Goal: Task Accomplishment & Management: Manage account settings

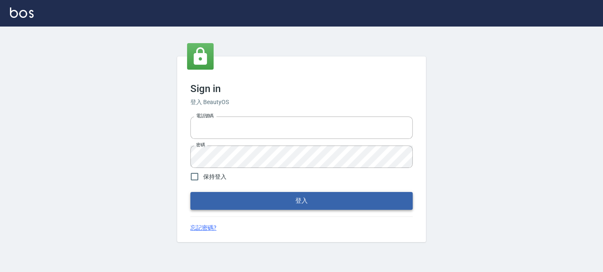
type input "0289832082"
click at [338, 190] on form "電話號碼 [PHONE_NUMBER] 電話號碼 密碼 密碼 保持登入 登入" at bounding box center [301, 161] width 222 height 96
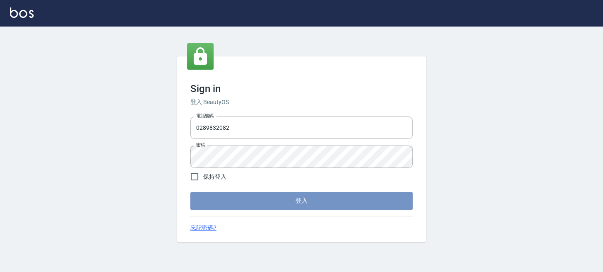
click at [336, 200] on button "登入" at bounding box center [301, 200] width 222 height 17
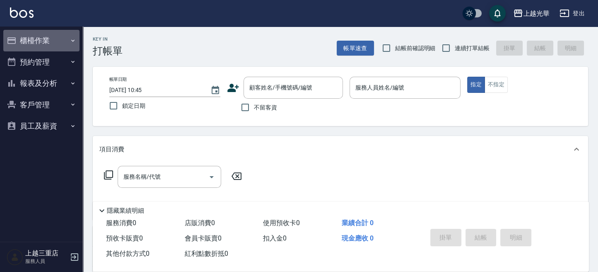
click at [39, 44] on button "櫃檯作業" at bounding box center [41, 41] width 76 height 22
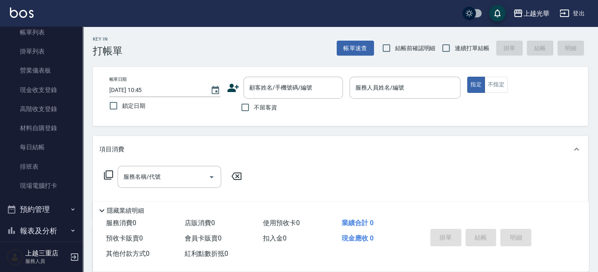
scroll to position [103, 0]
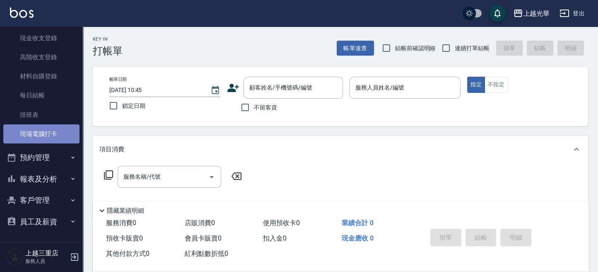
click at [41, 128] on link "現場電腦打卡" at bounding box center [41, 133] width 76 height 19
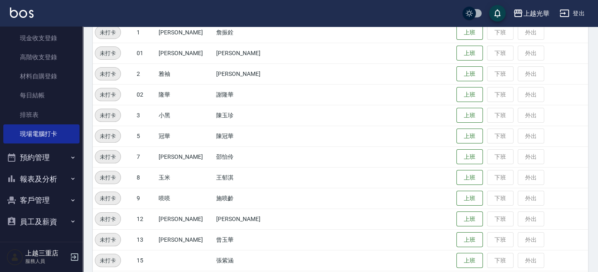
scroll to position [110, 0]
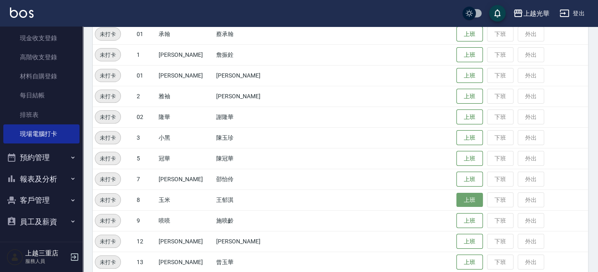
click at [457, 197] on button "上班" at bounding box center [470, 200] width 27 height 15
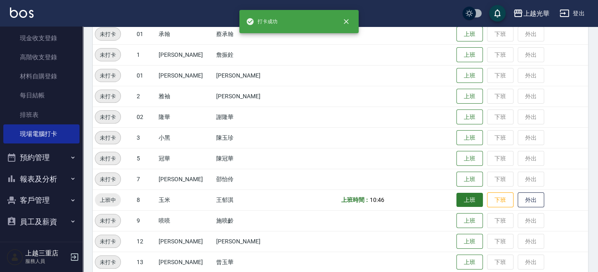
scroll to position [166, 0]
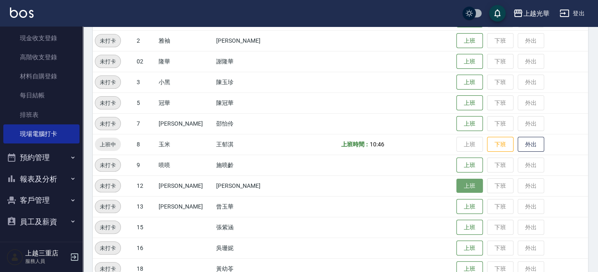
click at [457, 186] on button "上班" at bounding box center [470, 186] width 27 height 15
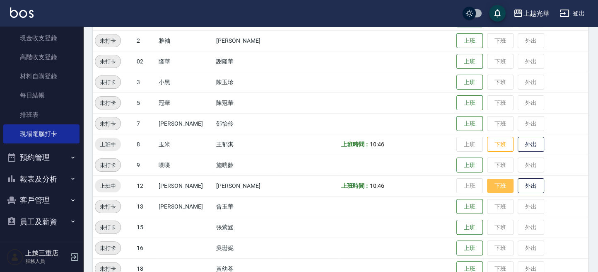
click at [491, 186] on button "下班" at bounding box center [500, 186] width 27 height 15
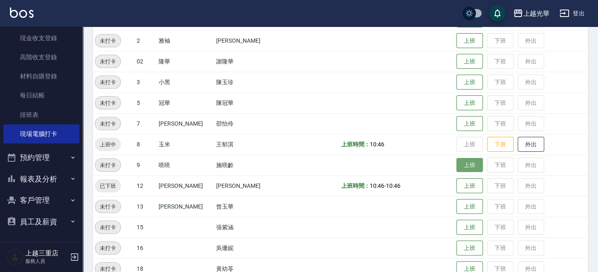
click at [457, 167] on button "上班" at bounding box center [470, 165] width 27 height 15
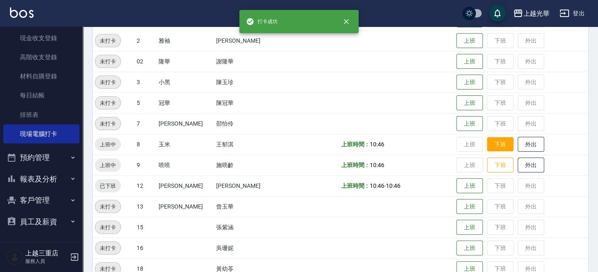
click at [487, 145] on button "下班" at bounding box center [500, 144] width 27 height 15
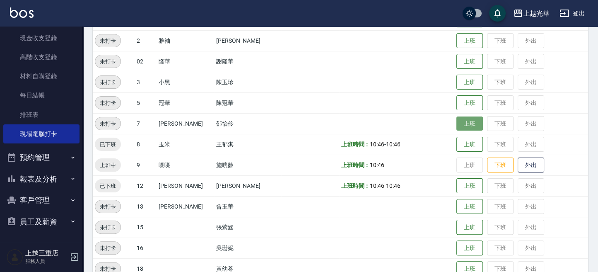
click at [460, 124] on button "上班" at bounding box center [470, 123] width 27 height 15
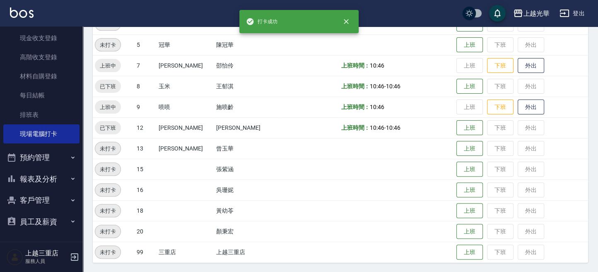
scroll to position [224, 0]
click at [458, 234] on button "上班" at bounding box center [470, 231] width 27 height 15
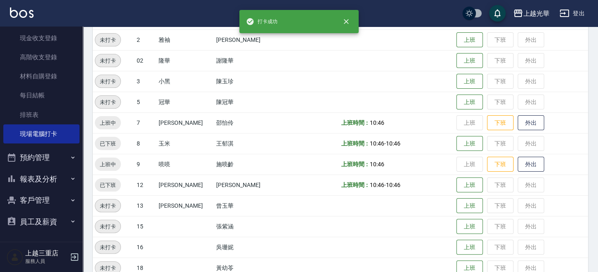
scroll to position [169, 0]
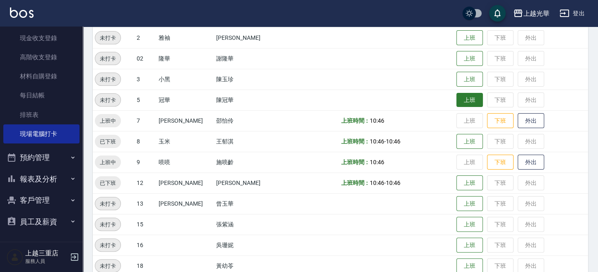
click at [457, 95] on button "上班" at bounding box center [470, 100] width 27 height 15
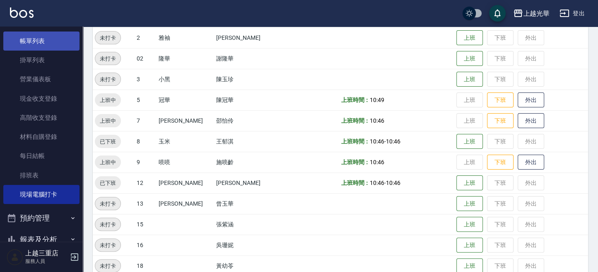
scroll to position [0, 0]
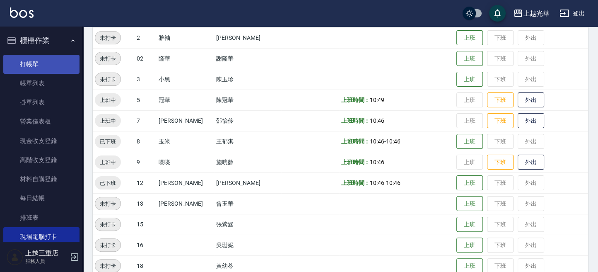
click at [38, 68] on link "打帳單" at bounding box center [41, 64] width 76 height 19
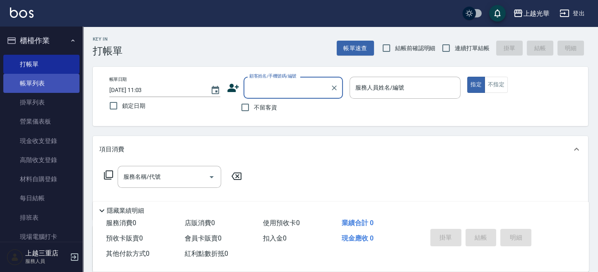
click at [16, 87] on link "帳單列表" at bounding box center [41, 83] width 76 height 19
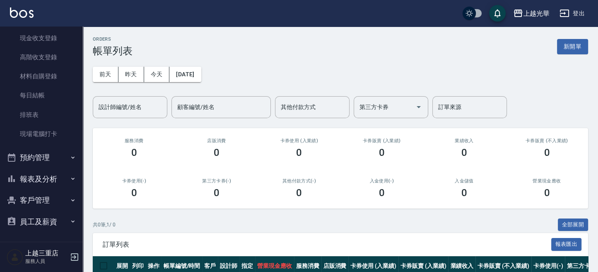
click at [57, 178] on button "報表及分析" at bounding box center [41, 179] width 76 height 22
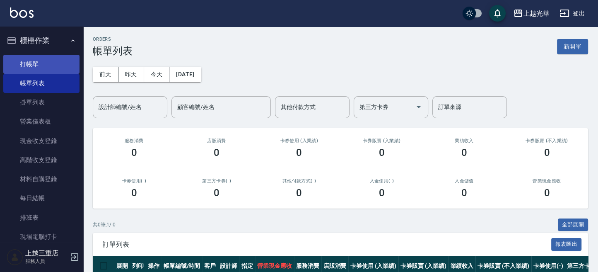
click at [50, 63] on link "打帳單" at bounding box center [41, 64] width 76 height 19
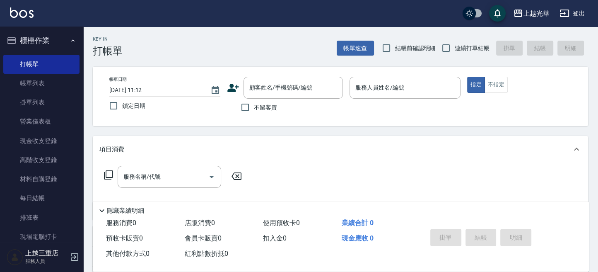
drag, startPoint x: 259, startPoint y: 111, endPoint x: 256, endPoint y: 108, distance: 4.4
click at [259, 109] on span "不留客資" at bounding box center [265, 107] width 23 height 9
click at [254, 109] on input "不留客資" at bounding box center [245, 107] width 17 height 17
checkbox input "true"
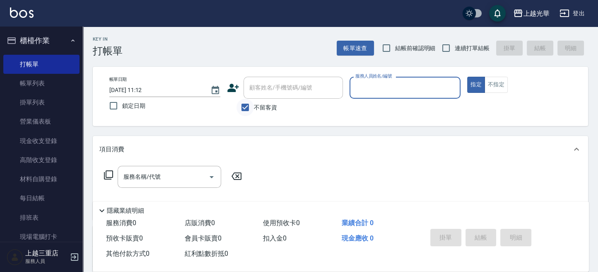
type input "1"
type button "true"
type input "小詹-1"
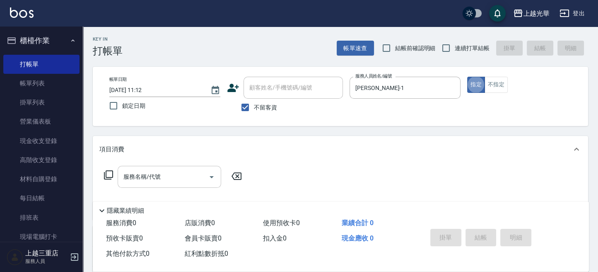
click at [170, 172] on input "服務名稱/代號" at bounding box center [163, 176] width 84 height 15
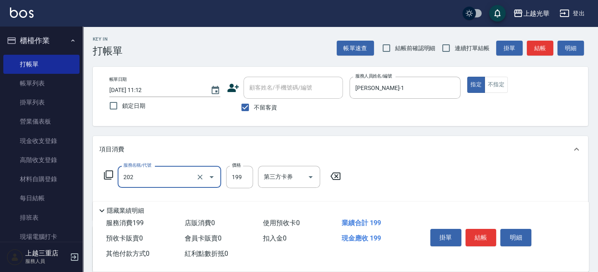
type input "不指定單剪(202)"
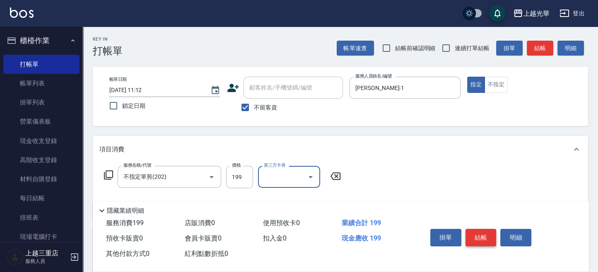
click at [473, 230] on button "結帳" at bounding box center [481, 237] width 31 height 17
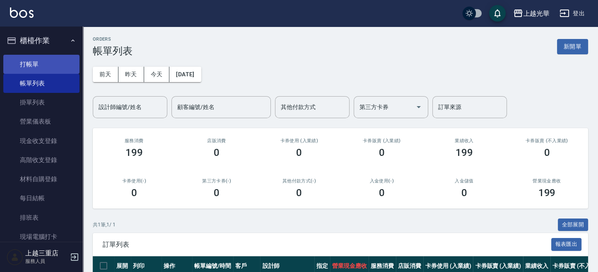
click at [59, 67] on link "打帳單" at bounding box center [41, 64] width 76 height 19
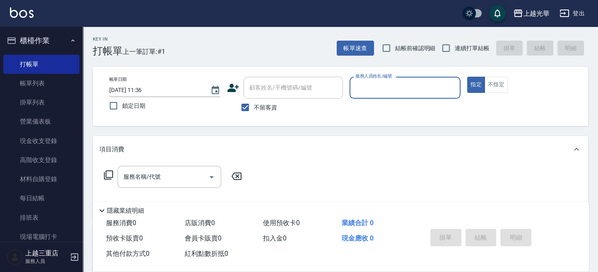
click at [374, 92] on input "服務人員姓名/編號" at bounding box center [405, 87] width 104 height 15
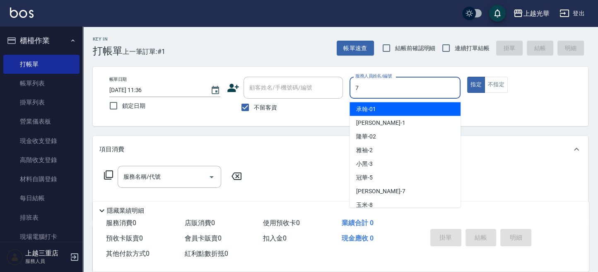
type input "小紫-7"
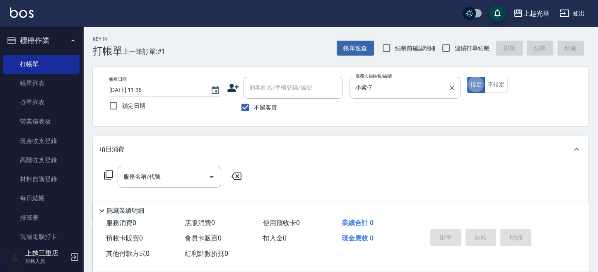
type button "true"
click at [470, 85] on button "指定" at bounding box center [476, 85] width 18 height 16
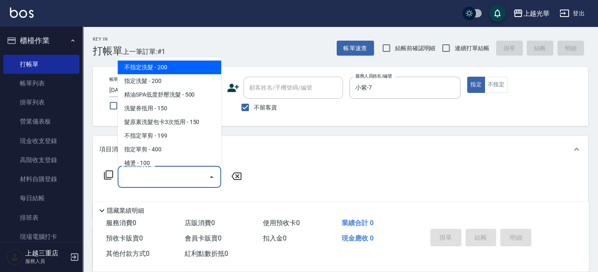
click at [179, 172] on input "服務名稱/代號" at bounding box center [163, 176] width 84 height 15
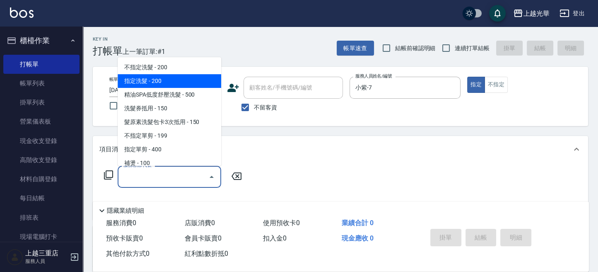
drag, startPoint x: 186, startPoint y: 78, endPoint x: 235, endPoint y: 130, distance: 71.2
click at [187, 80] on span "指定洗髮 - 200" at bounding box center [170, 81] width 104 height 14
type input "指定洗髮(102)"
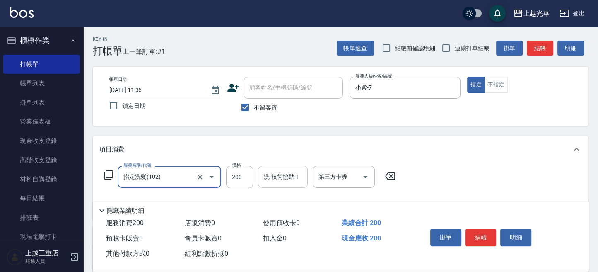
click at [273, 170] on div "洗-技術協助-1 洗-技術協助-1" at bounding box center [283, 177] width 50 height 22
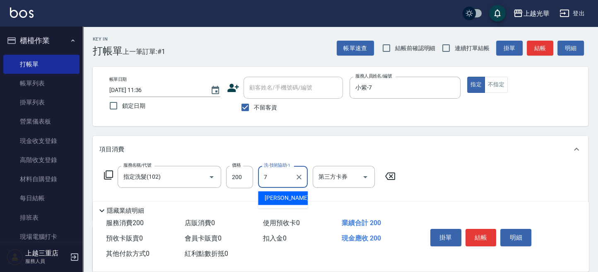
type input "小紫-7"
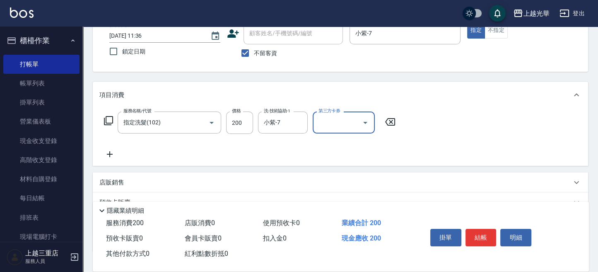
scroll to position [110, 0]
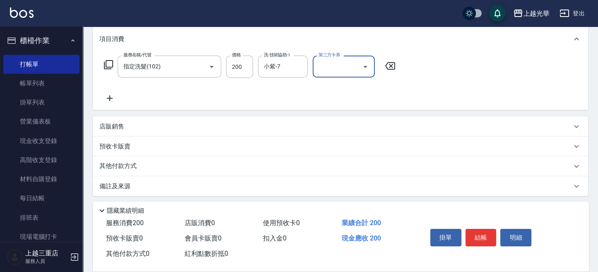
click at [104, 97] on icon at bounding box center [109, 98] width 21 height 10
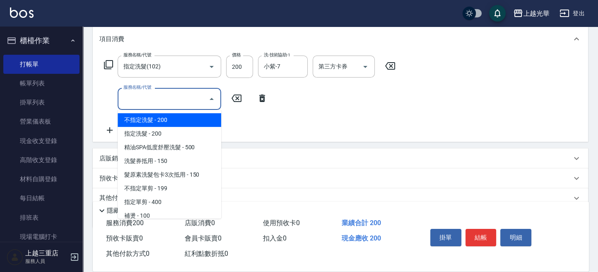
click at [147, 103] on input "服務名稱/代號" at bounding box center [163, 99] width 84 height 15
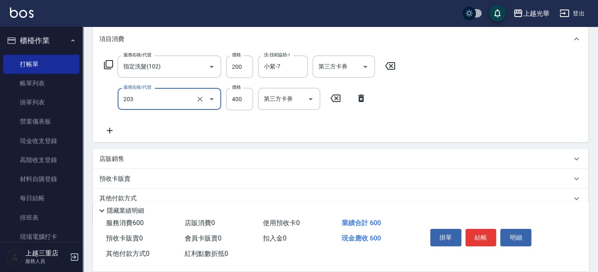
type input "指定單剪(203)"
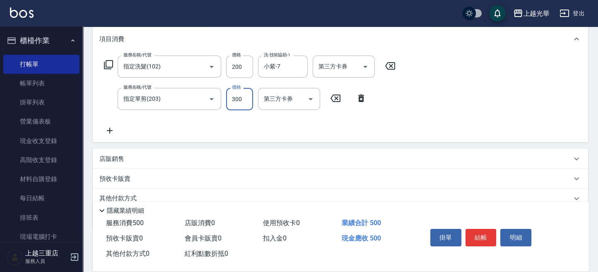
type input "300"
click at [476, 73] on div "服務名稱/代號 指定洗髮(102) 服務名稱/代號 價格 200 價格 洗-技術協助-1 小紫-7 洗-技術協助-1 第三方卡券 第三方卡券 服務名稱/代號 …" at bounding box center [341, 97] width 496 height 90
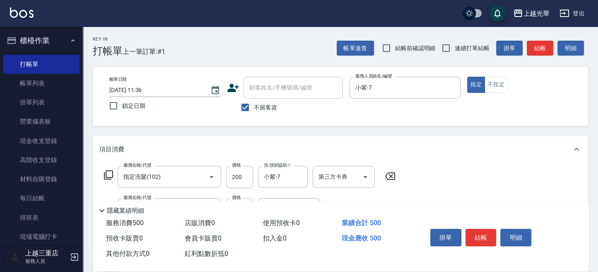
scroll to position [55, 0]
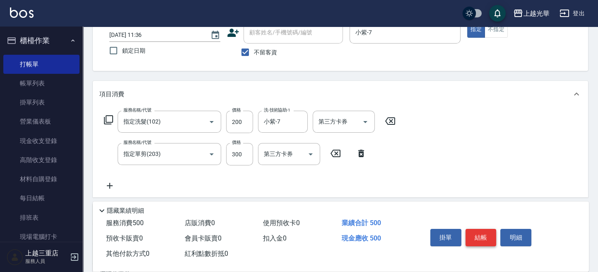
click at [485, 229] on button "結帳" at bounding box center [481, 237] width 31 height 17
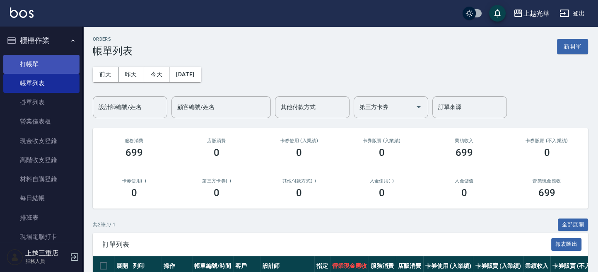
drag, startPoint x: 48, startPoint y: 63, endPoint x: 50, endPoint y: 57, distance: 6.0
click at [48, 61] on link "打帳單" at bounding box center [41, 64] width 76 height 19
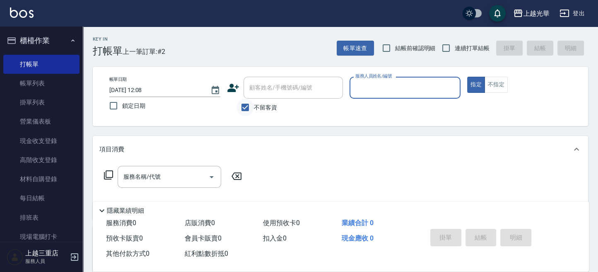
click at [247, 106] on input "不留客資" at bounding box center [245, 107] width 17 height 17
checkbox input "false"
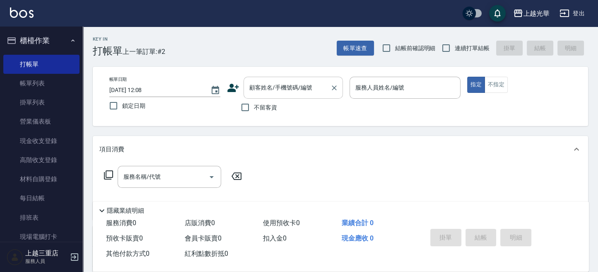
click at [257, 87] on input "顧客姓名/手機號碼/編號" at bounding box center [287, 87] width 80 height 15
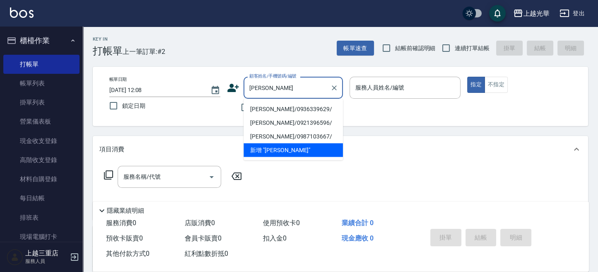
drag, startPoint x: 295, startPoint y: 106, endPoint x: 310, endPoint y: 102, distance: 15.0
click at [295, 106] on li "楊舒茵/0936339629/" at bounding box center [293, 109] width 99 height 14
type input "楊舒茵/0936339629/"
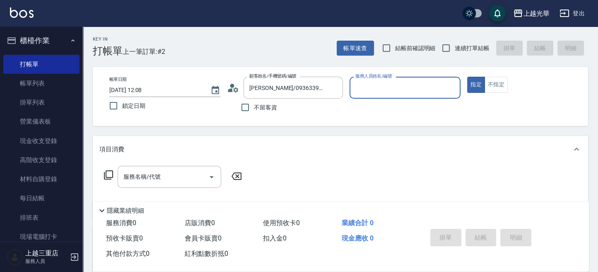
type input "喨喨-9"
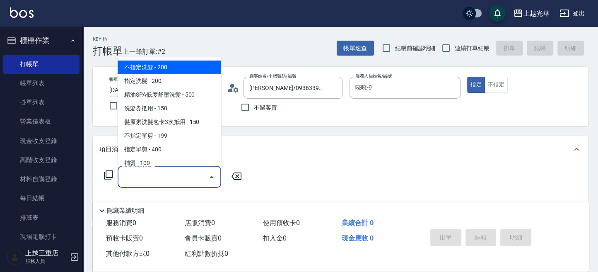
drag, startPoint x: 146, startPoint y: 177, endPoint x: 0, endPoint y: 271, distance: 173.3
click at [125, 183] on input "服務名稱/代號" at bounding box center [163, 176] width 84 height 15
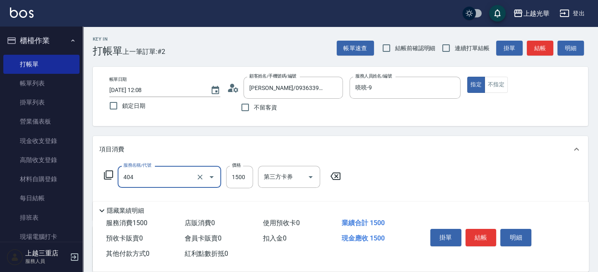
type input "設計染髮(404)"
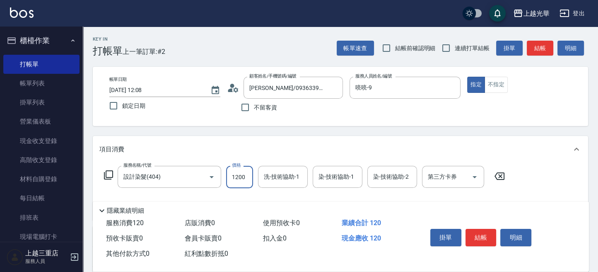
type input "1200"
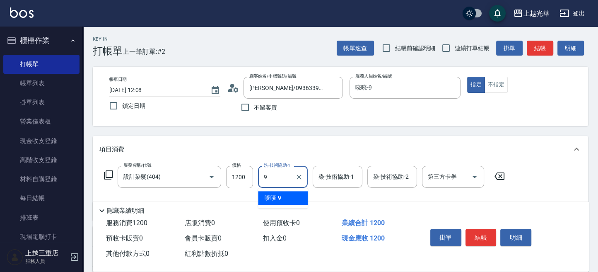
type input "喨喨-9"
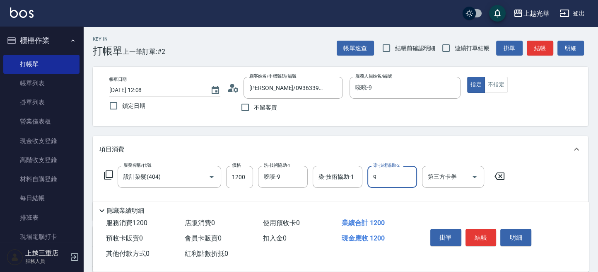
type input "喨喨-9"
drag, startPoint x: 476, startPoint y: 230, endPoint x: 480, endPoint y: 234, distance: 5.9
click at [475, 231] on button "結帳" at bounding box center [481, 237] width 31 height 17
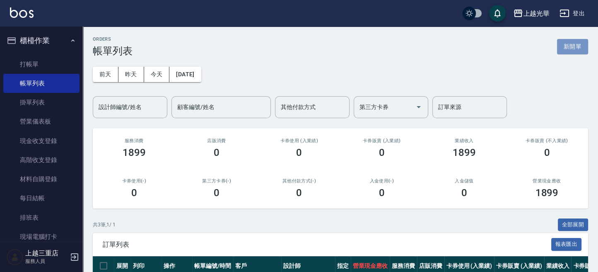
drag, startPoint x: 574, startPoint y: 47, endPoint x: 570, endPoint y: 46, distance: 4.2
click at [573, 47] on button "新開單" at bounding box center [572, 46] width 31 height 15
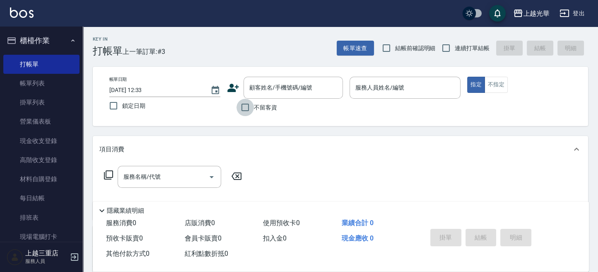
drag, startPoint x: 245, startPoint y: 105, endPoint x: 286, endPoint y: 101, distance: 41.2
click at [258, 104] on label "不留客資" at bounding box center [257, 107] width 41 height 17
click at [254, 104] on input "不留客資" at bounding box center [245, 107] width 17 height 17
checkbox input "true"
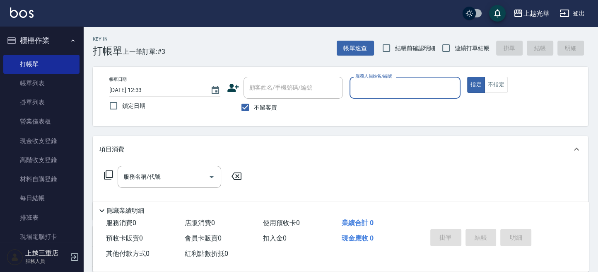
click at [383, 96] on div "服務人員姓名/編號" at bounding box center [405, 88] width 111 height 22
type input "冠華-5"
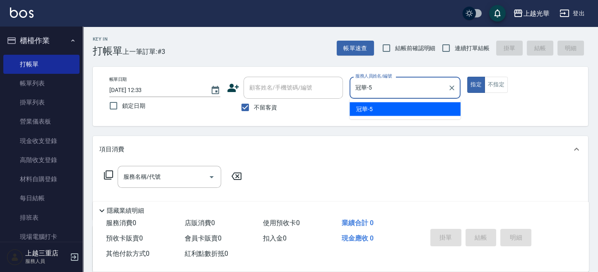
type button "true"
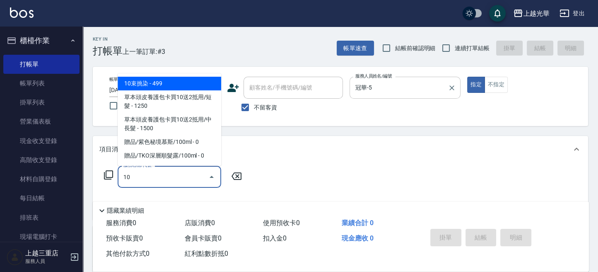
type input "1"
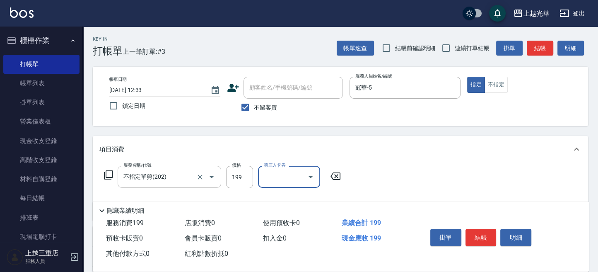
drag, startPoint x: 183, startPoint y: 175, endPoint x: 183, endPoint y: 179, distance: 4.6
click at [182, 175] on input "不指定單剪(202)" at bounding box center [157, 176] width 73 height 15
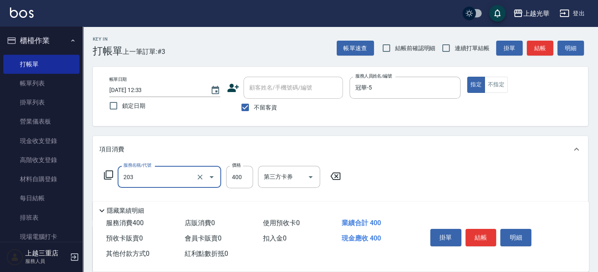
type input "指定單剪(203)"
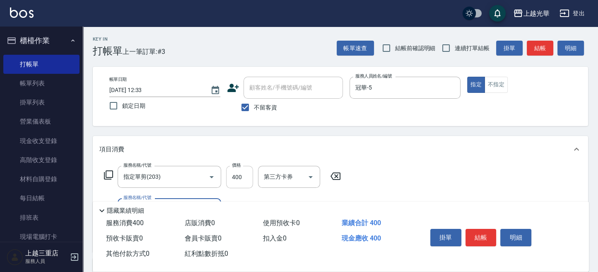
click at [247, 177] on input "400" at bounding box center [239, 177] width 27 height 22
type input "200"
click at [540, 48] on button "結帳" at bounding box center [540, 48] width 27 height 15
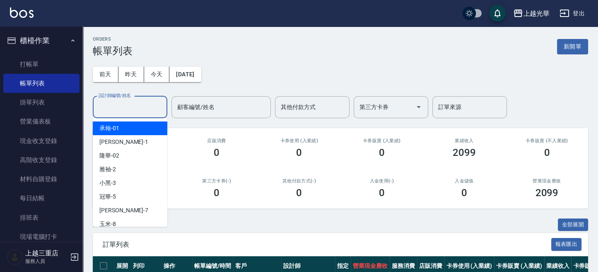
drag, startPoint x: 101, startPoint y: 110, endPoint x: 101, endPoint y: 116, distance: 5.4
click at [101, 111] on input "設計師編號/姓名" at bounding box center [130, 107] width 67 height 15
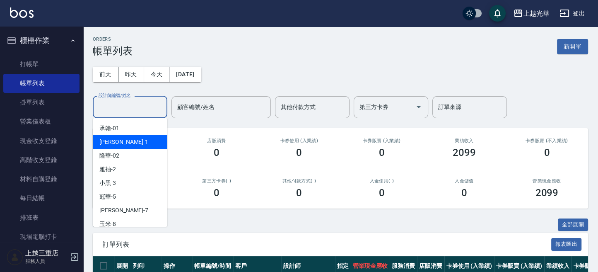
click at [107, 138] on span "小詹 -1" at bounding box center [123, 142] width 49 height 9
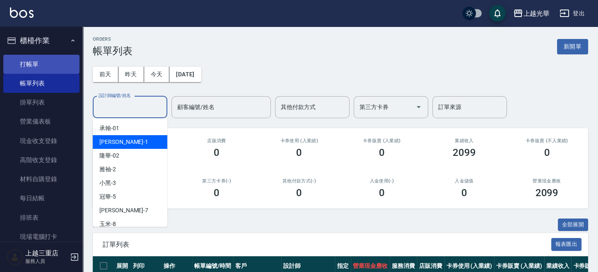
type input "小詹-1"
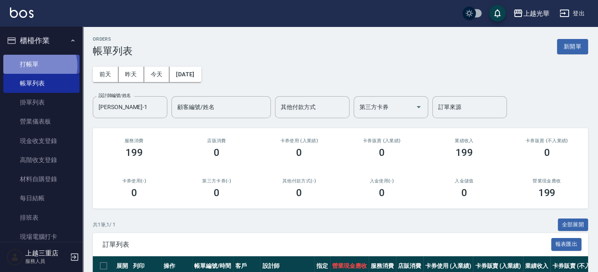
click at [36, 65] on link "打帳單" at bounding box center [41, 64] width 76 height 19
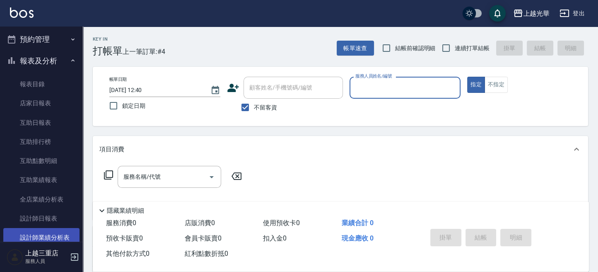
scroll to position [276, 0]
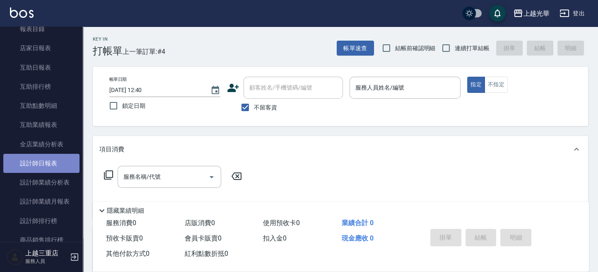
click at [57, 162] on link "設計師日報表" at bounding box center [41, 163] width 76 height 19
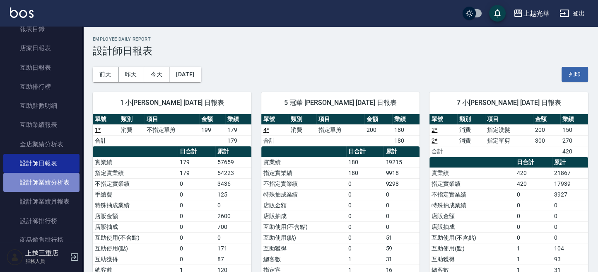
click at [48, 187] on link "設計師業績分析表" at bounding box center [41, 182] width 76 height 19
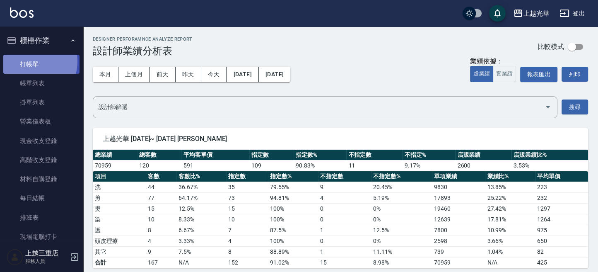
click at [27, 61] on link "打帳單" at bounding box center [41, 64] width 76 height 19
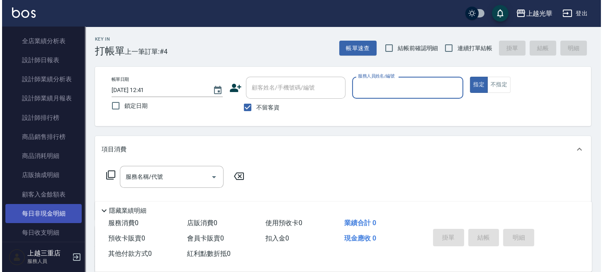
scroll to position [387, 0]
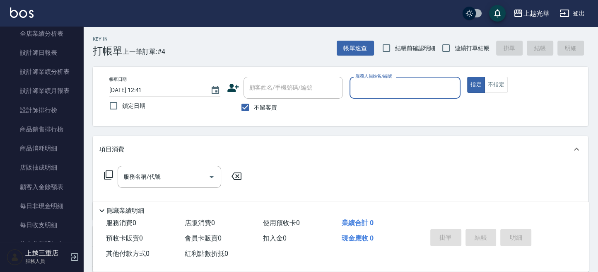
click at [585, 8] on button "登出" at bounding box center [573, 13] width 32 height 15
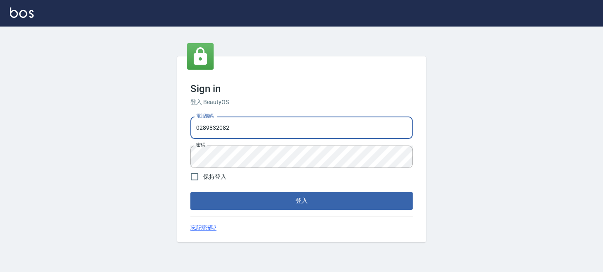
drag, startPoint x: 288, startPoint y: 121, endPoint x: 0, endPoint y: 178, distance: 293.1
click at [0, 178] on html "Sign in 登入 BeautyOS 電話號碼 0289832082 電話號碼 密碼 密碼 保持登入 登入 忘記密碼?" at bounding box center [301, 136] width 603 height 272
type input "0955332100"
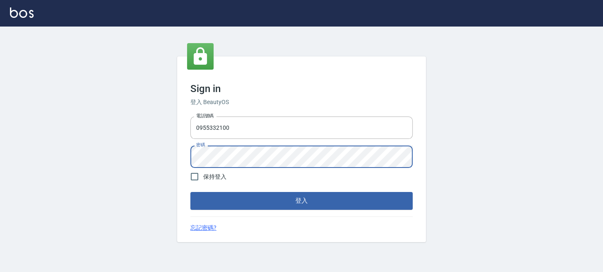
click at [190, 192] on button "登入" at bounding box center [301, 200] width 222 height 17
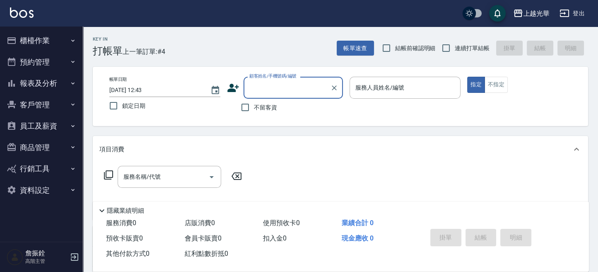
click at [41, 85] on button "報表及分析" at bounding box center [41, 84] width 76 height 22
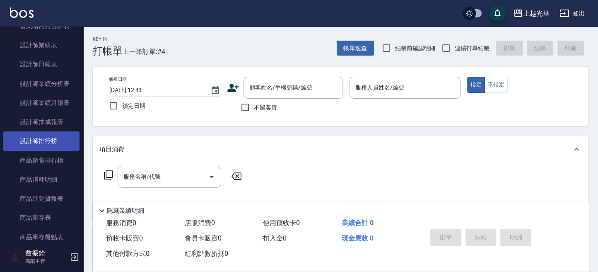
scroll to position [332, 0]
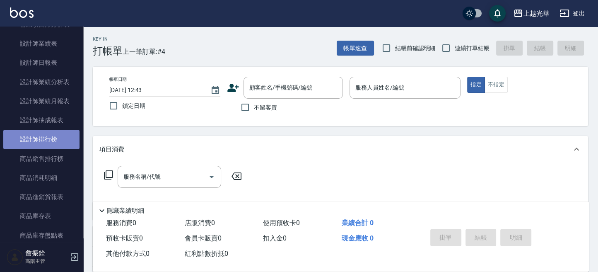
click at [56, 142] on link "設計師排行榜" at bounding box center [41, 139] width 76 height 19
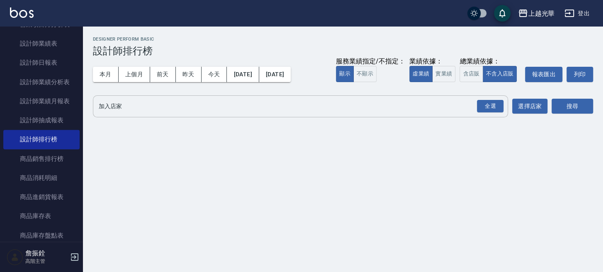
click at [231, 102] on input "加入店家" at bounding box center [294, 106] width 395 height 15
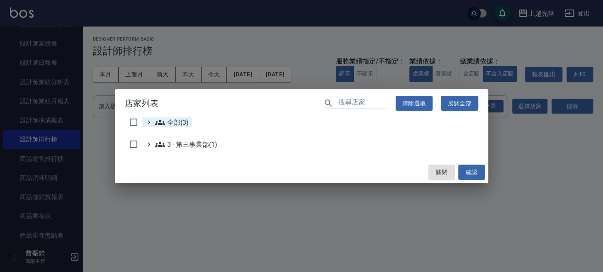
click at [169, 120] on span "全部(3)" at bounding box center [172, 122] width 34 height 10
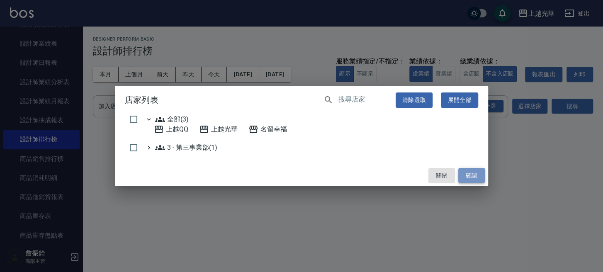
click at [477, 173] on button "確認" at bounding box center [471, 175] width 27 height 15
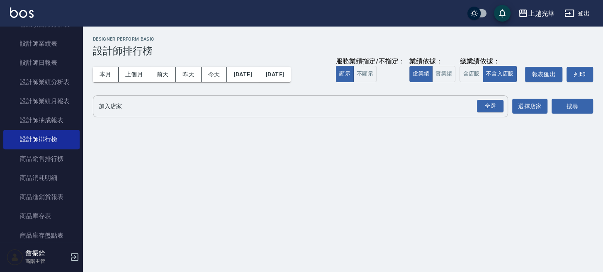
click at [159, 110] on input "加入店家" at bounding box center [294, 106] width 395 height 15
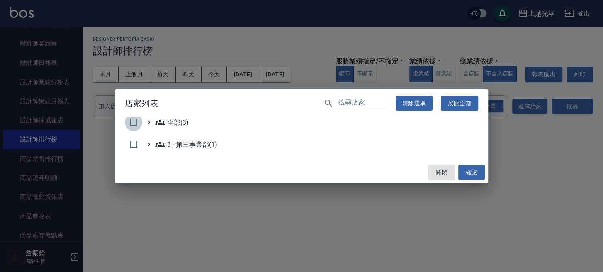
click at [136, 119] on input "checkbox" at bounding box center [133, 122] width 17 height 17
checkbox input "true"
click at [484, 172] on div "關閉 確認" at bounding box center [301, 172] width 373 height 22
click at [482, 172] on button "確認" at bounding box center [471, 172] width 27 height 15
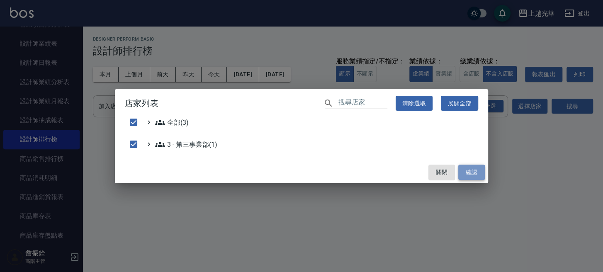
checkbox input "false"
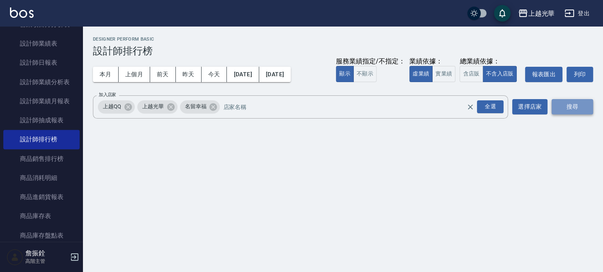
click at [578, 105] on button "搜尋" at bounding box center [571, 106] width 41 height 15
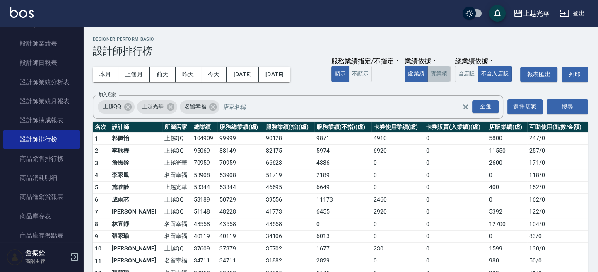
click at [444, 78] on button "實業績" at bounding box center [439, 74] width 23 height 16
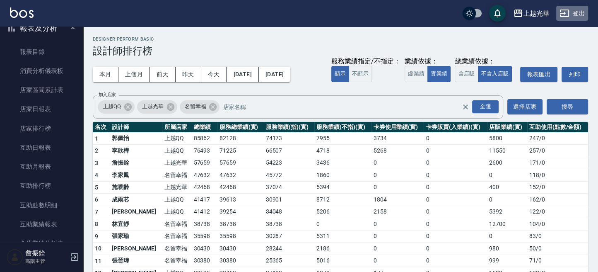
click at [574, 14] on button "登出" at bounding box center [573, 13] width 32 height 15
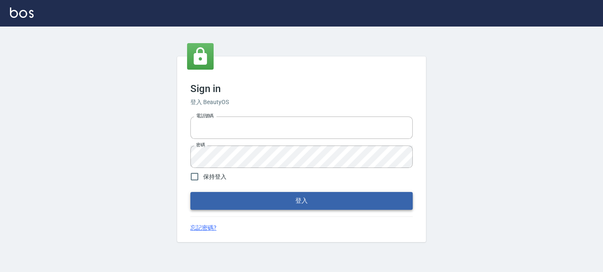
type input "0289832082"
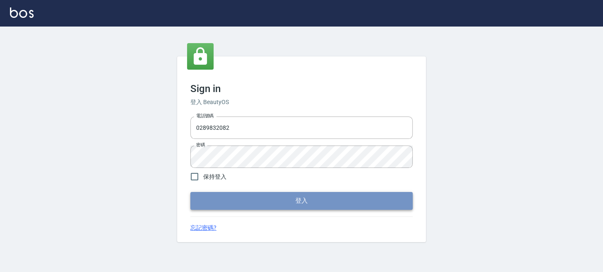
click at [219, 206] on button "登入" at bounding box center [301, 200] width 222 height 17
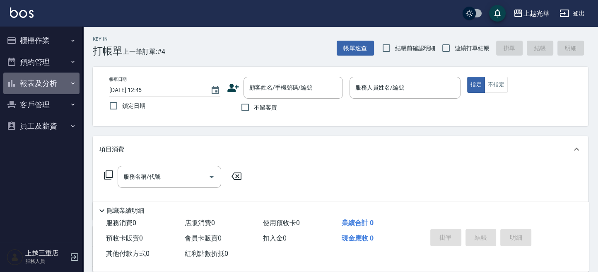
click at [34, 75] on button "報表及分析" at bounding box center [41, 84] width 76 height 22
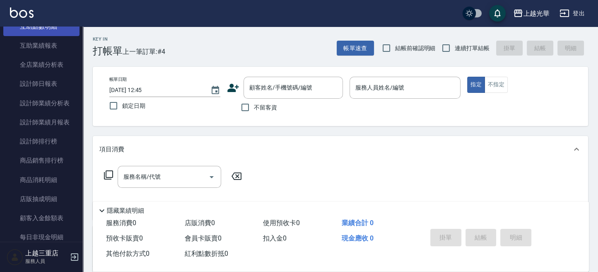
scroll to position [166, 0]
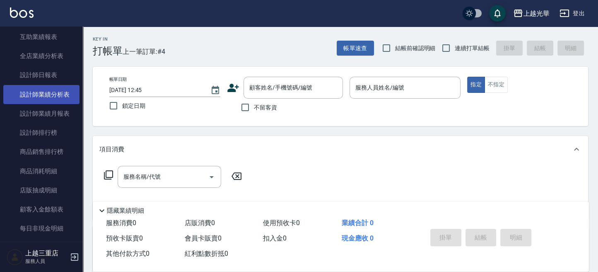
click at [47, 100] on link "設計師業績分析表" at bounding box center [41, 94] width 76 height 19
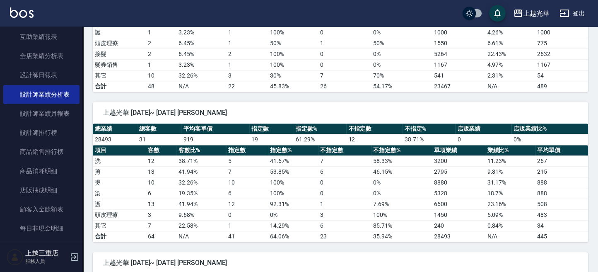
scroll to position [663, 0]
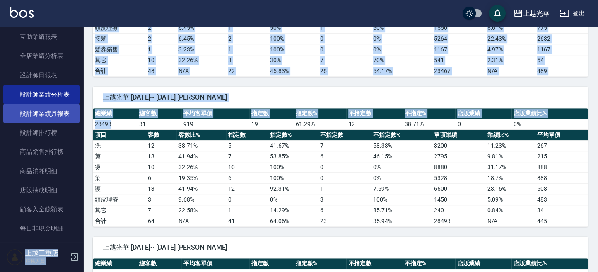
drag, startPoint x: 112, startPoint y: 121, endPoint x: 71, endPoint y: 121, distance: 40.6
click at [71, 121] on div "上越光華 登出 櫃檯作業 打帳單 帳單列表 掛單列表 營業儀表板 現金收支登錄 高階收支登錄 材料自購登錄 每日結帳 排班表 現場電腦打卡 預約管理 預約管理…" at bounding box center [299, 65] width 598 height 1457
click at [107, 123] on td "28493" at bounding box center [115, 124] width 44 height 11
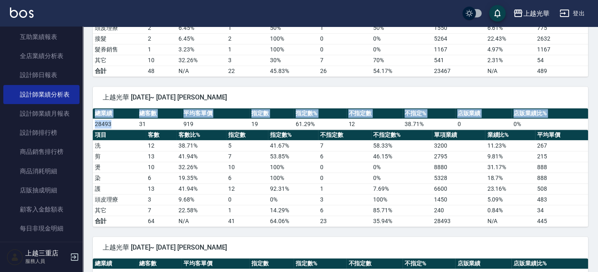
drag, startPoint x: 110, startPoint y: 121, endPoint x: 88, endPoint y: 121, distance: 22.0
click at [88, 121] on div "上越光華 2025/09/01~ 2025/09/12 邵怡伶 總業績 總客數 平均客單價 指定數 指定數% 不指定數 不指定% 店販業績 店販業績比% 28…" at bounding box center [336, 152] width 506 height 150
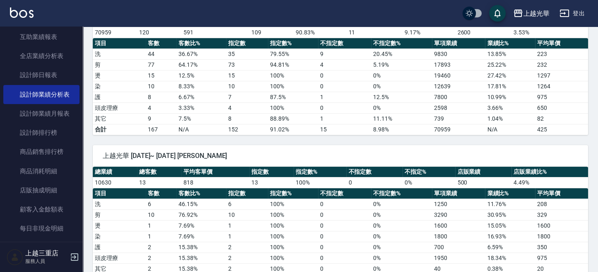
scroll to position [0, 0]
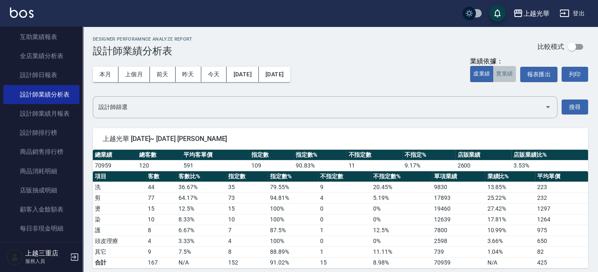
click at [501, 70] on button "實業績" at bounding box center [504, 74] width 23 height 16
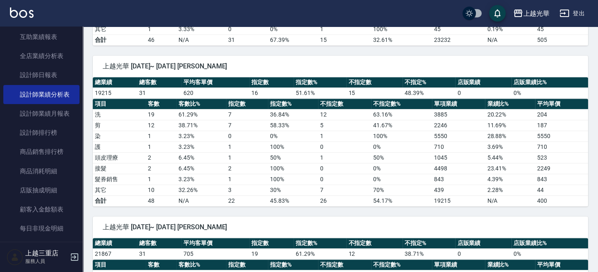
scroll to position [552, 0]
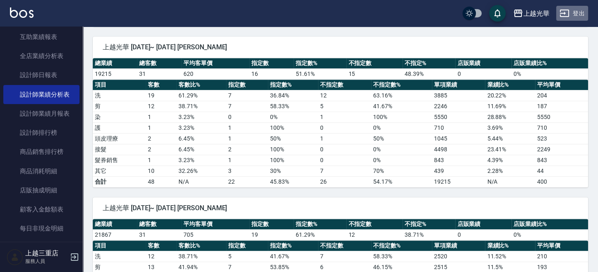
click at [581, 14] on button "登出" at bounding box center [573, 13] width 32 height 15
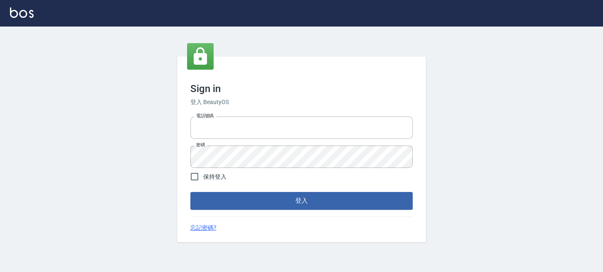
type input "0289832082"
click at [236, 215] on div "Sign in 登入 BeautyOS 電話號碼 [PHONE_NUMBER] 電話號碼 密碼 密碼 保持登入 登入 忘記密碼?" at bounding box center [301, 148] width 249 height 185
click at [242, 204] on button "登入" at bounding box center [301, 200] width 222 height 17
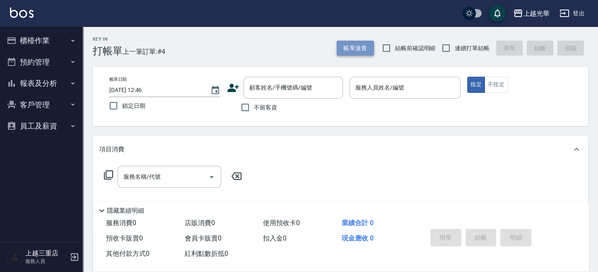
click at [367, 52] on button "帳單速查" at bounding box center [355, 48] width 37 height 15
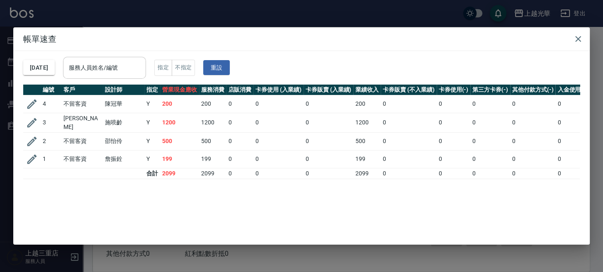
click at [105, 70] on input "服務人員姓名/編號" at bounding box center [104, 68] width 75 height 15
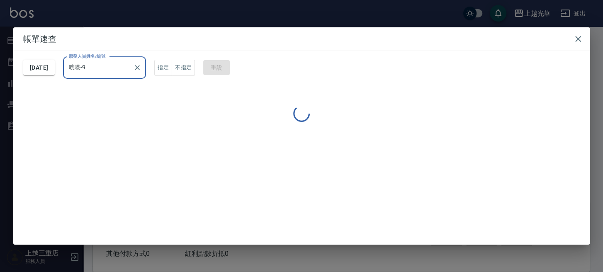
type input "喨喨-9"
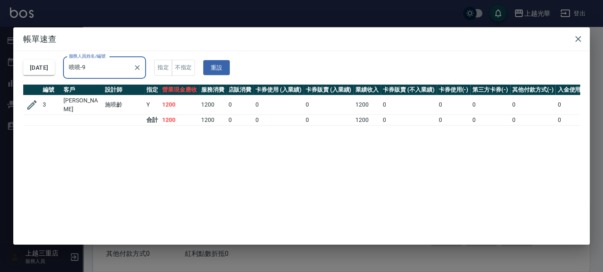
drag, startPoint x: 582, startPoint y: 35, endPoint x: 558, endPoint y: 47, distance: 26.5
click at [578, 36] on icon "button" at bounding box center [578, 39] width 10 height 10
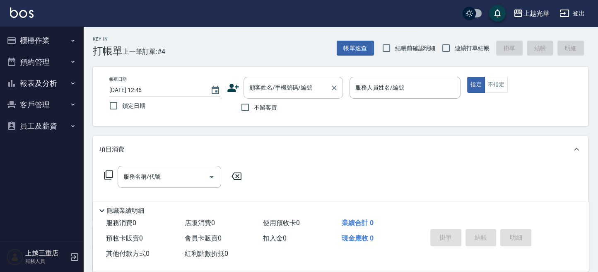
drag, startPoint x: 243, startPoint y: 105, endPoint x: 289, endPoint y: 96, distance: 46.6
click at [244, 105] on input "不留客資" at bounding box center [245, 107] width 17 height 17
checkbox input "true"
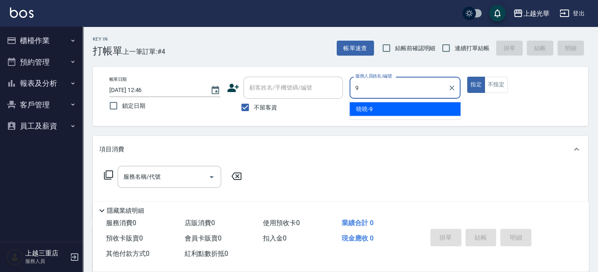
type input "喨喨-9"
type button "true"
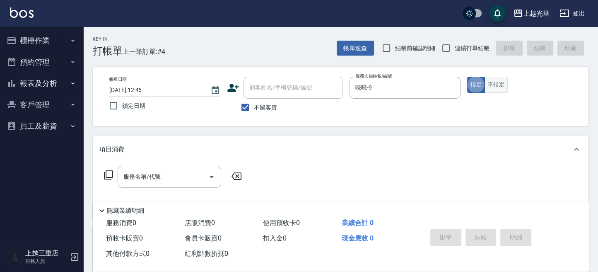
click at [497, 87] on button "不指定" at bounding box center [496, 85] width 23 height 16
drag, startPoint x: 445, startPoint y: 41, endPoint x: 433, endPoint y: 54, distance: 17.6
click at [441, 44] on input "連續打單結帳" at bounding box center [446, 47] width 17 height 17
checkbox input "true"
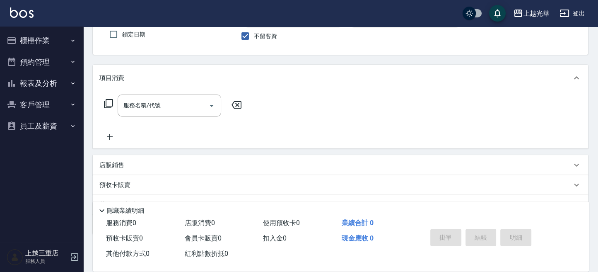
scroll to position [110, 0]
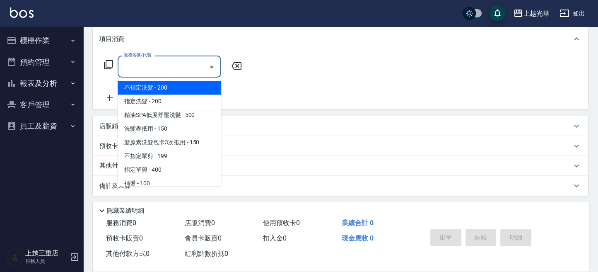
click at [151, 71] on input "服務名稱/代號" at bounding box center [163, 66] width 84 height 15
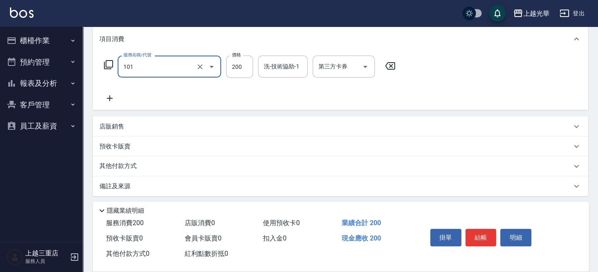
type input "不指定洗髮(101)"
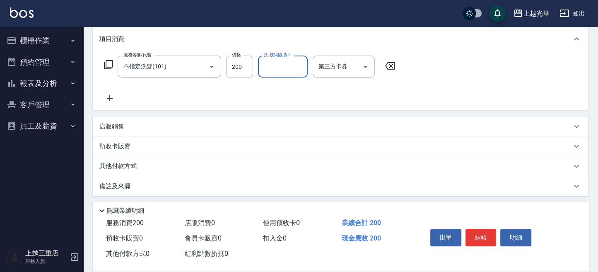
type input "1"
type input "顏秉宏-20"
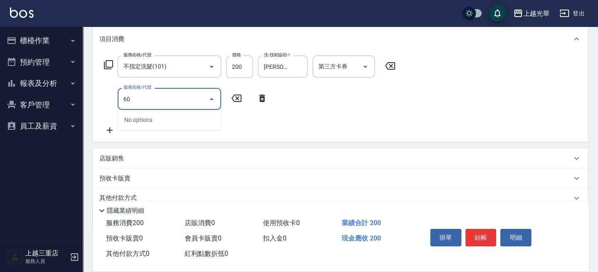
type input "6"
type input "吹捲/夾直/電棒/玉米鬚/青捲(803)"
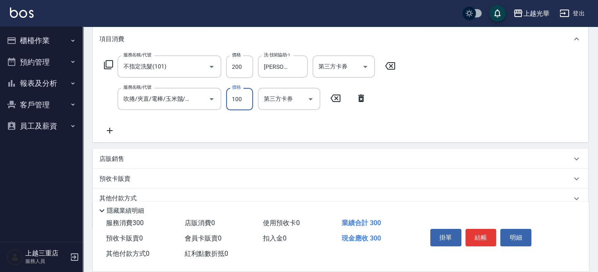
type input "100"
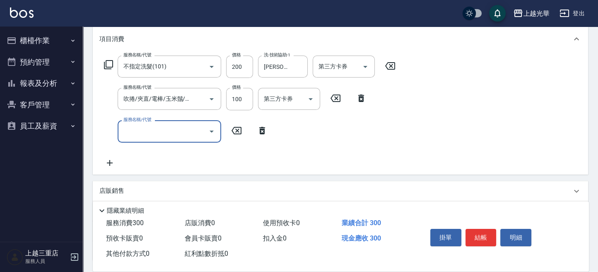
scroll to position [0, 0]
type input "潤絲(801)"
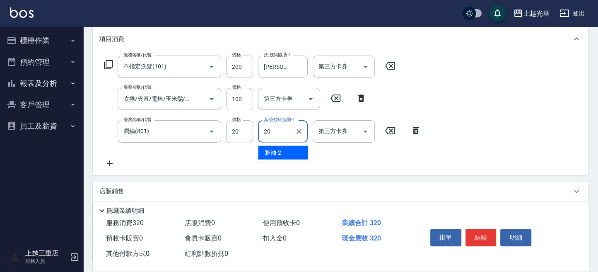
type input "顏秉宏-20"
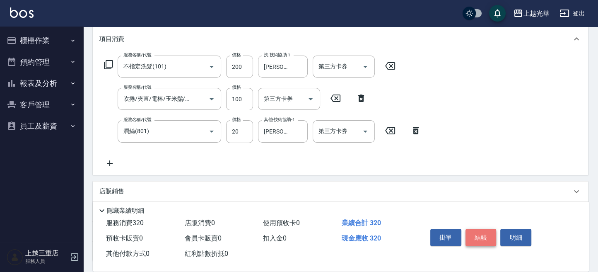
click at [486, 240] on button "結帳" at bounding box center [481, 237] width 31 height 17
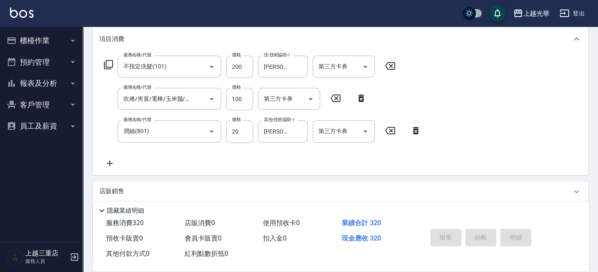
type input "2025/09/12 12:54"
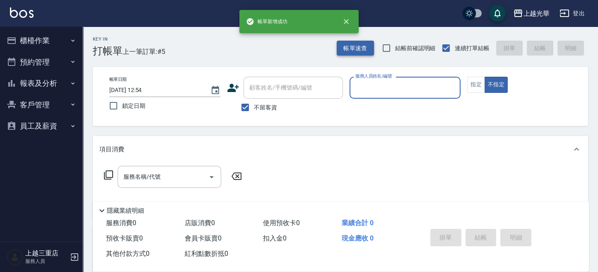
drag, startPoint x: 374, startPoint y: 47, endPoint x: 362, endPoint y: 50, distance: 12.1
click at [370, 48] on div "帳單速查 結帳前確認明細 連續打單結帳 掛單 結帳 明細" at bounding box center [463, 47] width 252 height 17
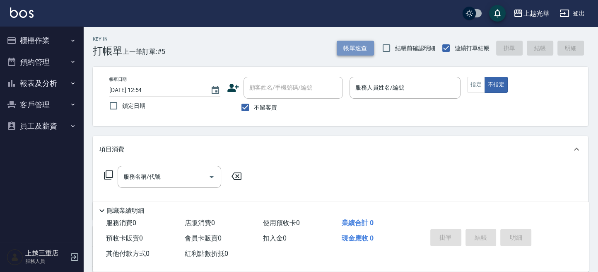
click at [345, 46] on button "帳單速查" at bounding box center [355, 48] width 37 height 15
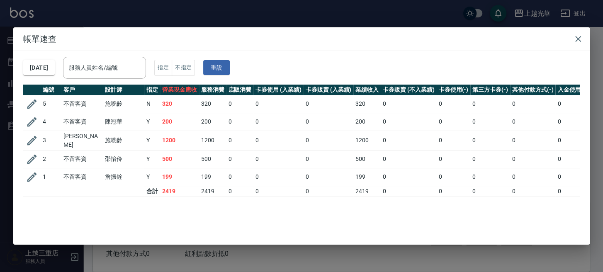
drag, startPoint x: 95, startPoint y: 64, endPoint x: 164, endPoint y: 1, distance: 93.3
click at [109, 50] on div "帳單速查 2025/09/12 服務人員姓名/編號 服務人員姓名/編號 指定 不指定 重設 編號 客戶 設計師 指定 營業現金應收 服務消費 店販消費 卡券使…" at bounding box center [301, 136] width 576 height 218
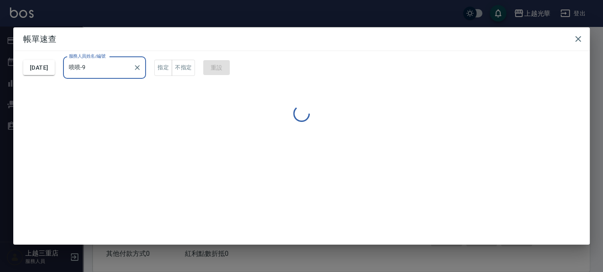
type input "喨喨-9"
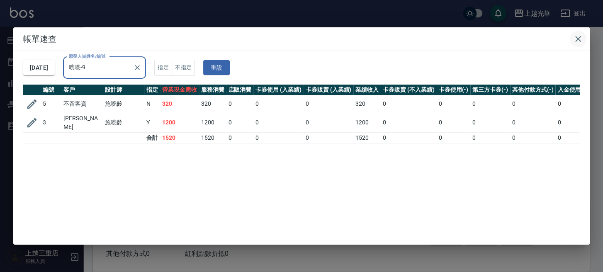
click at [581, 40] on icon "button" at bounding box center [578, 39] width 10 height 10
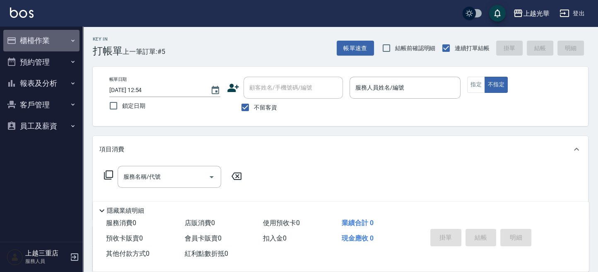
click at [38, 37] on button "櫃檯作業" at bounding box center [41, 41] width 76 height 22
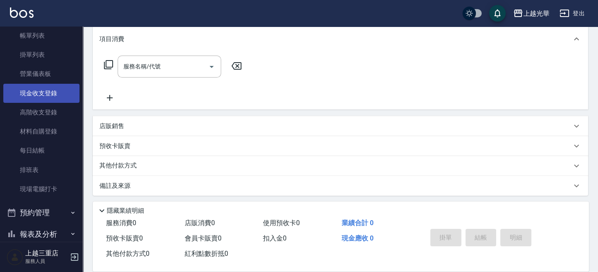
scroll to position [103, 0]
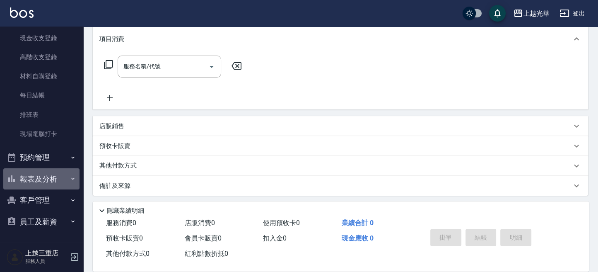
click at [71, 178] on icon "button" at bounding box center [72, 179] width 3 height 2
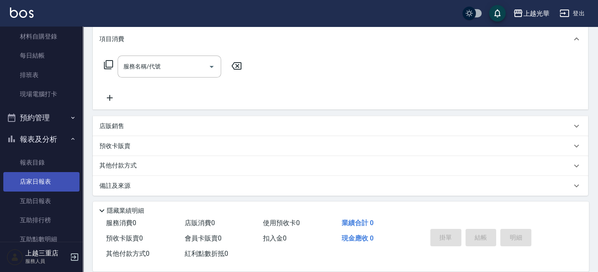
scroll to position [158, 0]
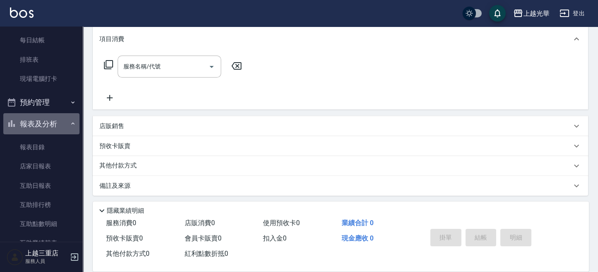
click at [65, 122] on button "報表及分析" at bounding box center [41, 124] width 76 height 22
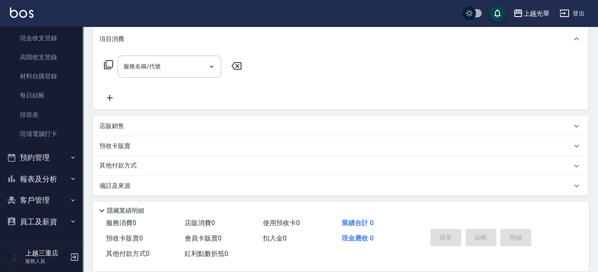
scroll to position [103, 0]
click at [61, 176] on button "報表及分析" at bounding box center [41, 179] width 76 height 22
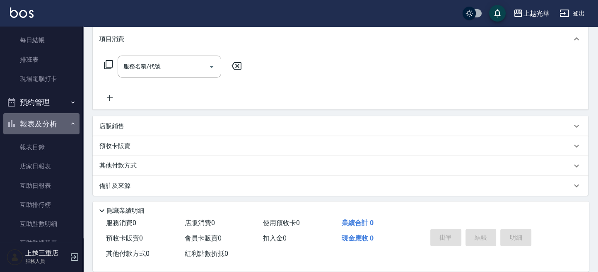
click at [56, 126] on button "報表及分析" at bounding box center [41, 124] width 76 height 22
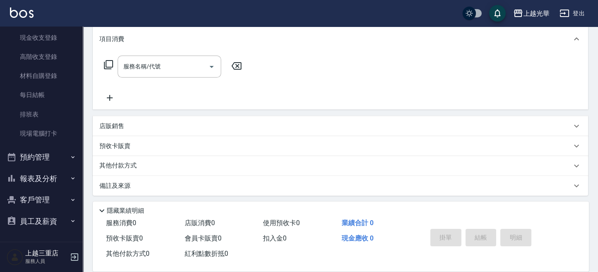
scroll to position [103, 0]
click at [36, 135] on link "現場電腦打卡" at bounding box center [41, 133] width 76 height 19
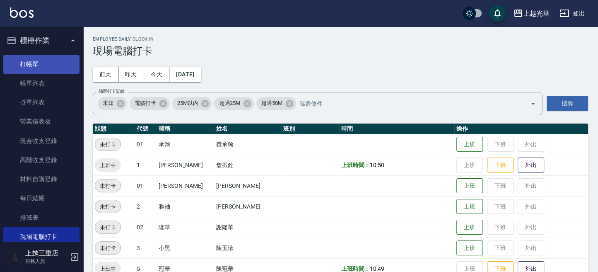
click at [27, 70] on link "打帳單" at bounding box center [41, 64] width 76 height 19
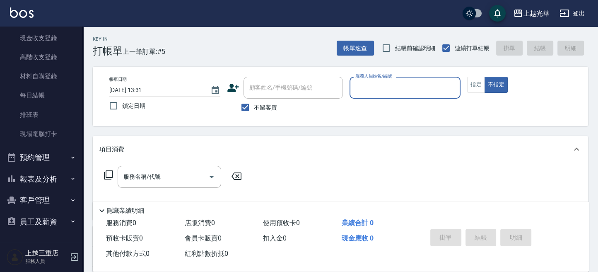
scroll to position [112, 0]
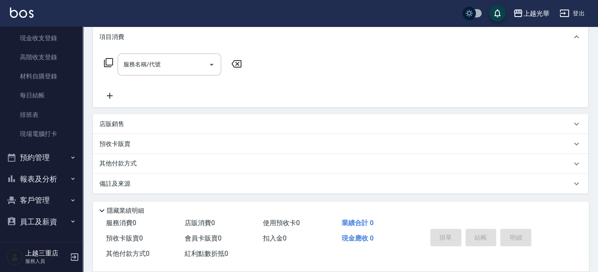
click at [53, 177] on button "報表及分析" at bounding box center [41, 179] width 76 height 22
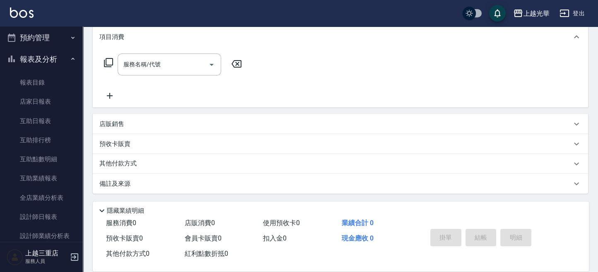
scroll to position [324, 0]
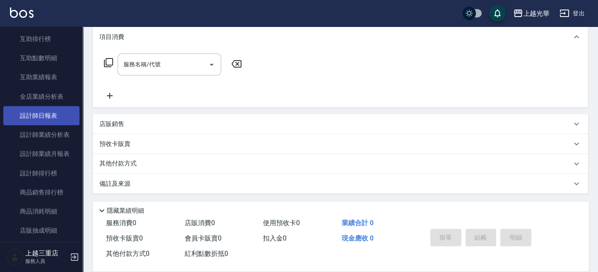
click at [49, 112] on link "設計師日報表" at bounding box center [41, 115] width 76 height 19
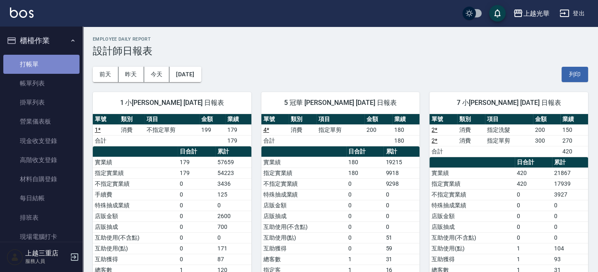
click at [51, 61] on link "打帳單" at bounding box center [41, 64] width 76 height 19
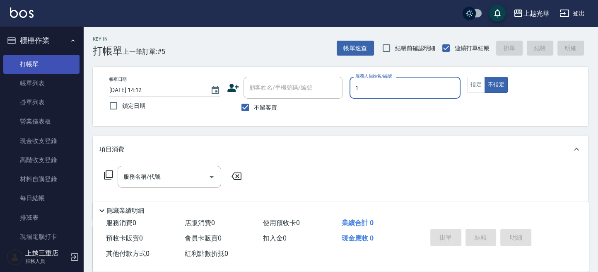
type input "1"
type button "false"
type input "小詹-1"
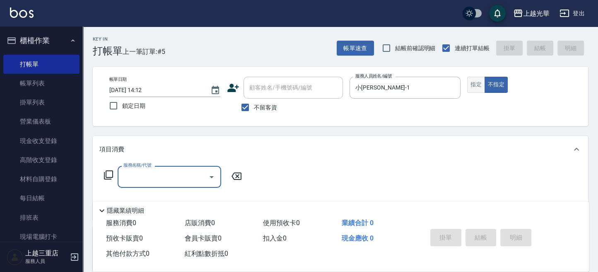
click at [479, 90] on button "指定" at bounding box center [476, 85] width 18 height 16
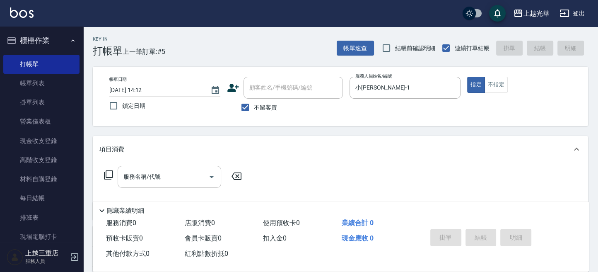
click at [155, 179] on input "服務名稱/代號" at bounding box center [163, 176] width 84 height 15
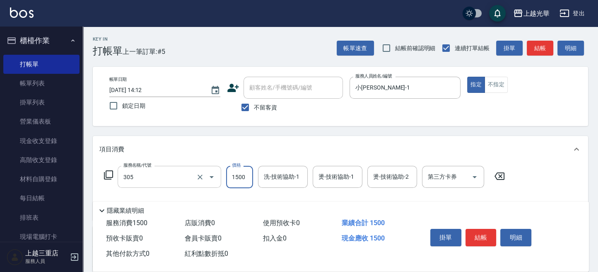
type input "設計燙髮1500(305)"
type input "1080"
type input "小詹-1"
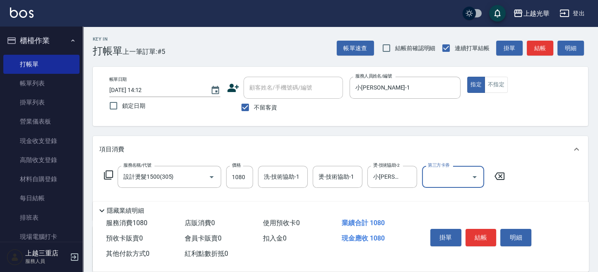
click at [288, 178] on input "洗-技術協助-1" at bounding box center [283, 176] width 42 height 15
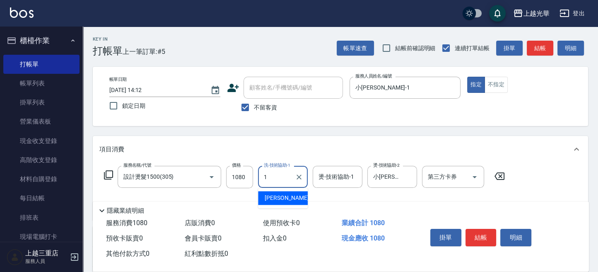
type input "小詹-1"
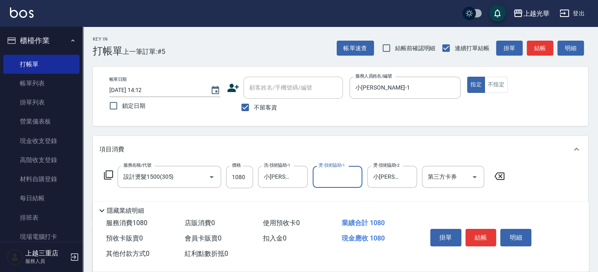
click at [484, 242] on button "結帳" at bounding box center [481, 237] width 31 height 17
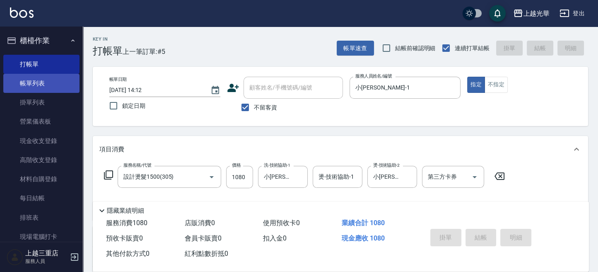
type input "2025/09/12 14:14"
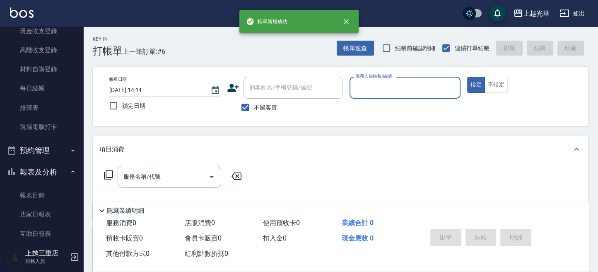
scroll to position [276, 0]
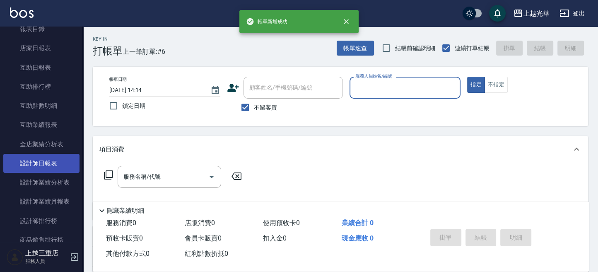
click at [44, 159] on link "設計師日報表" at bounding box center [41, 163] width 76 height 19
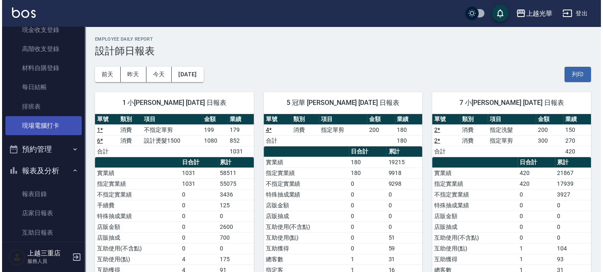
scroll to position [110, 0]
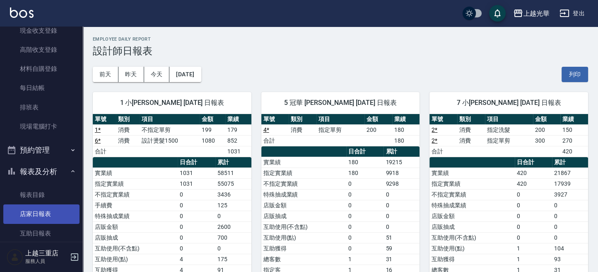
click at [40, 218] on link "店家日報表" at bounding box center [41, 213] width 76 height 19
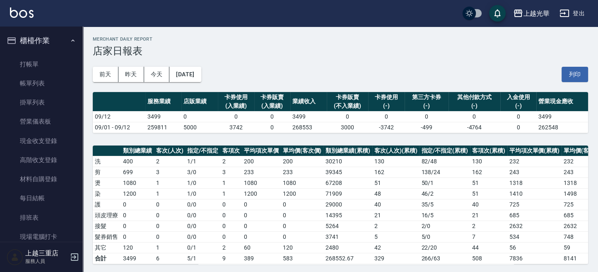
click at [44, 50] on button "櫃檯作業" at bounding box center [41, 41] width 76 height 22
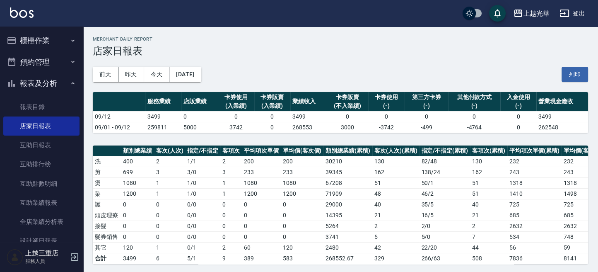
click at [44, 52] on ul "櫃檯作業 打帳單 帳單列表 掛單列表 營業儀表板 現金收支登錄 高階收支登錄 材料自購登錄 每日結帳 排班表 現場電腦打卡 預約管理 預約管理 單日預約紀錄 …" at bounding box center [41, 259] width 76 height 465
click at [46, 46] on button "櫃檯作業" at bounding box center [41, 41] width 76 height 22
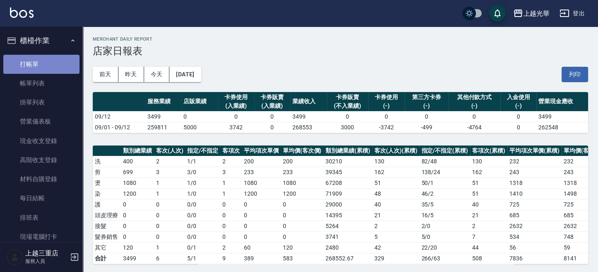
click at [46, 64] on link "打帳單" at bounding box center [41, 64] width 76 height 19
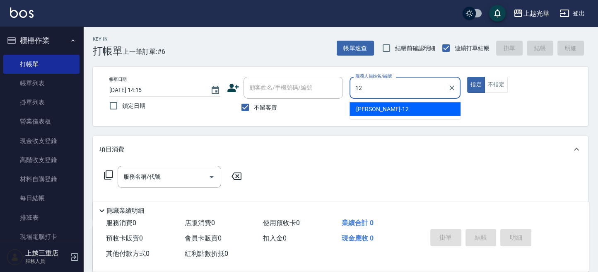
click at [389, 103] on div "雯欣 -12" at bounding box center [405, 109] width 111 height 14
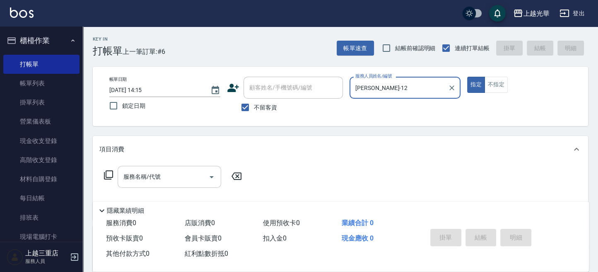
click at [213, 177] on icon "Open" at bounding box center [212, 177] width 4 height 2
type input "雯欣-12"
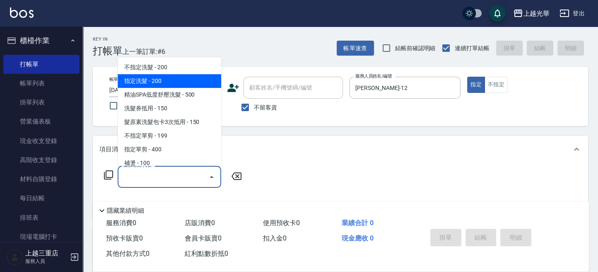
click at [178, 80] on span "指定洗髮 - 200" at bounding box center [170, 81] width 104 height 14
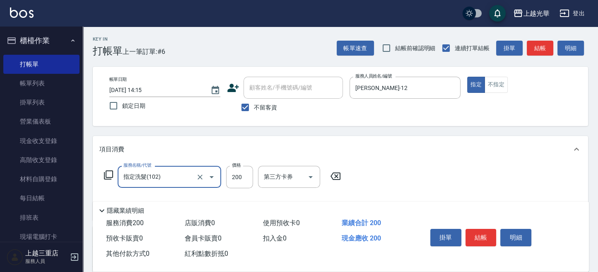
type input "指定洗髮(102)"
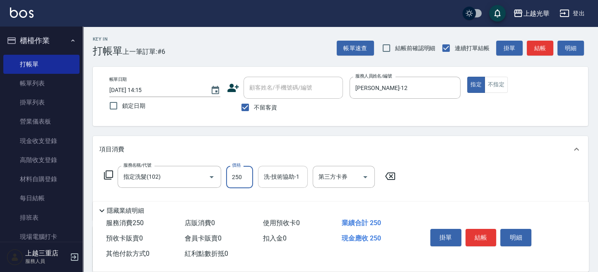
type input "250"
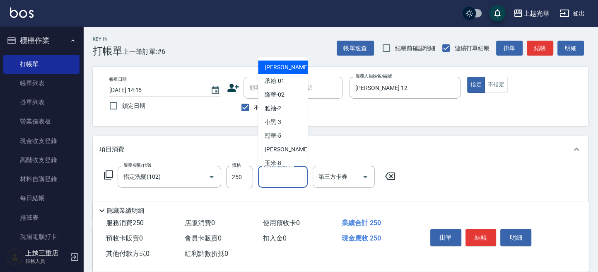
click at [277, 176] on input "洗-技術協助-1" at bounding box center [283, 176] width 42 height 15
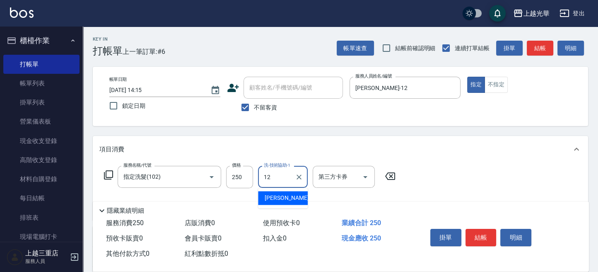
drag, startPoint x: 266, startPoint y: 201, endPoint x: 273, endPoint y: 199, distance: 7.5
click at [268, 201] on span "雯欣 -12" at bounding box center [291, 198] width 52 height 9
type input "雯欣-12"
click at [484, 238] on button "結帳" at bounding box center [481, 237] width 31 height 17
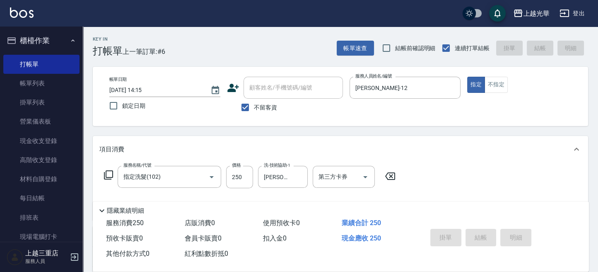
type input "2025/09/12 14:35"
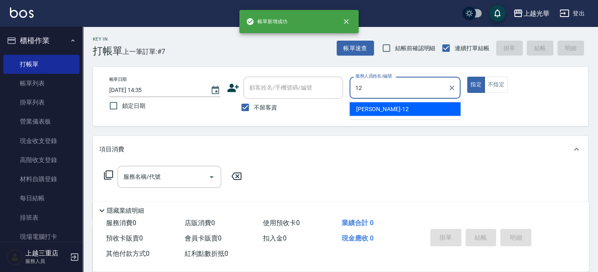
click at [368, 107] on span "雯欣 -12" at bounding box center [382, 108] width 52 height 9
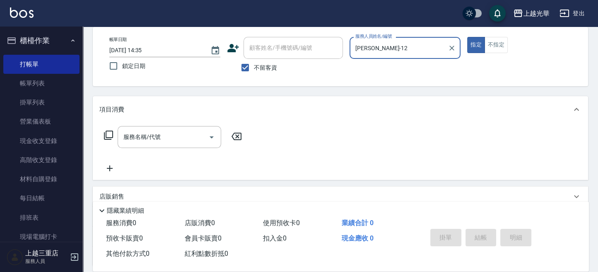
scroll to position [55, 0]
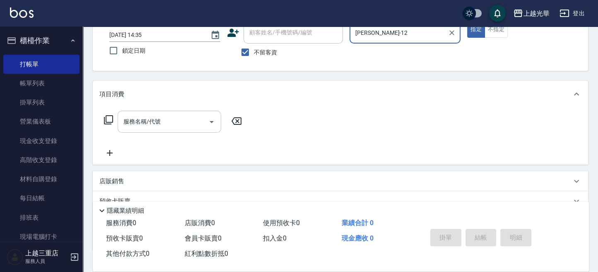
click at [214, 121] on icon "Open" at bounding box center [212, 122] width 10 height 10
type input "雯欣-12"
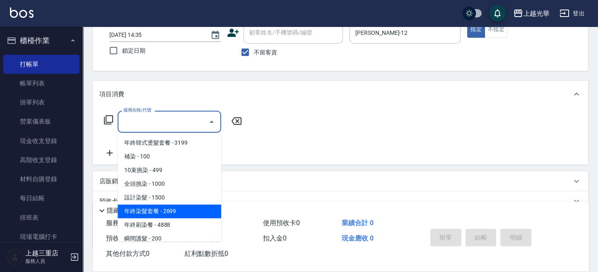
scroll to position [221, 0]
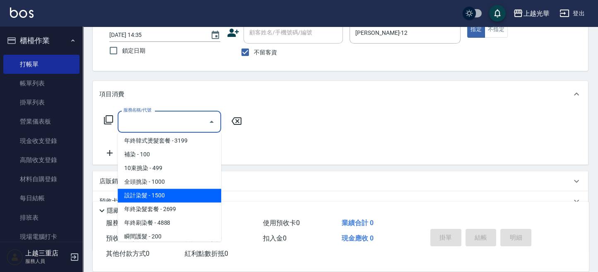
click at [154, 193] on span "設計染髮 - 1500" at bounding box center [170, 196] width 104 height 14
type input "設計染髮(404)"
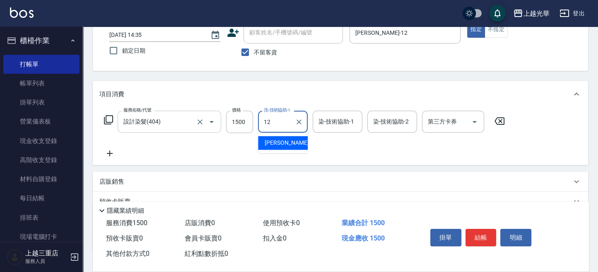
type input "雯欣-12"
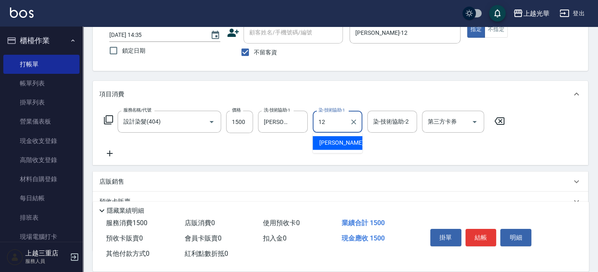
click at [324, 143] on span "雯欣 -12" at bounding box center [345, 142] width 52 height 9
type input "雯欣-12"
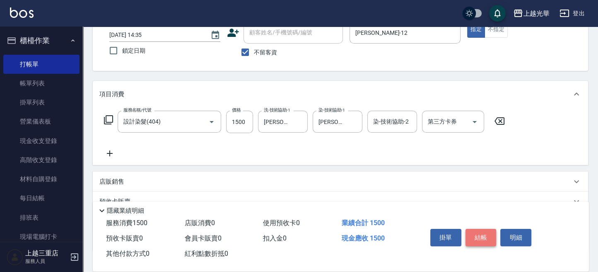
click at [482, 240] on button "結帳" at bounding box center [481, 237] width 31 height 17
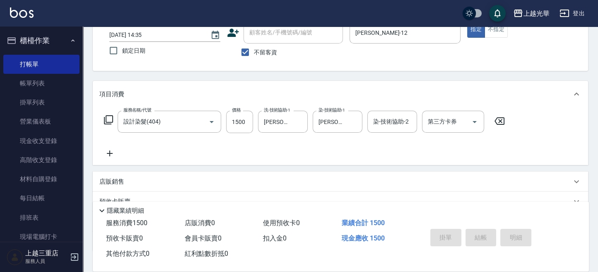
type input "2025/09/12 14:36"
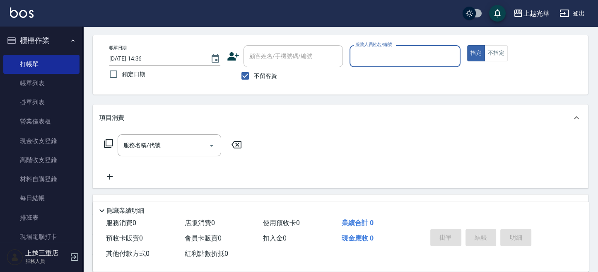
scroll to position [0, 0]
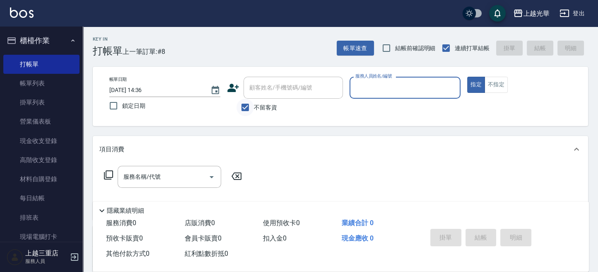
click at [244, 106] on input "不留客資" at bounding box center [245, 107] width 17 height 17
checkbox input "false"
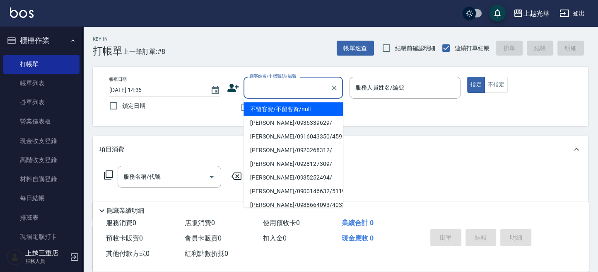
click at [269, 91] on input "顧客姓名/手機號碼/編號" at bounding box center [287, 87] width 80 height 15
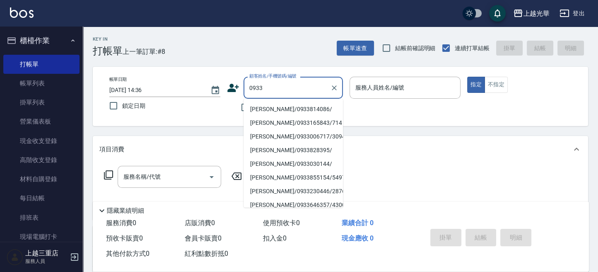
click at [289, 109] on li "陳雅娟/0933814086/" at bounding box center [293, 109] width 99 height 14
type input "陳雅娟/0933814086/"
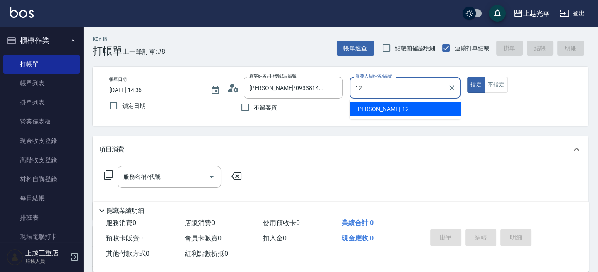
click at [373, 109] on span "雯欣 -12" at bounding box center [382, 108] width 52 height 9
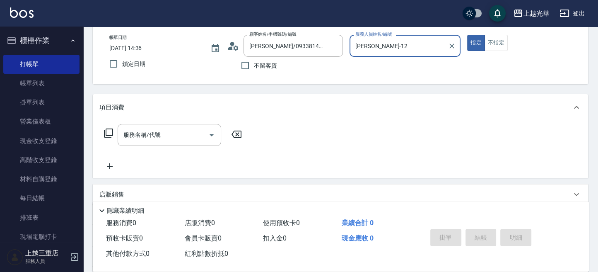
scroll to position [55, 0]
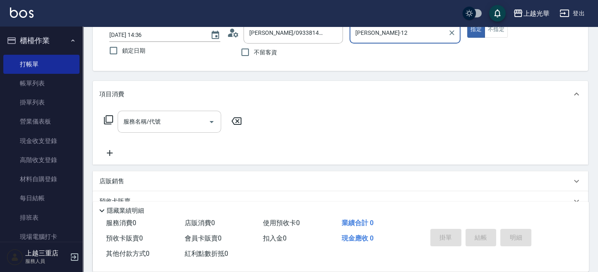
click at [211, 119] on icon "Open" at bounding box center [212, 122] width 10 height 10
type input "雯欣-12"
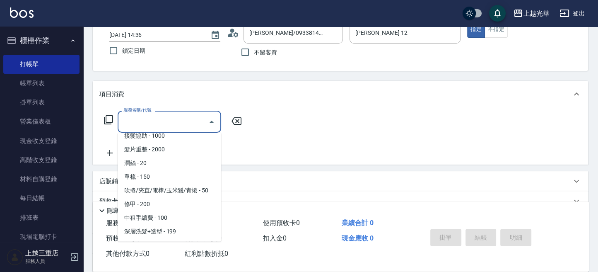
scroll to position [884, 0]
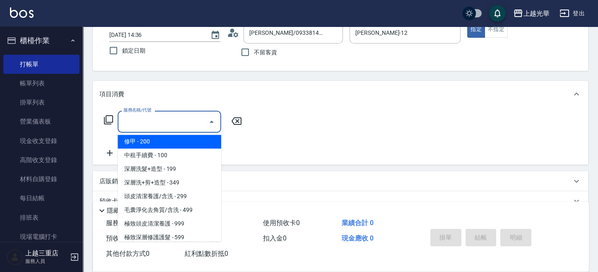
click at [150, 148] on span "修甲 - 200" at bounding box center [170, 142] width 104 height 14
type input "修甲(804)"
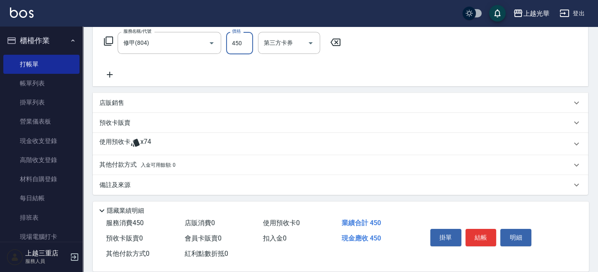
scroll to position [135, 0]
type input "450"
click at [131, 143] on icon at bounding box center [135, 142] width 9 height 8
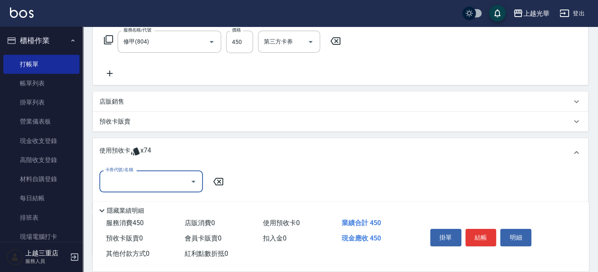
scroll to position [0, 0]
click at [195, 178] on icon "Open" at bounding box center [194, 182] width 10 height 10
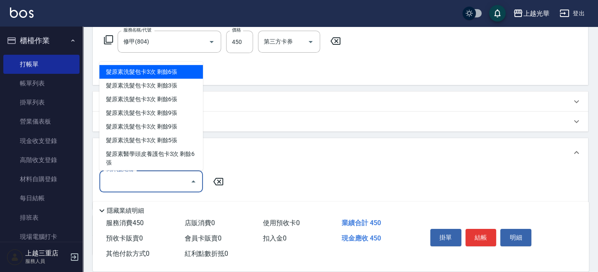
click at [171, 73] on div "髮原素洗髮包卡3次 剩餘6張" at bounding box center [151, 72] width 104 height 14
type input "髮原素洗髮包卡3次"
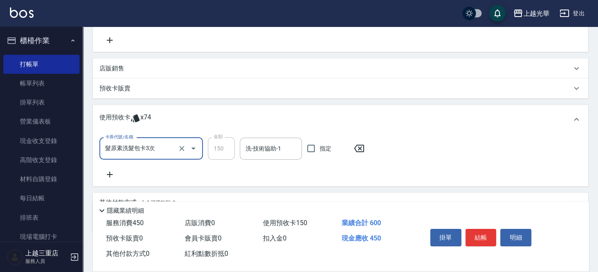
scroll to position [207, 0]
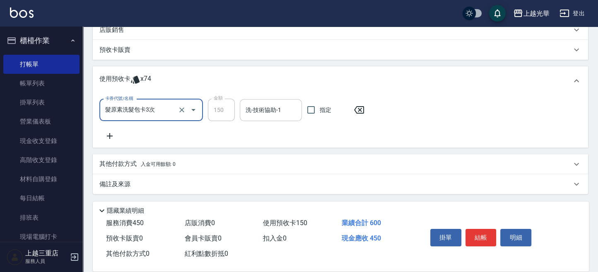
click at [262, 112] on input "洗-技術協助-1" at bounding box center [271, 110] width 55 height 15
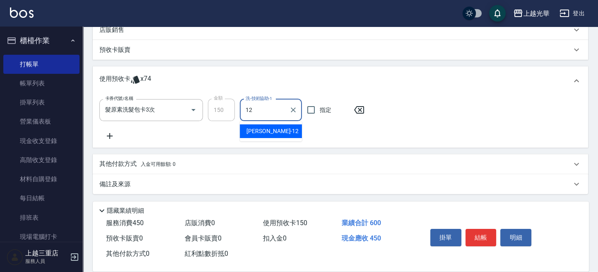
click at [259, 133] on span "雯欣 -12" at bounding box center [273, 131] width 52 height 9
type input "雯欣-12"
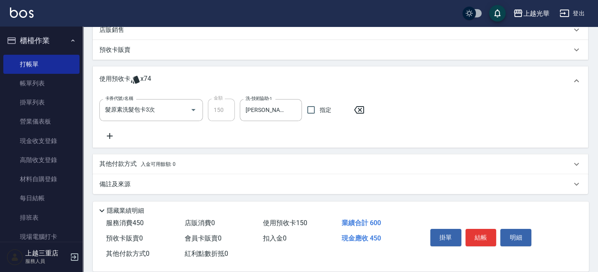
click at [111, 133] on icon at bounding box center [109, 136] width 21 height 10
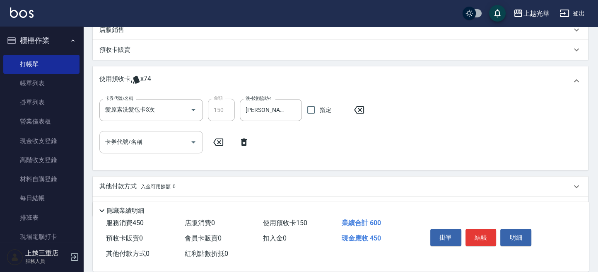
click at [196, 141] on icon "Open" at bounding box center [194, 142] width 10 height 10
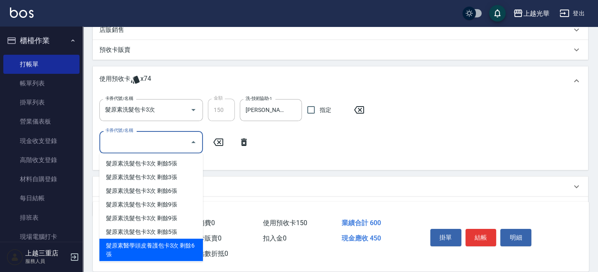
click at [166, 246] on div "髮原素醫學頭皮養護包卡3次 剩餘6張" at bounding box center [151, 250] width 104 height 22
type input "髮原素醫學頭皮養護包卡3次"
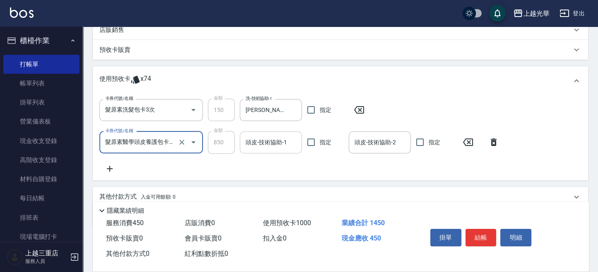
click at [285, 150] on div "頭皮-技術協助-1" at bounding box center [271, 142] width 62 height 22
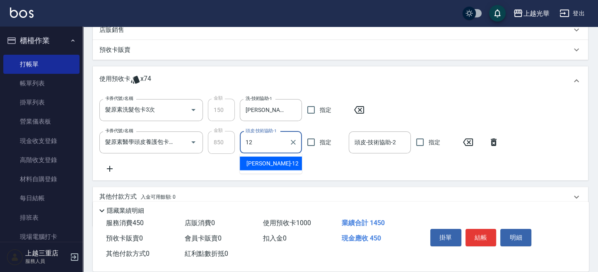
click at [267, 161] on div "雯欣 -12" at bounding box center [271, 164] width 62 height 14
type input "雯欣-12"
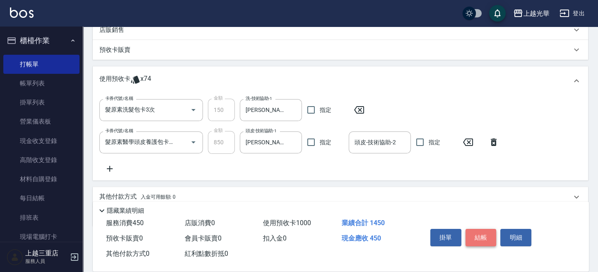
click at [481, 234] on button "結帳" at bounding box center [481, 237] width 31 height 17
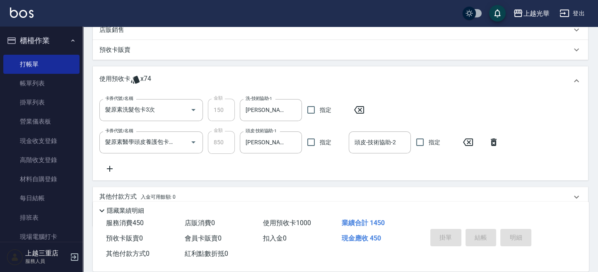
type input "2025/09/12 14:37"
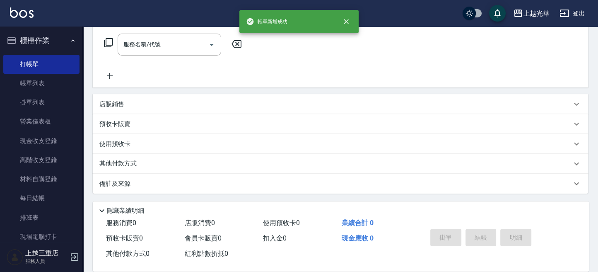
scroll to position [0, 0]
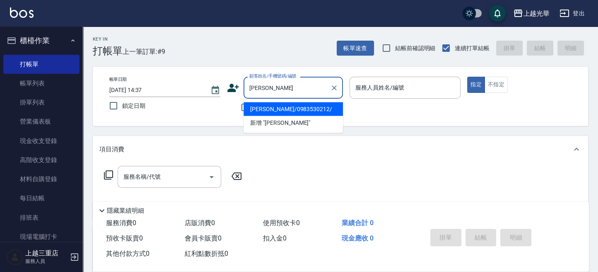
click at [281, 103] on li "李昀奾/0983530212/" at bounding box center [293, 109] width 99 height 14
type input "李昀奾/0983530212/"
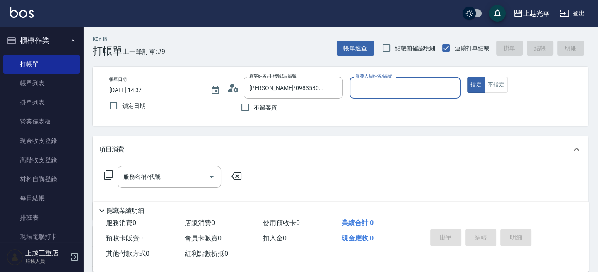
type input "喨喨-9"
drag, startPoint x: 189, startPoint y: 169, endPoint x: 32, endPoint y: 198, distance: 160.2
click at [182, 174] on div "服務名稱/代號" at bounding box center [170, 177] width 104 height 22
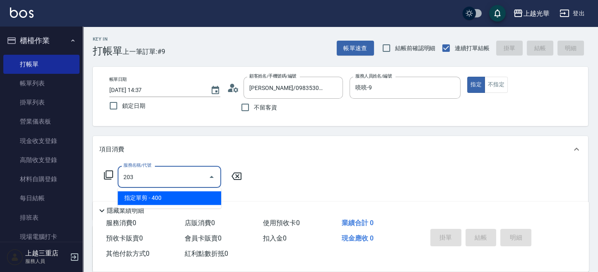
type input "指定單剪(203)"
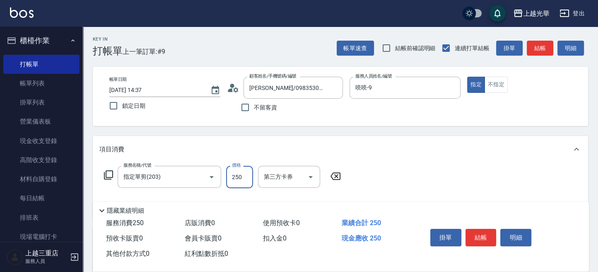
type input "250"
click at [482, 234] on button "結帳" at bounding box center [481, 237] width 31 height 17
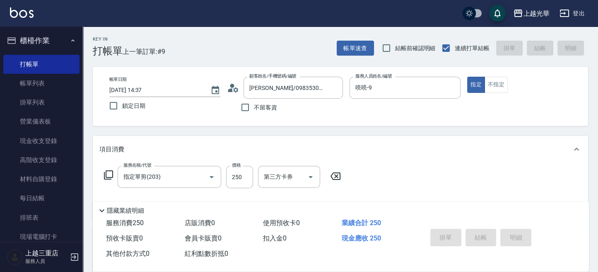
type input "2025/09/12 14:45"
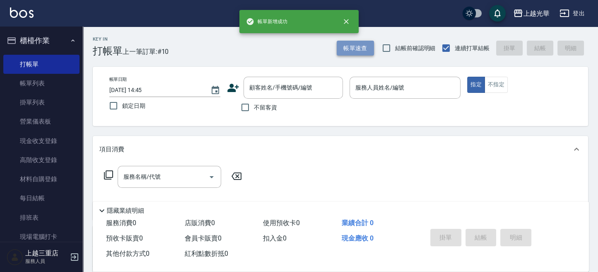
click at [352, 53] on button "帳單速查" at bounding box center [355, 48] width 37 height 15
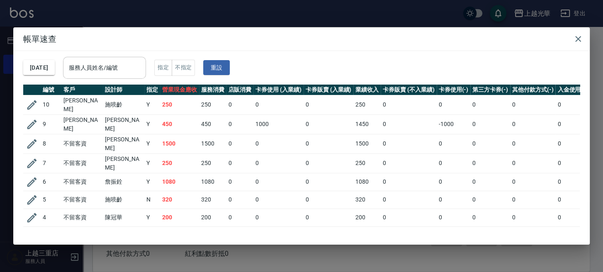
drag, startPoint x: 150, startPoint y: 68, endPoint x: 138, endPoint y: 70, distance: 12.3
click at [138, 71] on input "服務人員姓名/編號" at bounding box center [104, 68] width 75 height 15
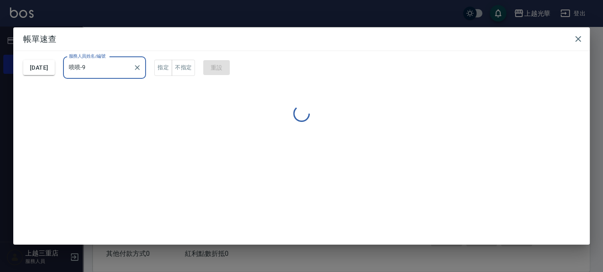
type input "喨喨-9"
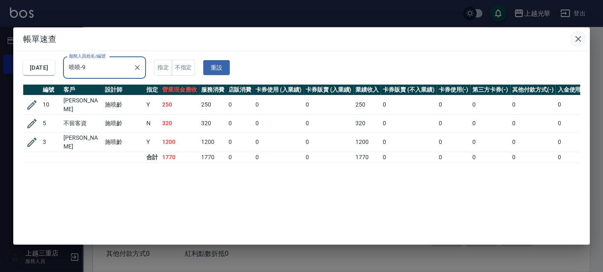
drag, startPoint x: 583, startPoint y: 35, endPoint x: 577, endPoint y: 38, distance: 7.1
click at [583, 36] on button "button" at bounding box center [577, 39] width 17 height 17
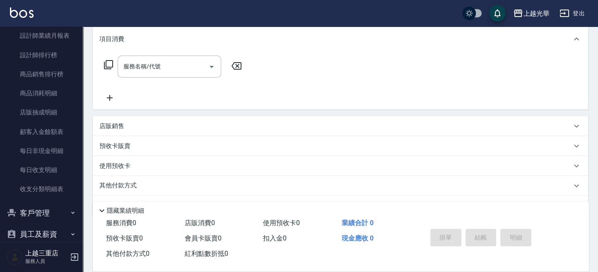
scroll to position [455, 0]
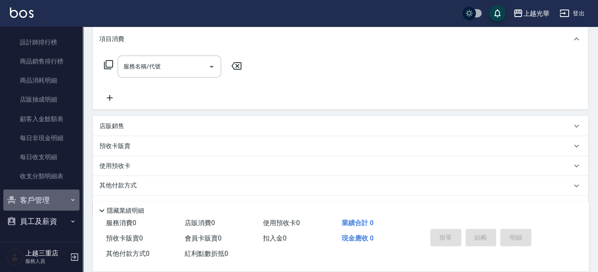
click at [51, 202] on button "客戶管理" at bounding box center [41, 200] width 76 height 22
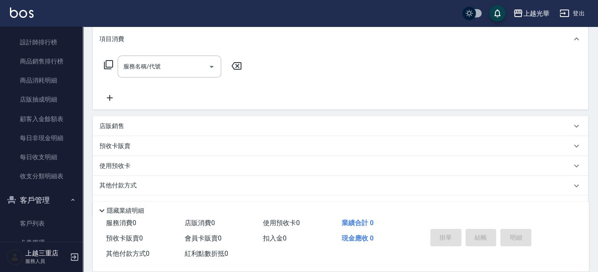
scroll to position [0, 0]
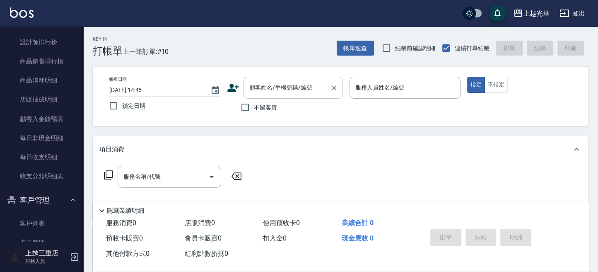
click at [302, 77] on div "顧客姓名/手機號碼/編號" at bounding box center [293, 88] width 99 height 22
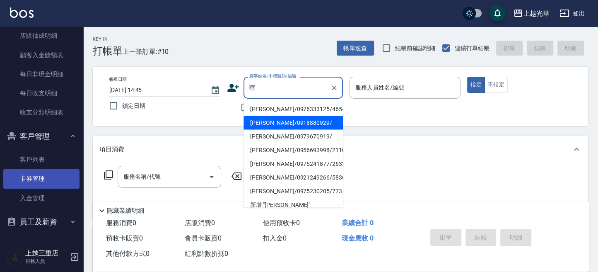
scroll to position [132, 0]
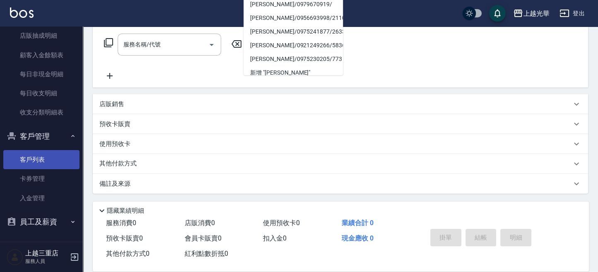
type input "暄"
click at [41, 150] on link "客戶列表" at bounding box center [41, 159] width 76 height 19
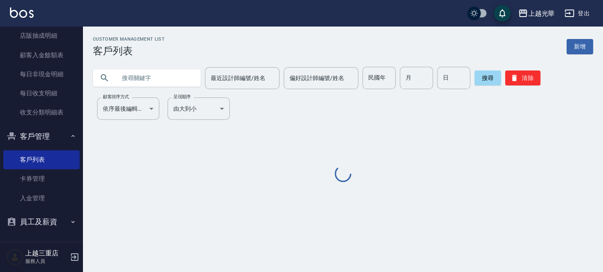
click at [168, 79] on input "text" at bounding box center [155, 78] width 78 height 22
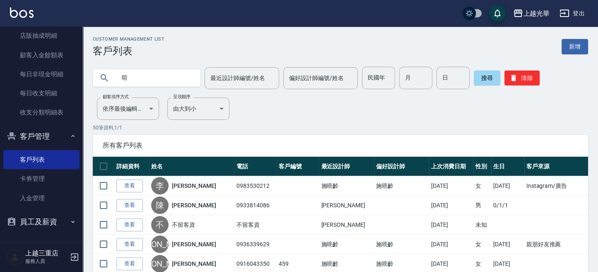
type input "暄"
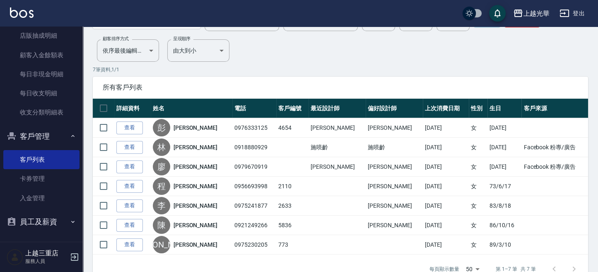
scroll to position [79, 0]
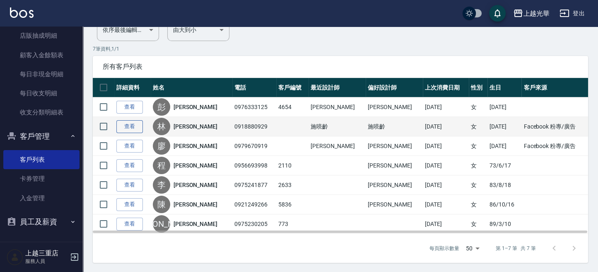
click at [125, 126] on link "查看" at bounding box center [129, 126] width 27 height 13
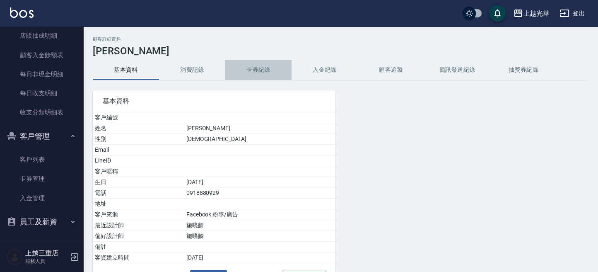
click at [251, 69] on button "卡券紀錄" at bounding box center [258, 70] width 66 height 20
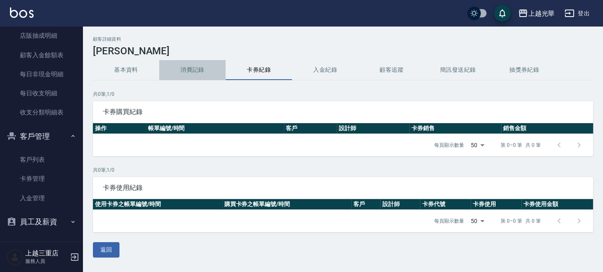
click at [195, 70] on button "消費記錄" at bounding box center [192, 70] width 66 height 20
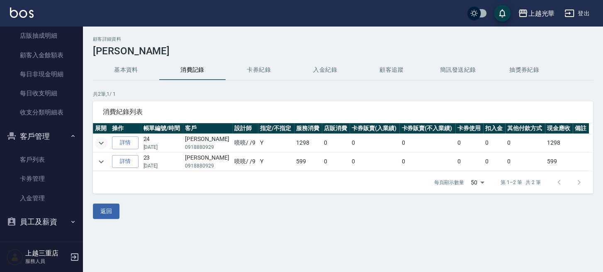
click at [105, 141] on icon "expand row" at bounding box center [101, 143] width 10 height 10
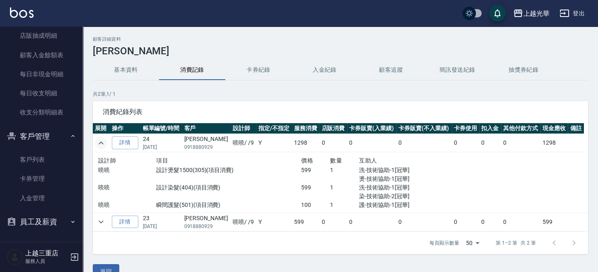
scroll to position [16, 0]
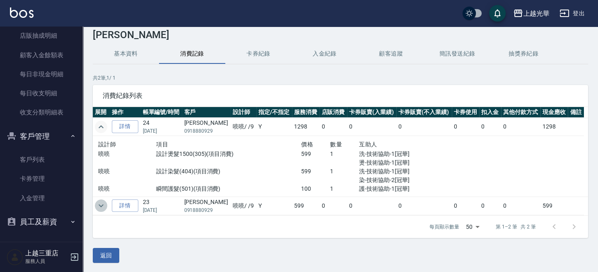
click at [100, 203] on icon "expand row" at bounding box center [101, 206] width 10 height 10
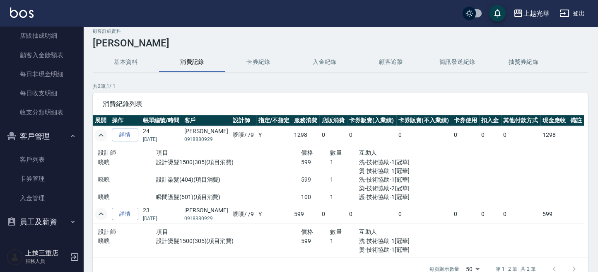
scroll to position [0, 0]
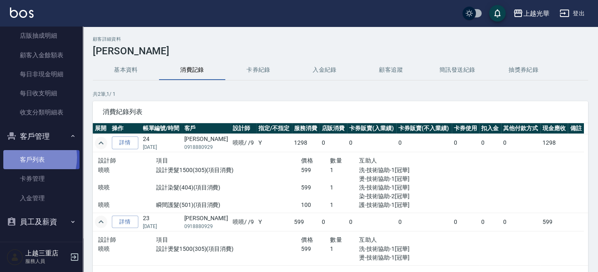
drag, startPoint x: 25, startPoint y: 157, endPoint x: 32, endPoint y: 153, distance: 8.0
click at [26, 157] on link "客戶列表" at bounding box center [41, 159] width 76 height 19
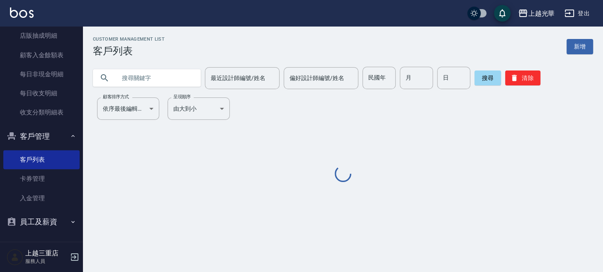
drag, startPoint x: 133, startPoint y: 68, endPoint x: 138, endPoint y: 70, distance: 5.1
click at [135, 69] on input "text" at bounding box center [155, 78] width 78 height 22
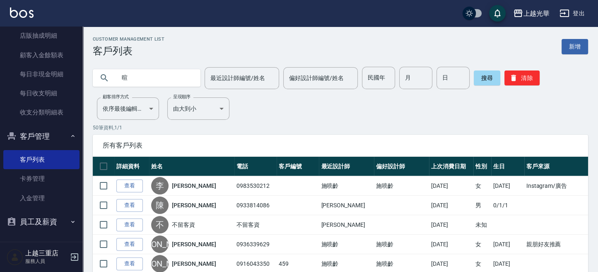
type input "暄"
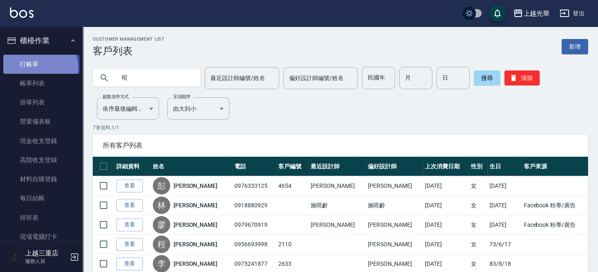
click at [38, 68] on link "打帳單" at bounding box center [41, 64] width 76 height 19
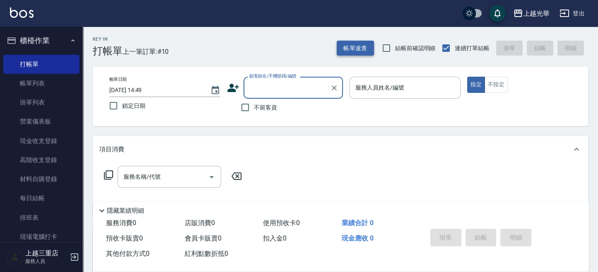
click at [365, 52] on button "帳單速查" at bounding box center [355, 48] width 37 height 15
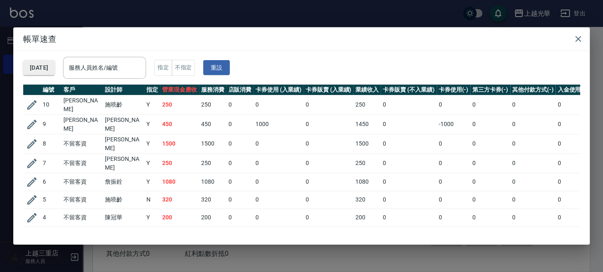
click at [52, 72] on button "[DATE]" at bounding box center [38, 67] width 31 height 15
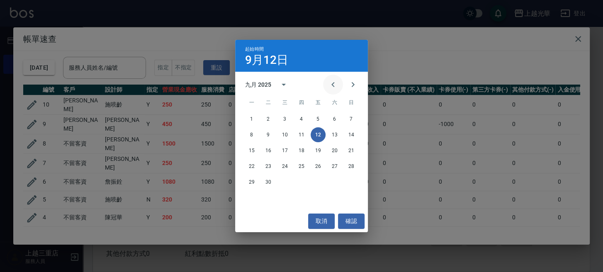
click at [331, 80] on icon "Previous month" at bounding box center [333, 85] width 10 height 10
click at [350, 136] on button "13" at bounding box center [351, 134] width 15 height 15
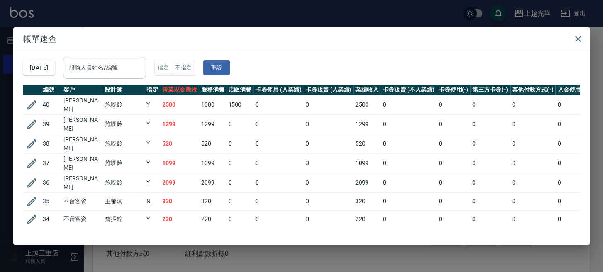
click at [129, 62] on input "服務人員姓名/編號" at bounding box center [104, 68] width 75 height 15
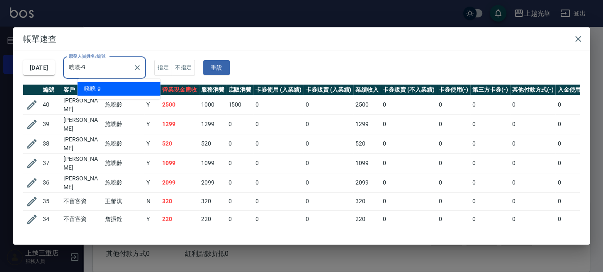
type input "喨喨-9"
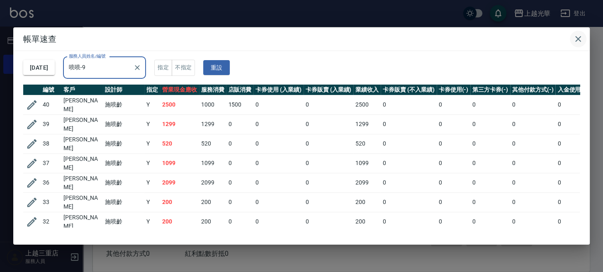
click at [578, 40] on icon "button" at bounding box center [578, 39] width 6 height 6
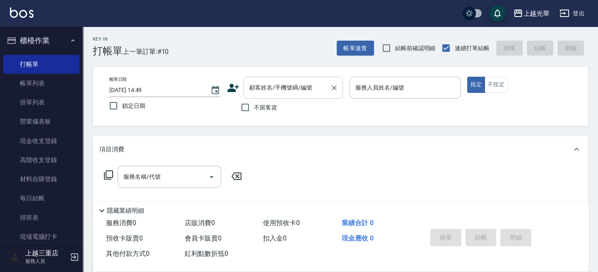
click at [282, 81] on div "顧客姓名/手機號碼/編號 顧客姓名/手機號碼/編號" at bounding box center [293, 88] width 99 height 22
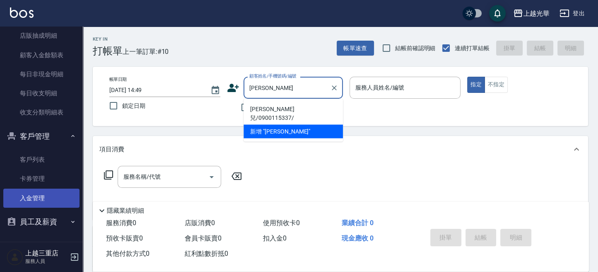
scroll to position [132, 0]
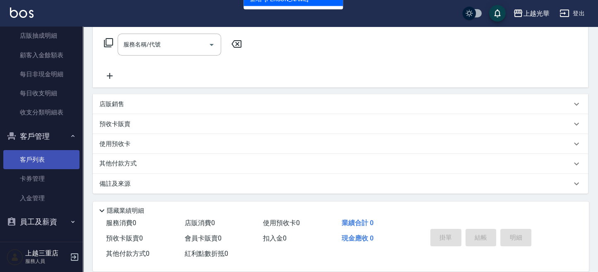
type input "洪喧"
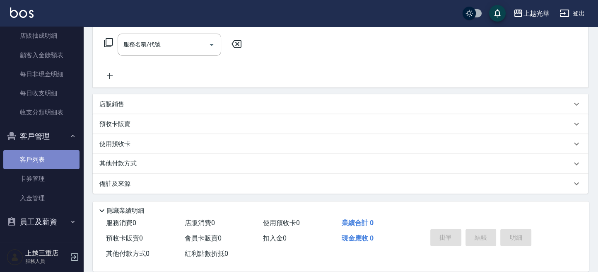
click at [51, 157] on link "客戶列表" at bounding box center [41, 159] width 76 height 19
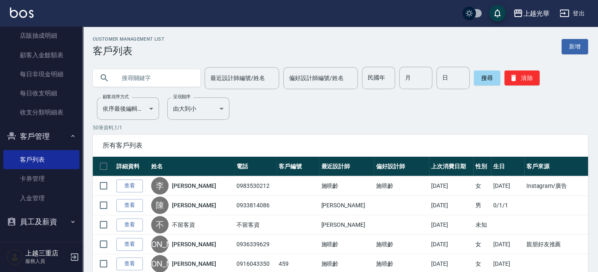
click at [143, 75] on input "text" at bounding box center [155, 78] width 78 height 22
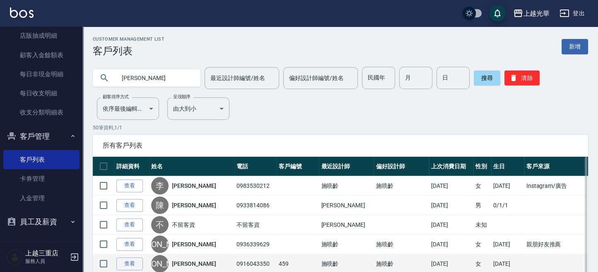
type input "洪喧"
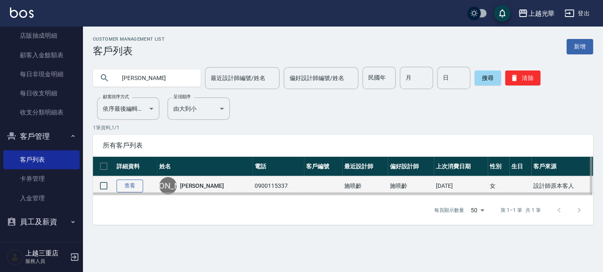
click at [120, 184] on link "查看" at bounding box center [129, 185] width 27 height 13
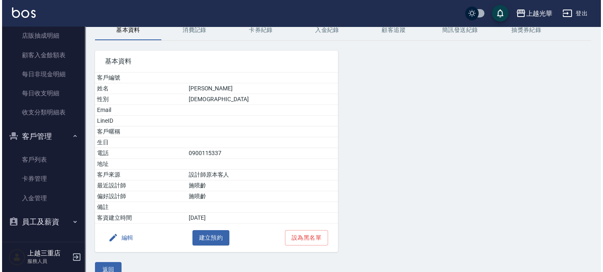
scroll to position [53, 0]
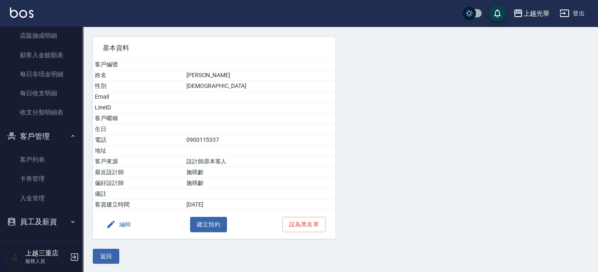
click at [136, 222] on div "編輯 建立預約 設為黑名單" at bounding box center [214, 224] width 243 height 29
click at [134, 222] on button "編輯" at bounding box center [119, 224] width 32 height 15
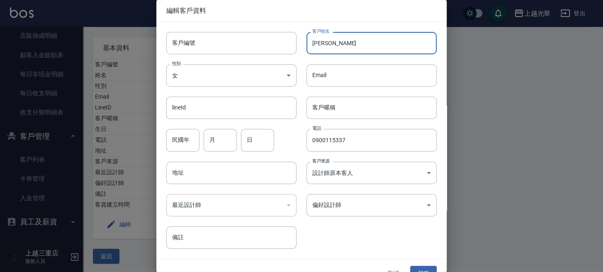
drag, startPoint x: 323, startPoint y: 41, endPoint x: 338, endPoint y: 49, distance: 17.1
click at [325, 43] on input "洪喧兒" at bounding box center [371, 43] width 130 height 22
click at [341, 44] on input "洪喧兒" at bounding box center [371, 43] width 130 height 22
drag, startPoint x: 322, startPoint y: 44, endPoint x: 329, endPoint y: 48, distance: 8.3
click at [323, 45] on input "洪喧兒" at bounding box center [371, 43] width 130 height 22
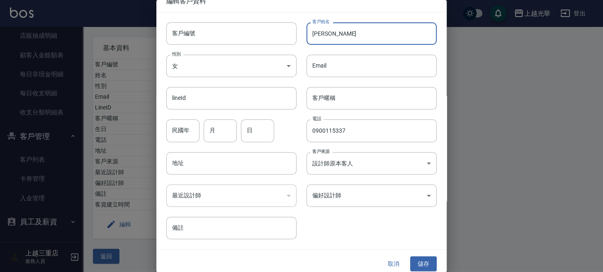
scroll to position [15, 0]
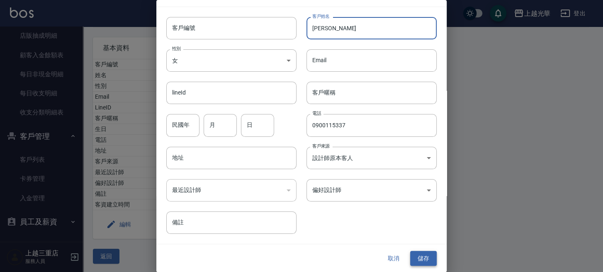
type input "[PERSON_NAME]"
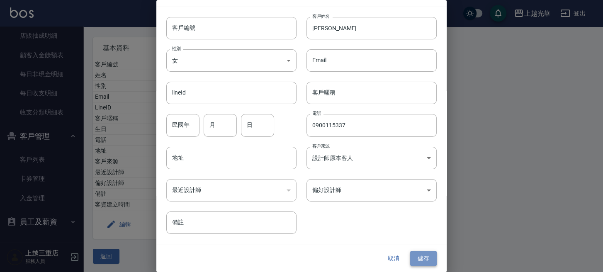
click at [411, 258] on button "儲存" at bounding box center [423, 258] width 27 height 15
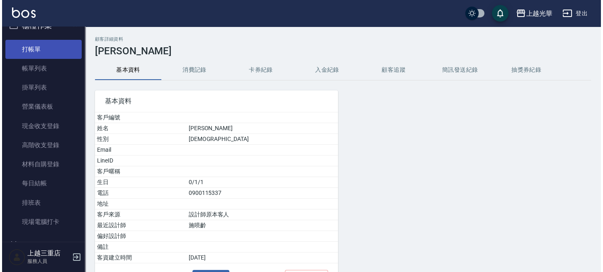
scroll to position [0, 0]
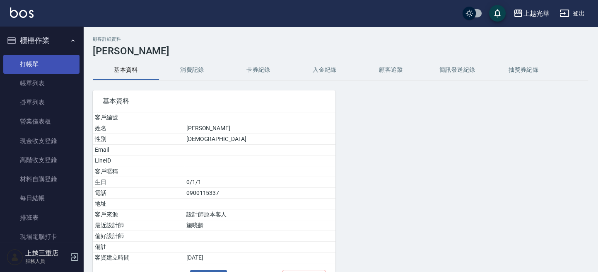
click at [51, 58] on link "打帳單" at bounding box center [41, 64] width 76 height 19
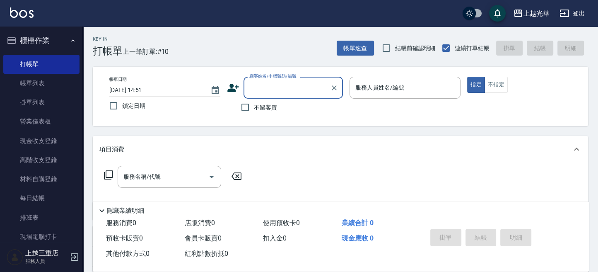
click at [229, 87] on icon at bounding box center [233, 88] width 12 height 12
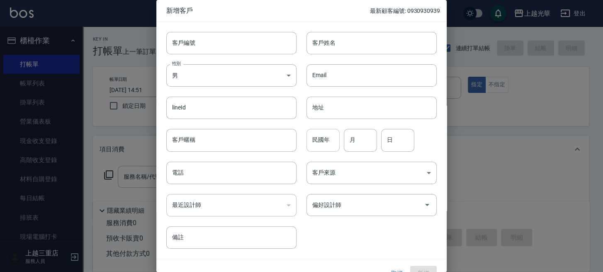
drag, startPoint x: 548, startPoint y: 168, endPoint x: 307, endPoint y: 143, distance: 242.5
click at [537, 168] on div at bounding box center [301, 136] width 603 height 272
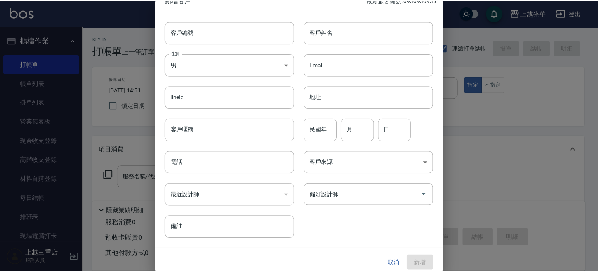
scroll to position [15, 0]
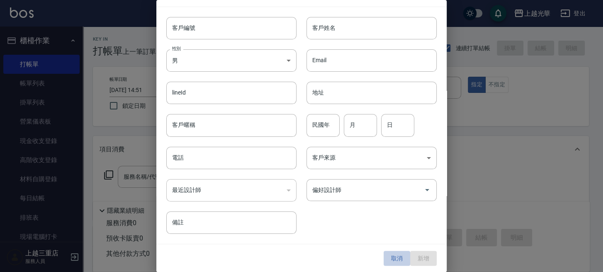
drag, startPoint x: 385, startPoint y: 259, endPoint x: 380, endPoint y: 245, distance: 14.7
click at [385, 258] on button "取消" at bounding box center [396, 258] width 27 height 15
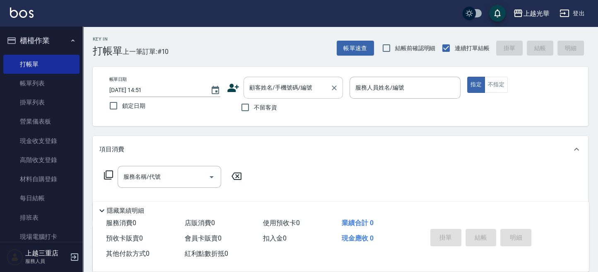
click at [274, 88] on input "顧客姓名/手機號碼/編號" at bounding box center [287, 87] width 80 height 15
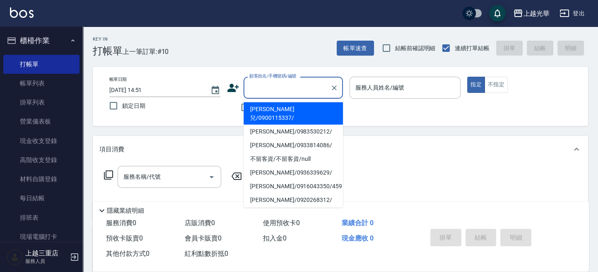
click at [297, 108] on li "洪暄兒/0900115337/" at bounding box center [293, 113] width 99 height 22
type input "洪暄兒/0900115337/"
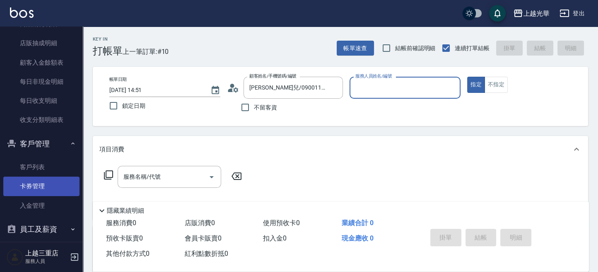
scroll to position [518, 0]
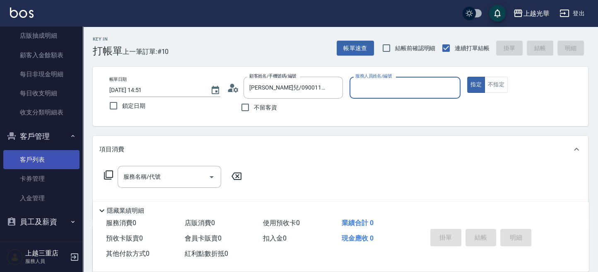
click at [51, 153] on link "客戶列表" at bounding box center [41, 159] width 76 height 19
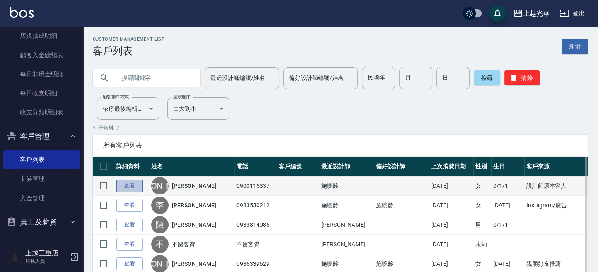
click at [128, 183] on link "查看" at bounding box center [129, 185] width 27 height 13
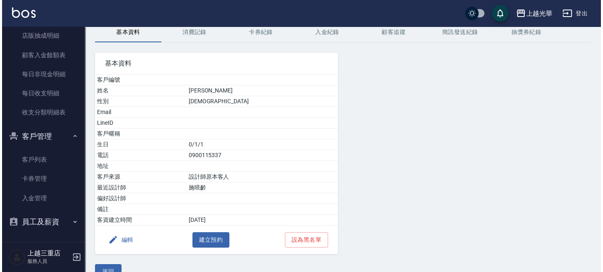
scroll to position [53, 0]
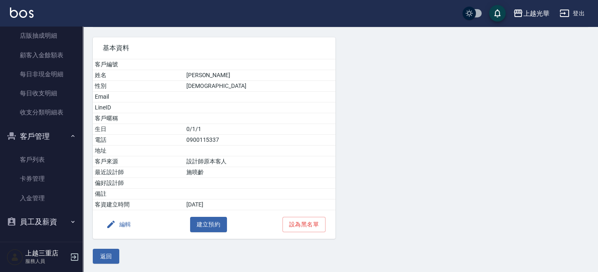
click at [121, 219] on button "編輯" at bounding box center [119, 224] width 32 height 15
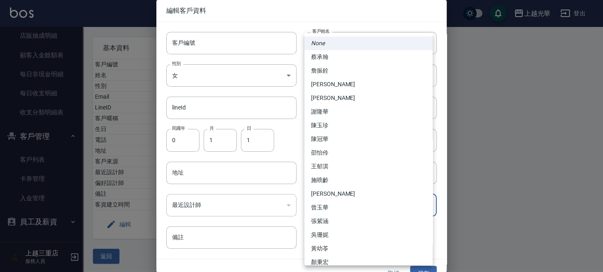
click at [333, 202] on body "上越光華 登出 櫃檯作業 打帳單 帳單列表 掛單列表 營業儀表板 現金收支登錄 高階收支登錄 材料自購登錄 每日結帳 排班表 現場電腦打卡 預約管理 預約管理…" at bounding box center [301, 110] width 603 height 327
click at [332, 179] on li "施喨齡" at bounding box center [368, 180] width 128 height 14
type input "746ef5d2-652e-4ef1-a435-04c896290263"
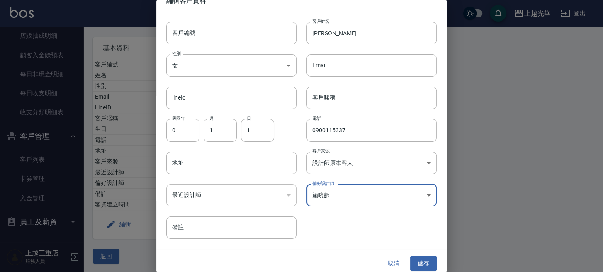
scroll to position [15, 0]
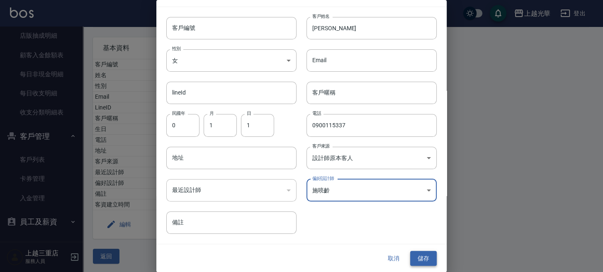
click at [415, 256] on button "儲存" at bounding box center [423, 258] width 27 height 15
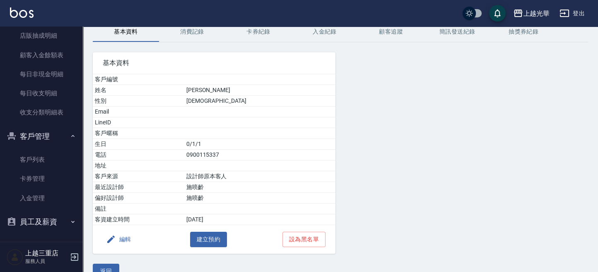
scroll to position [53, 0]
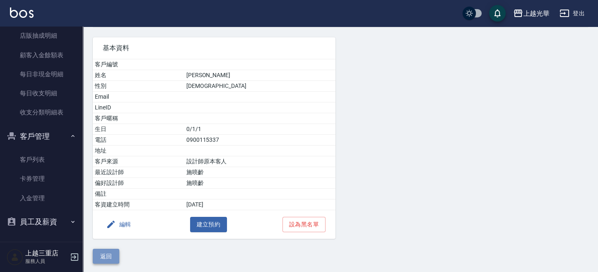
click at [104, 249] on button "返回" at bounding box center [106, 256] width 27 height 15
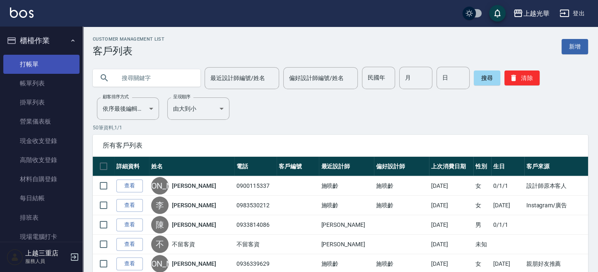
click at [43, 59] on link "打帳單" at bounding box center [41, 64] width 76 height 19
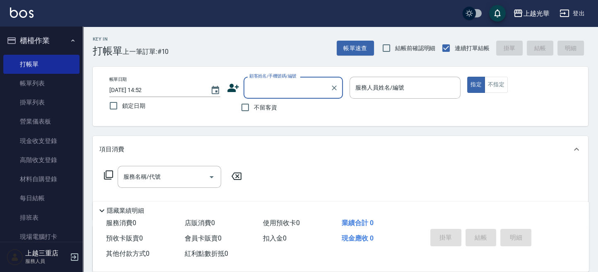
click at [250, 93] on input "顧客姓名/手機號碼/編號" at bounding box center [287, 87] width 80 height 15
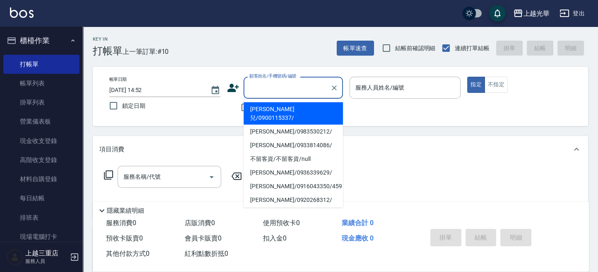
click at [253, 106] on li "洪暄兒/0900115337/" at bounding box center [293, 113] width 99 height 22
type input "洪暄兒/0900115337/"
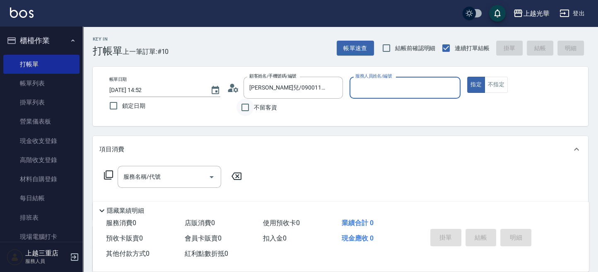
type input "喨喨-9"
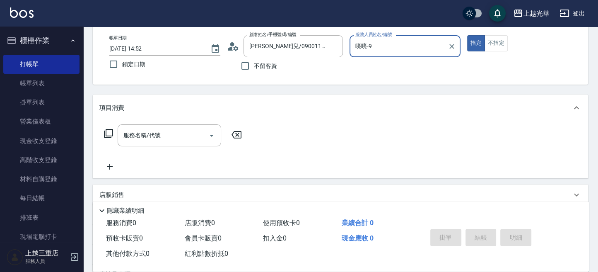
scroll to position [55, 0]
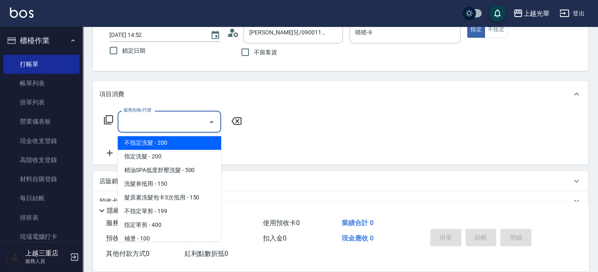
drag, startPoint x: 151, startPoint y: 126, endPoint x: 8, endPoint y: 108, distance: 144.1
click at [150, 126] on input "服務名稱/代號" at bounding box center [163, 121] width 84 height 15
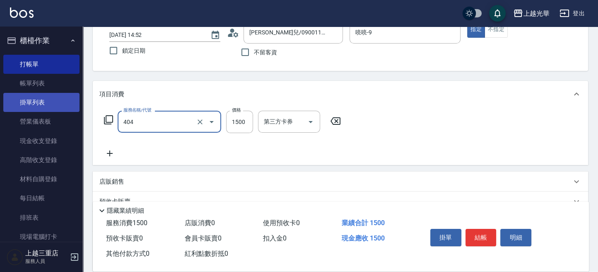
type input "設計染髮(404)"
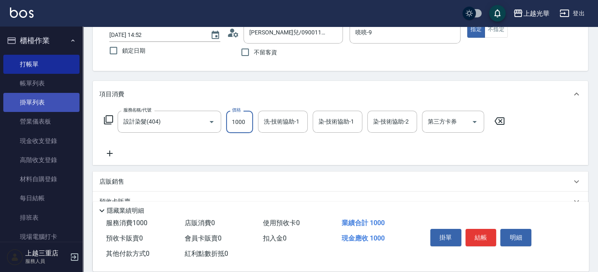
type input "1000"
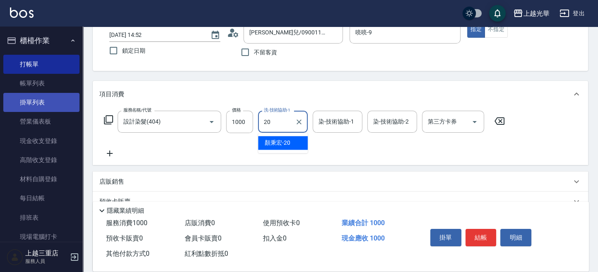
type input "顏秉宏-20"
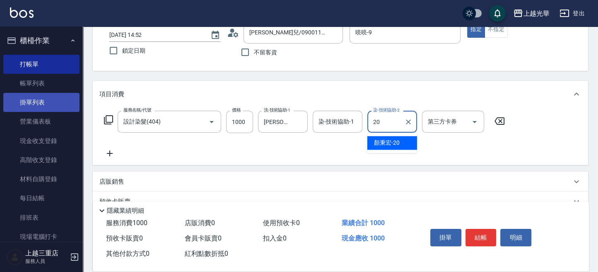
type input "顏秉宏-20"
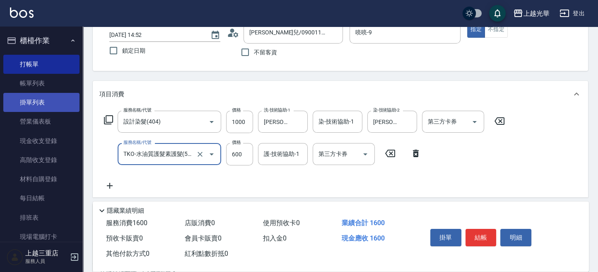
type input "TKO-水油質護髮素護髮(521)"
type input "500"
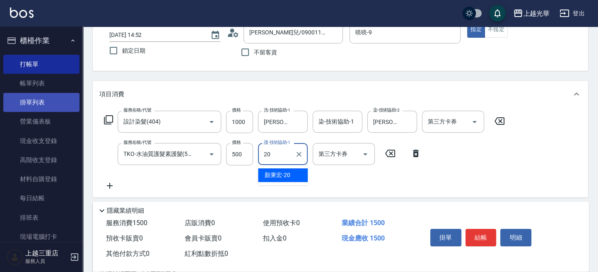
type input "顏秉宏-20"
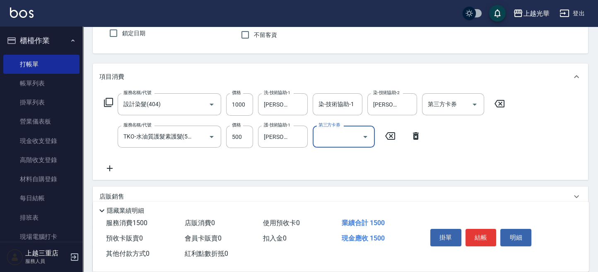
scroll to position [165, 0]
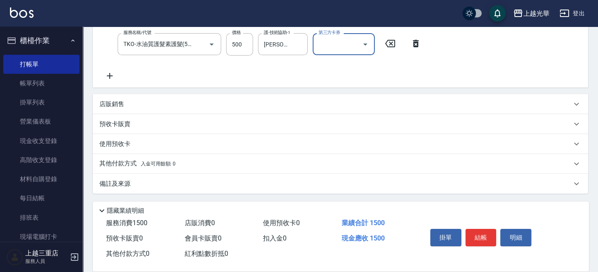
click at [131, 104] on div "店販銷售" at bounding box center [335, 104] width 472 height 9
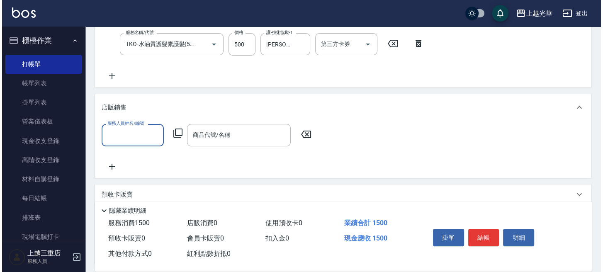
scroll to position [0, 0]
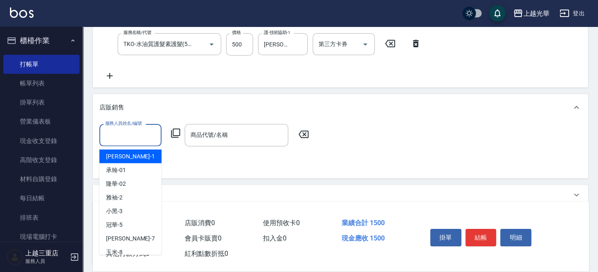
click at [120, 133] on input "服務人員姓名/編號" at bounding box center [130, 135] width 55 height 15
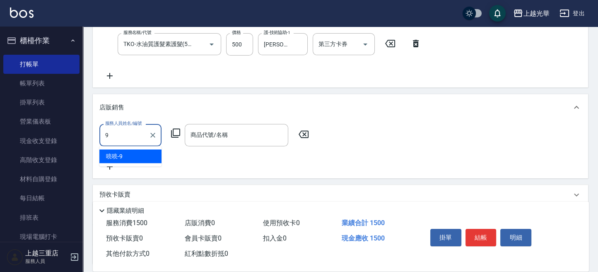
type input "喨喨-9"
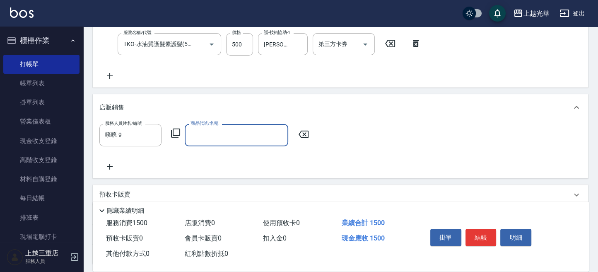
click at [179, 132] on icon at bounding box center [176, 133] width 10 height 10
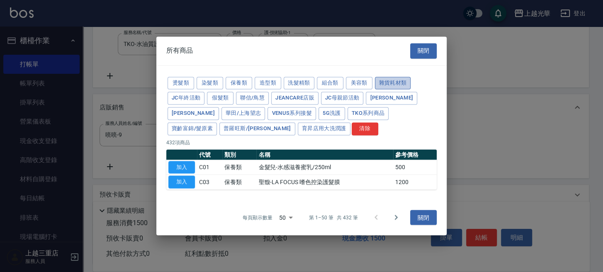
click at [399, 83] on button "雜貨耗材類" at bounding box center [393, 83] width 36 height 13
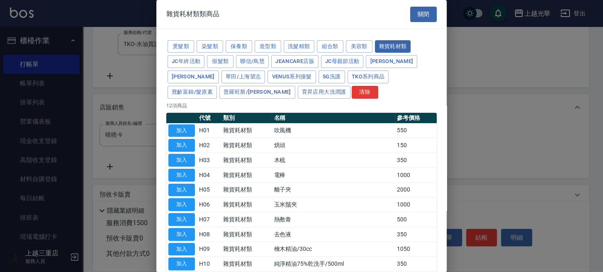
drag, startPoint x: 416, startPoint y: 13, endPoint x: 376, endPoint y: 62, distance: 63.0
click at [414, 15] on button "關閉" at bounding box center [423, 14] width 27 height 15
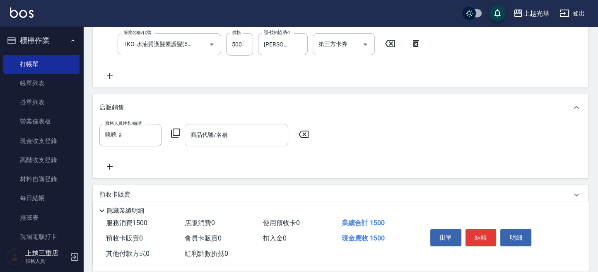
drag, startPoint x: 230, startPoint y: 143, endPoint x: 232, endPoint y: 138, distance: 5.4
click at [230, 143] on div "商品代號/名稱" at bounding box center [237, 135] width 104 height 22
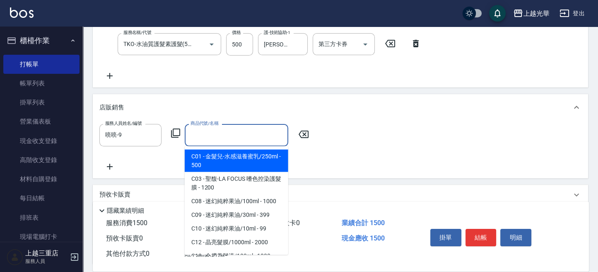
drag, startPoint x: 232, startPoint y: 138, endPoint x: 240, endPoint y: 134, distance: 9.6
click at [232, 138] on input "商品代號/名稱" at bounding box center [237, 135] width 96 height 15
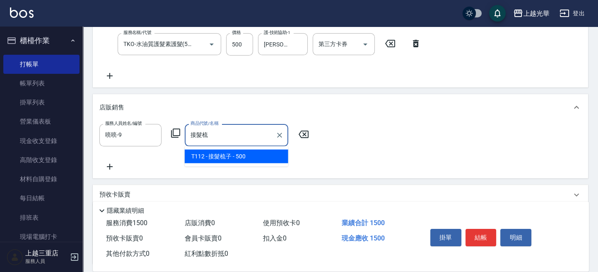
click at [235, 152] on span "T112 - 接髮梳子 - 500" at bounding box center [237, 156] width 104 height 14
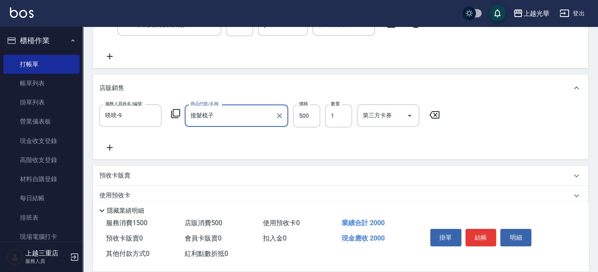
scroll to position [221, 0]
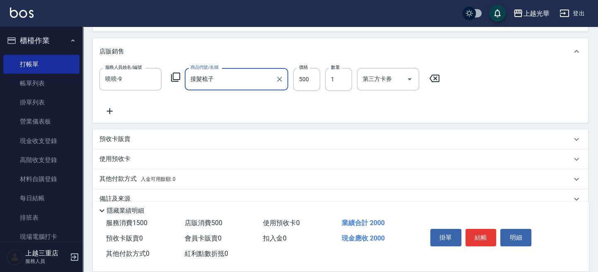
type input "接髮梳子"
click at [114, 109] on icon at bounding box center [109, 111] width 21 height 10
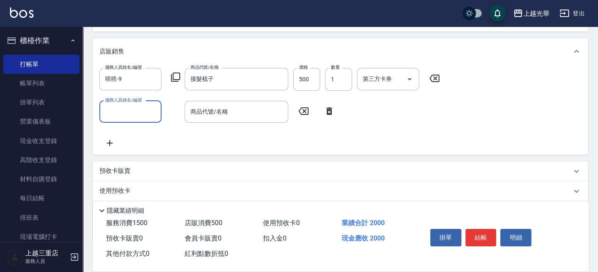
click at [112, 142] on icon at bounding box center [109, 143] width 21 height 10
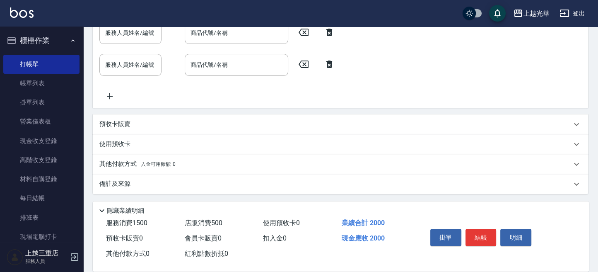
click at [329, 61] on icon at bounding box center [330, 64] width 6 height 7
click at [326, 63] on icon at bounding box center [329, 64] width 21 height 10
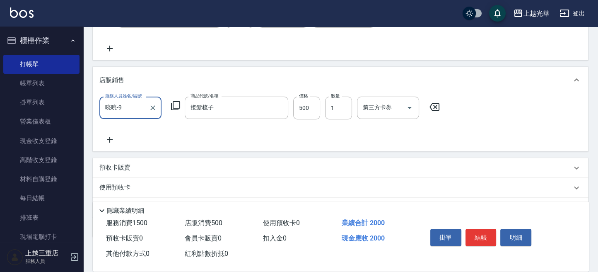
scroll to position [125, 0]
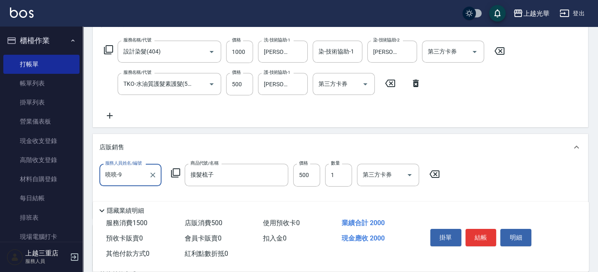
click at [109, 111] on icon at bounding box center [109, 116] width 21 height 10
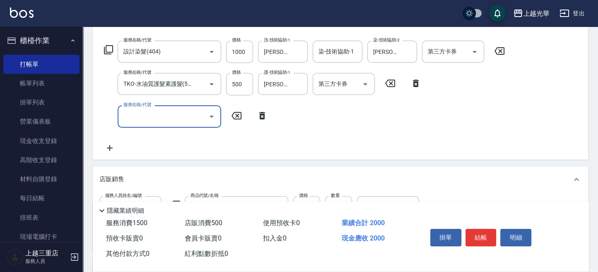
scroll to position [0, 0]
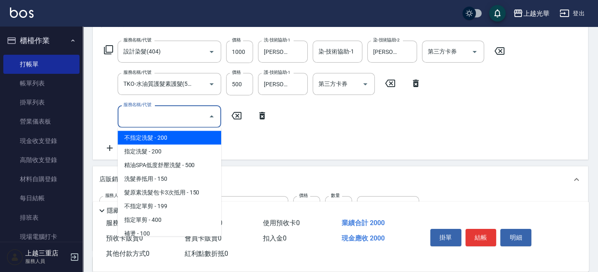
click at [164, 113] on input "服務名稱/代號" at bounding box center [163, 116] width 84 height 15
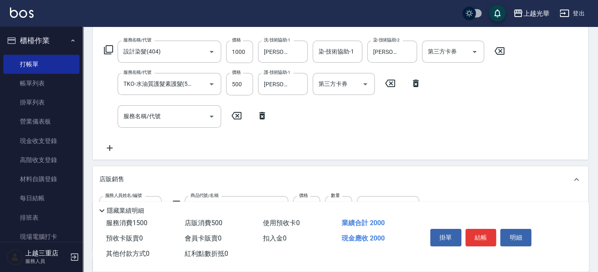
click at [107, 145] on icon at bounding box center [109, 148] width 21 height 10
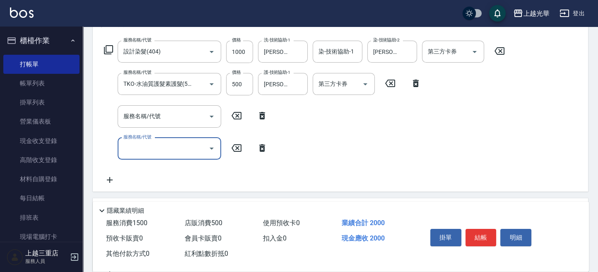
click at [258, 148] on icon at bounding box center [262, 148] width 21 height 10
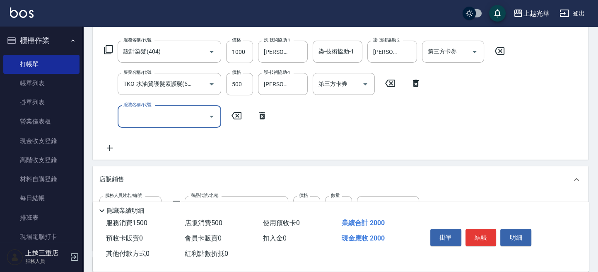
click at [114, 51] on div "服務名稱/代號 設計染髮(404) 服務名稱/代號 價格 1000 價格 洗-技術協助-1 顏秉宏-20 洗-技術協助-1 染-技術協助-1 染-技術協助-1…" at bounding box center [304, 52] width 411 height 22
click at [109, 51] on icon at bounding box center [109, 50] width 10 height 10
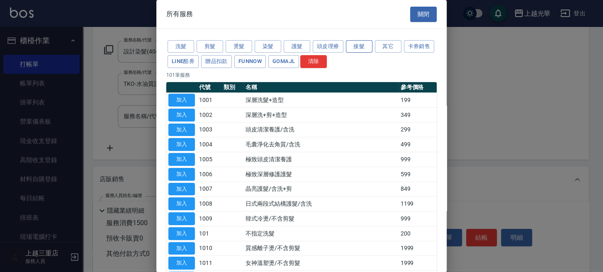
click at [356, 47] on button "接髮" at bounding box center [359, 46] width 27 height 13
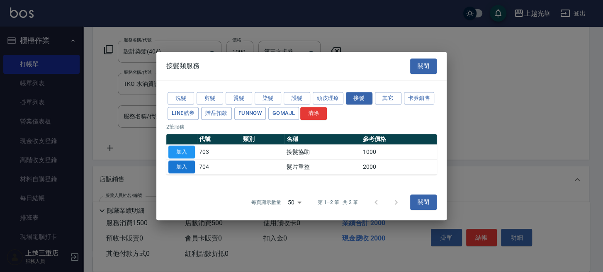
click at [188, 163] on button "加入" at bounding box center [181, 166] width 27 height 13
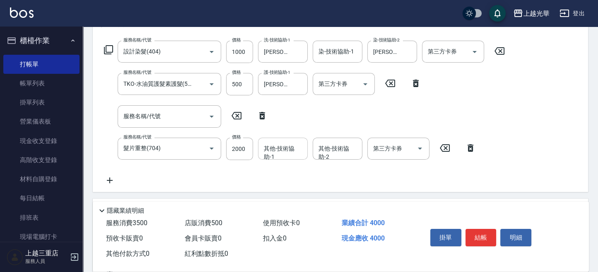
click at [286, 150] on input "其他-技術協助-1" at bounding box center [283, 148] width 42 height 15
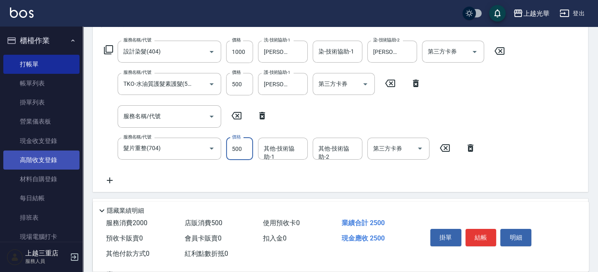
type input "500"
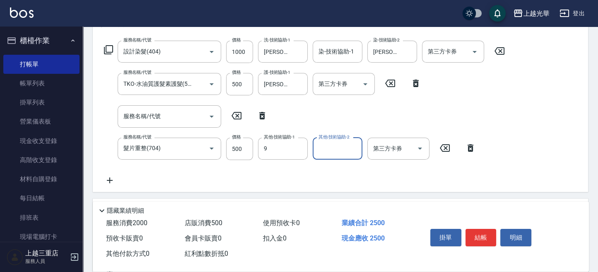
type input "喨喨-9"
click at [261, 114] on icon at bounding box center [262, 115] width 6 height 7
type input "髮片重整(704)"
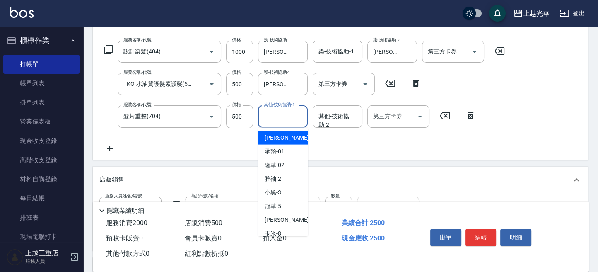
click at [298, 116] on div "其他-技術協助-1 其他-技術協助-1" at bounding box center [283, 116] width 50 height 22
type input "喨喨-9"
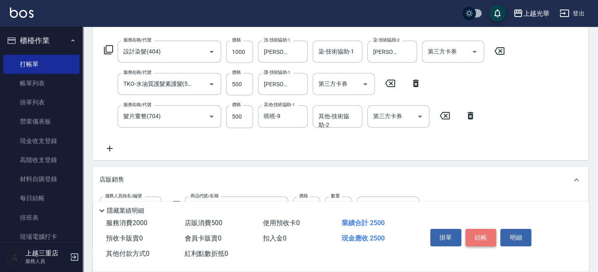
click at [479, 231] on button "結帳" at bounding box center [481, 237] width 31 height 17
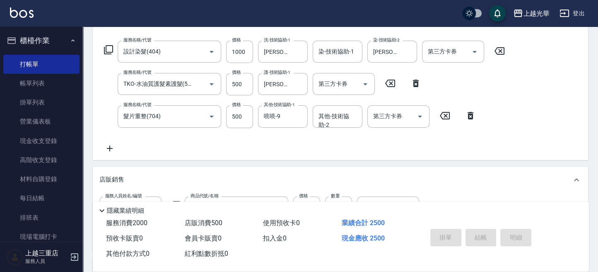
type input "2025/09/12 14:53"
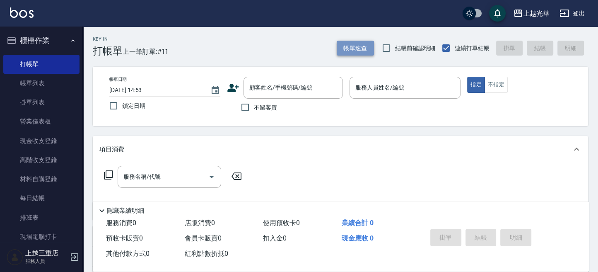
click at [355, 43] on button "帳單速查" at bounding box center [355, 48] width 37 height 15
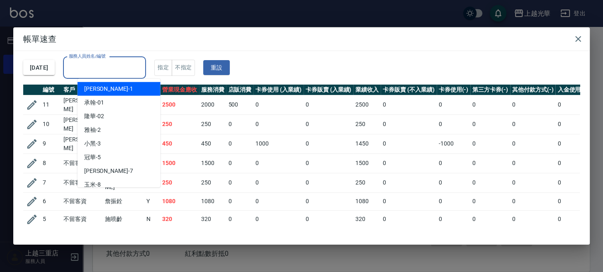
drag, startPoint x: 135, startPoint y: 64, endPoint x: 161, endPoint y: 51, distance: 28.7
click at [139, 63] on input "服務人員姓名/編號" at bounding box center [104, 68] width 75 height 15
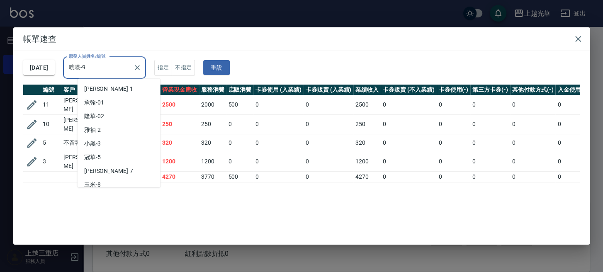
drag, startPoint x: 127, startPoint y: 70, endPoint x: 0, endPoint y: 81, distance: 127.3
click at [0, 81] on html "上越光華 登出 櫃檯作業 打帳單 帳單列表 掛單列表 營業儀表板 現金收支登錄 高階收支登錄 材料自購登錄 每日結帳 排班表 現場電腦打卡 預約管理 預約管理…" at bounding box center [301, 202] width 603 height 404
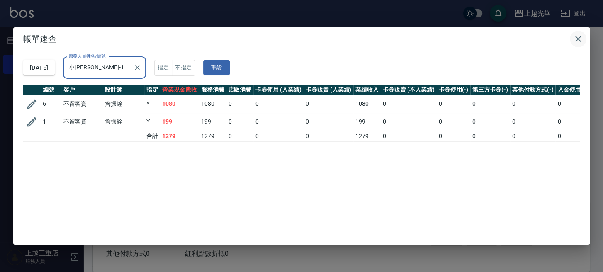
type input "小[PERSON_NAME]-1"
click at [574, 37] on icon "button" at bounding box center [578, 39] width 10 height 10
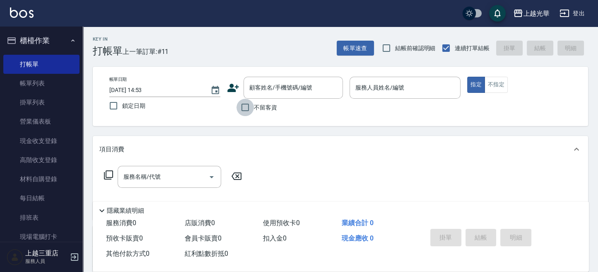
click at [247, 106] on input "不留客資" at bounding box center [245, 107] width 17 height 17
checkbox input "true"
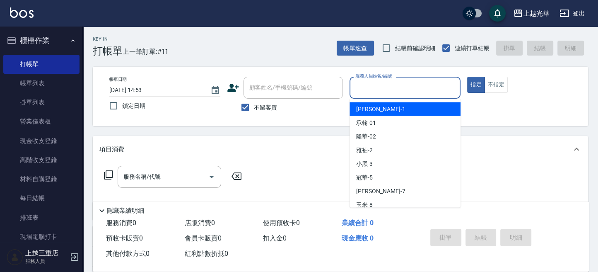
click at [380, 85] on input "服務人員姓名/編號" at bounding box center [405, 87] width 104 height 15
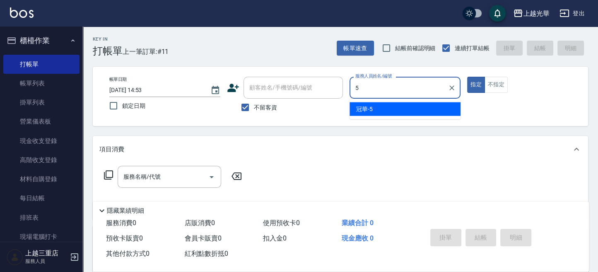
type input "冠華-5"
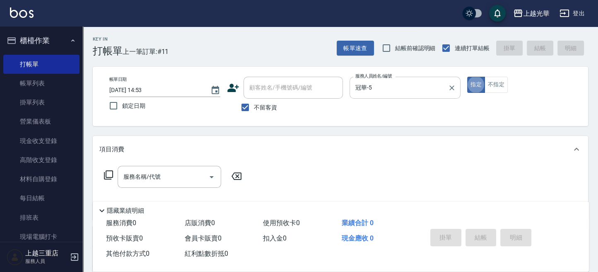
type button "true"
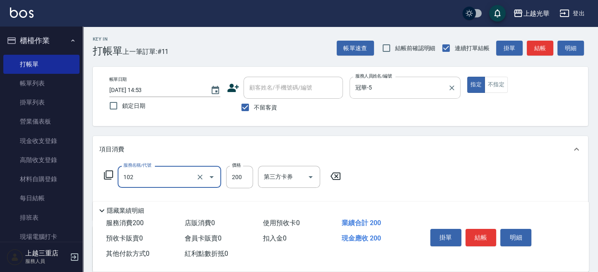
type input "指定洗髮(102)"
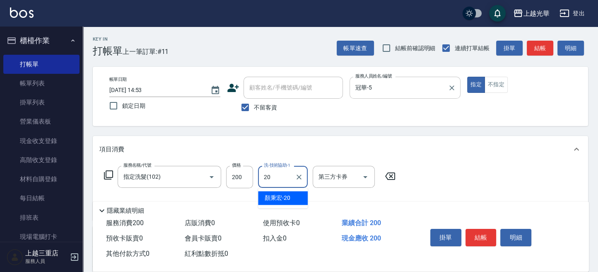
type input "顏秉宏-20"
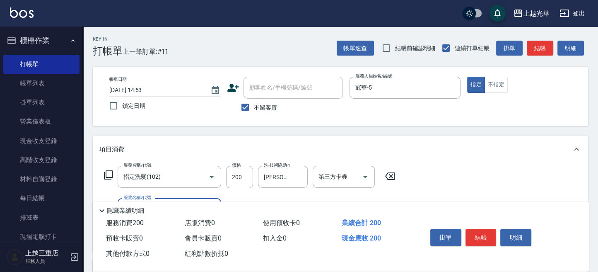
drag, startPoint x: 550, startPoint y: 99, endPoint x: 531, endPoint y: 80, distance: 26.1
click at [549, 98] on div "帳單日期 2025/09/12 14:53 鎖定日期 顧客姓名/手機號碼/編號 顧客姓名/手機號碼/編號 不留客資 服務人員姓名/編號 冠華-5 服務人員姓名…" at bounding box center [341, 96] width 476 height 39
click at [542, 46] on button "結帳" at bounding box center [540, 48] width 27 height 15
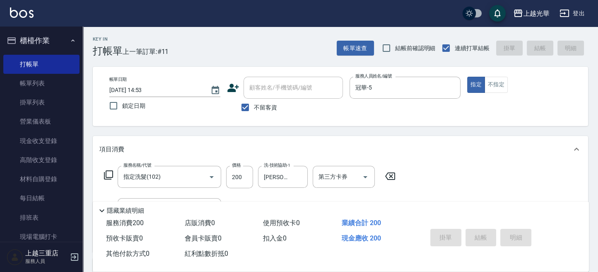
type input "2025/09/12 15:12"
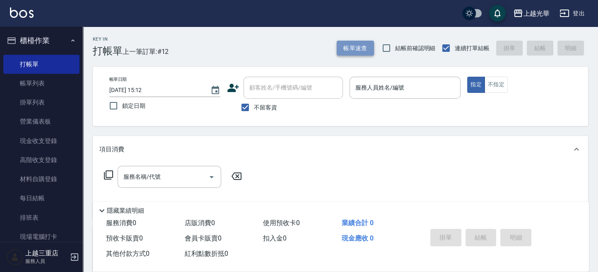
click at [349, 51] on button "帳單速查" at bounding box center [355, 48] width 37 height 15
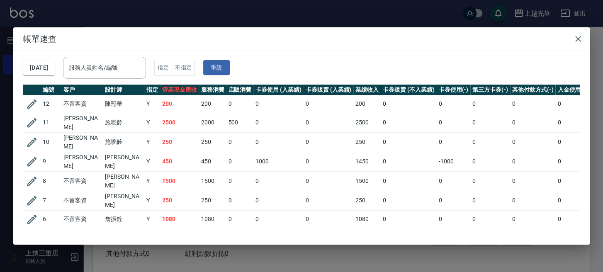
drag, startPoint x: 126, startPoint y: 68, endPoint x: 107, endPoint y: 44, distance: 30.4
click at [119, 68] on input "服務人員姓名/編號" at bounding box center [104, 68] width 75 height 15
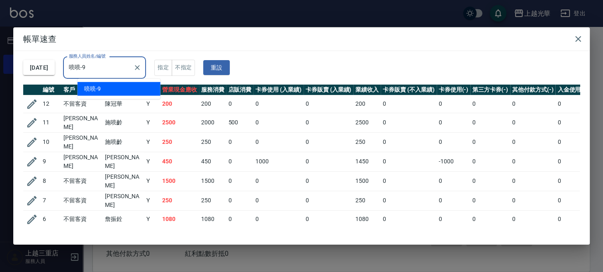
type input "喨喨-9"
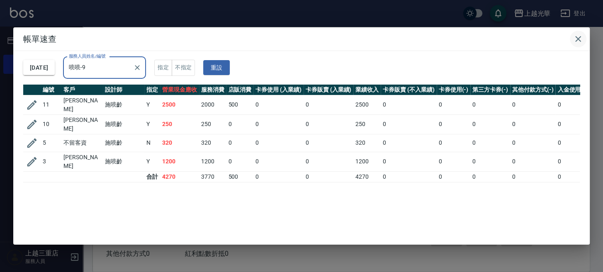
click at [577, 40] on icon "button" at bounding box center [578, 39] width 6 height 6
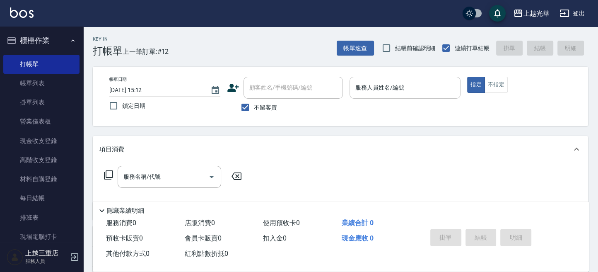
drag, startPoint x: 414, startPoint y: 82, endPoint x: 423, endPoint y: 98, distance: 18.5
click at [414, 83] on input "服務人員姓名/編號" at bounding box center [405, 87] width 104 height 15
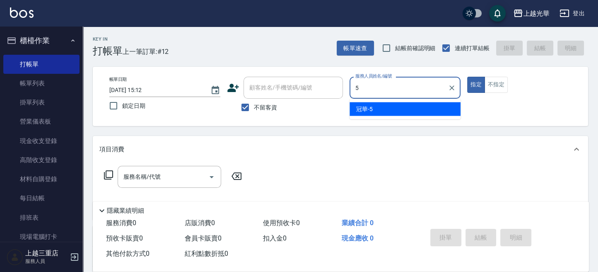
type input "冠華-5"
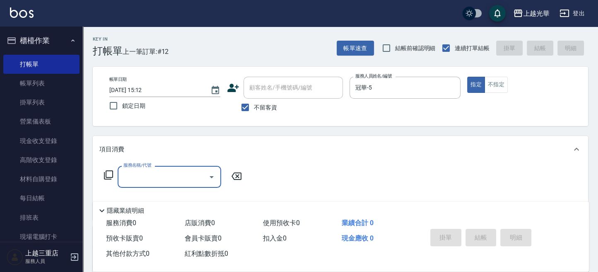
click at [149, 179] on input "服務名稱/代號" at bounding box center [163, 176] width 84 height 15
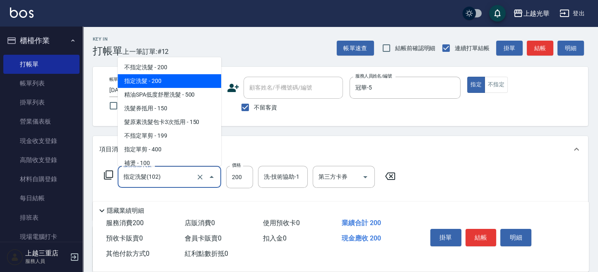
drag, startPoint x: 160, startPoint y: 176, endPoint x: 177, endPoint y: 174, distance: 17.5
click at [167, 174] on input "指定洗髮(102)" at bounding box center [157, 176] width 73 height 15
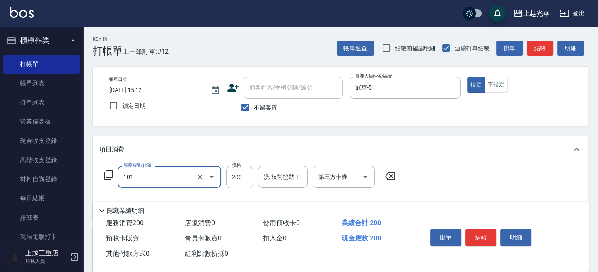
type input "不指定洗髮(101)"
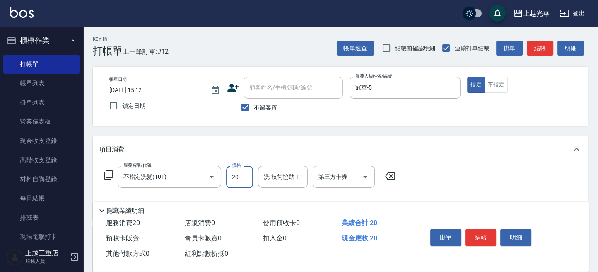
type input "200"
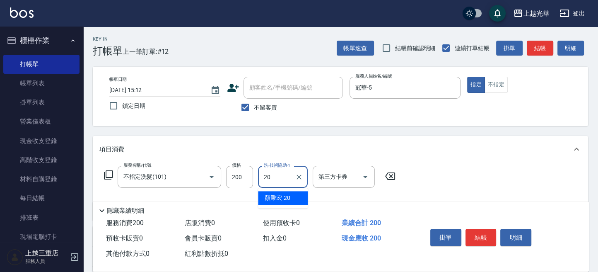
type input "顏秉宏-20"
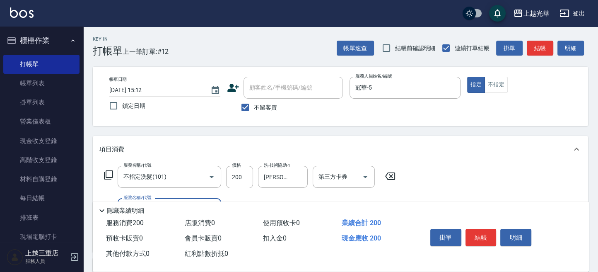
drag, startPoint x: 497, startPoint y: 82, endPoint x: 382, endPoint y: 148, distance: 133.1
click at [496, 83] on button "不指定" at bounding box center [496, 85] width 23 height 16
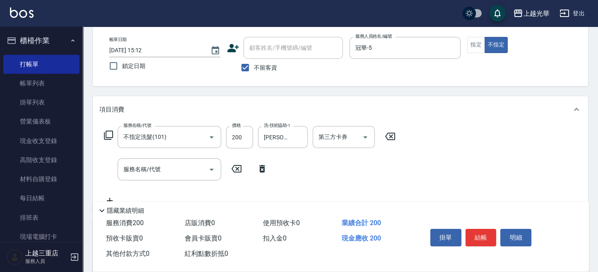
scroll to position [55, 0]
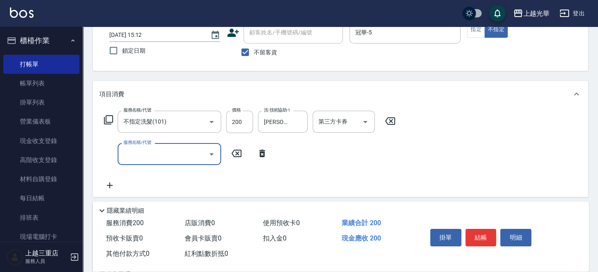
click at [155, 155] on input "服務名稱/代號" at bounding box center [163, 154] width 84 height 15
type input "潤絲(801)"
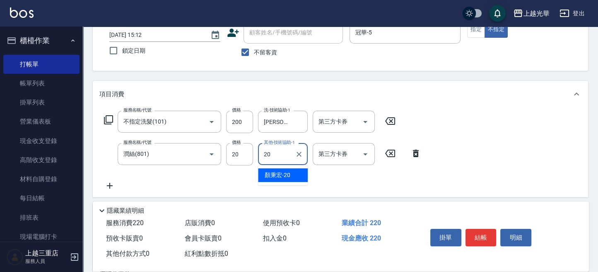
type input "顏秉宏-20"
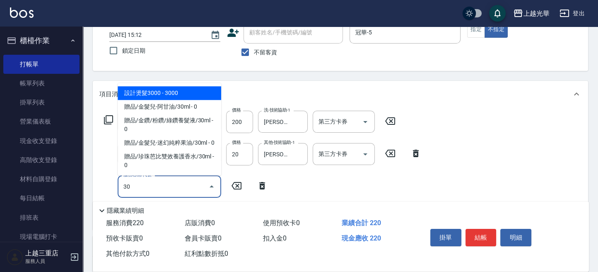
type input "3"
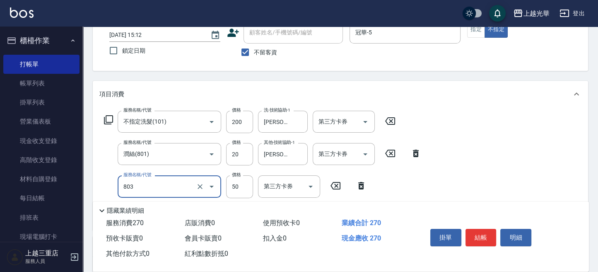
type input "吹捲/夾直/電棒/玉米鬚/青捲(803)"
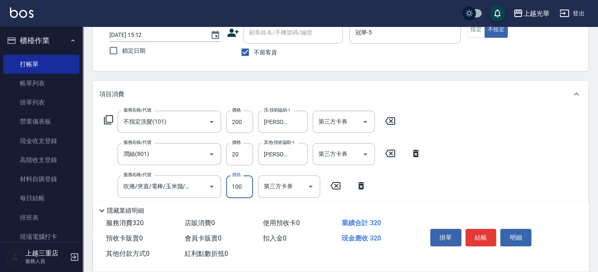
type input "100"
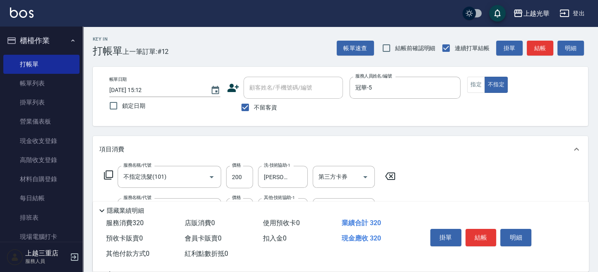
scroll to position [0, 0]
click at [540, 46] on button "結帳" at bounding box center [540, 48] width 27 height 15
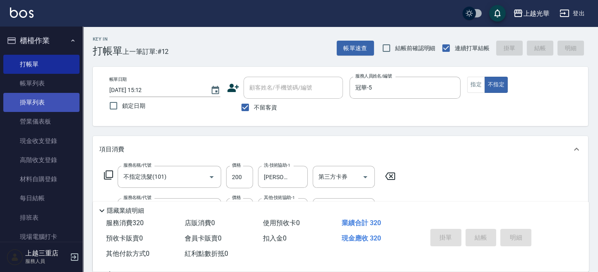
type input "2025/09/12 15:27"
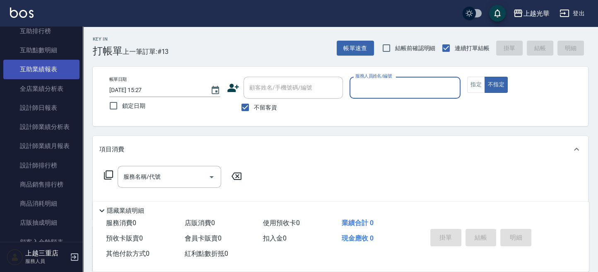
scroll to position [221, 0]
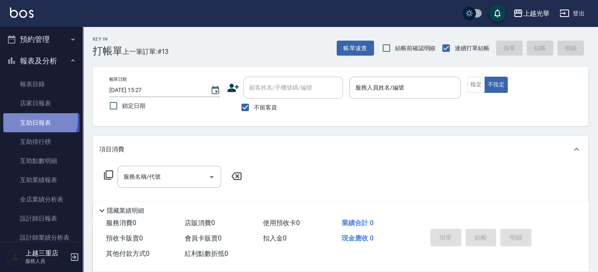
click at [35, 119] on link "互助日報表" at bounding box center [41, 122] width 76 height 19
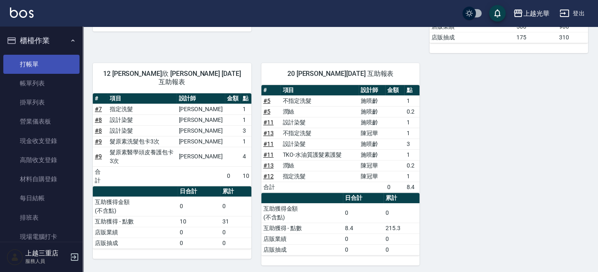
click at [40, 59] on link "打帳單" at bounding box center [41, 64] width 76 height 19
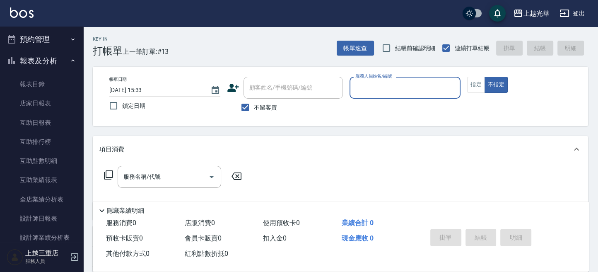
scroll to position [387, 0]
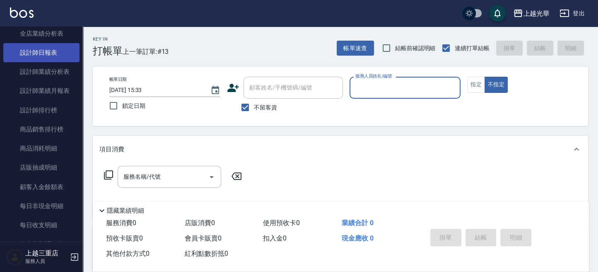
click at [51, 46] on link "設計師日報表" at bounding box center [41, 52] width 76 height 19
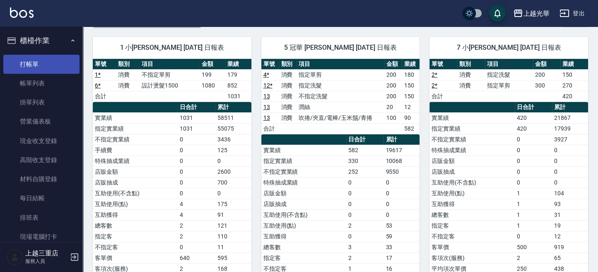
click at [27, 60] on link "打帳單" at bounding box center [41, 64] width 76 height 19
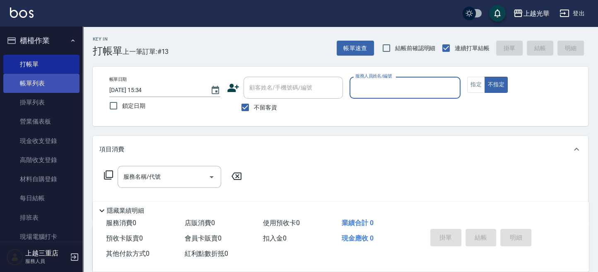
click at [67, 88] on link "帳單列表" at bounding box center [41, 83] width 76 height 19
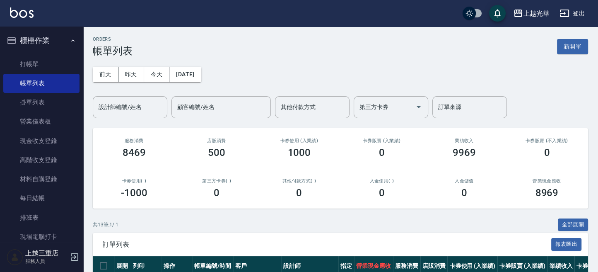
click at [138, 103] on input "設計師編號/姓名" at bounding box center [130, 107] width 67 height 15
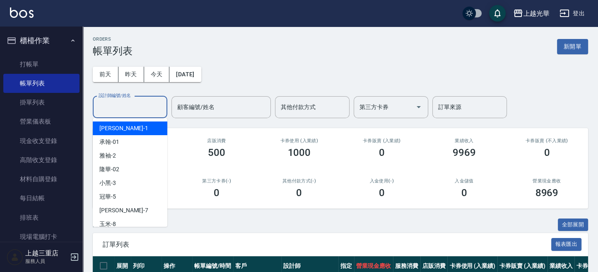
click at [134, 131] on div "小詹 -1" at bounding box center [130, 128] width 75 height 14
type input "小[PERSON_NAME]-1"
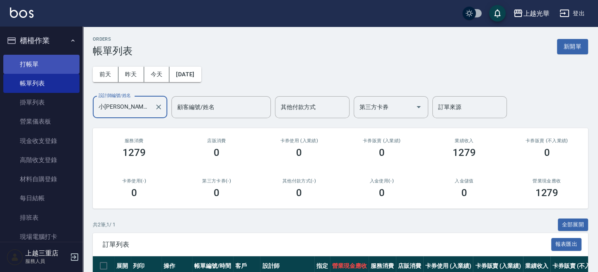
click at [42, 61] on link "打帳單" at bounding box center [41, 64] width 76 height 19
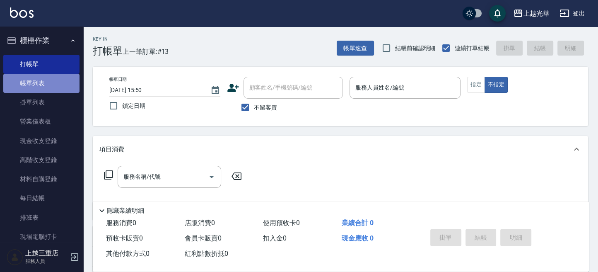
click at [46, 83] on link "帳單列表" at bounding box center [41, 83] width 76 height 19
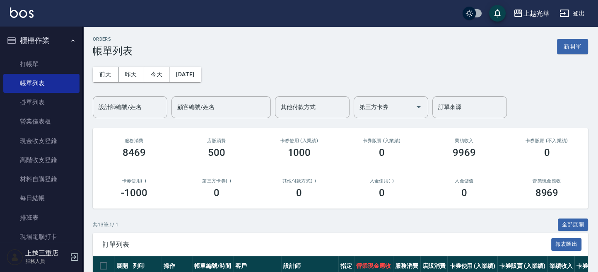
drag, startPoint x: 140, startPoint y: 100, endPoint x: 142, endPoint y: 91, distance: 9.7
click at [140, 98] on div "設計師編號/姓名" at bounding box center [130, 107] width 75 height 22
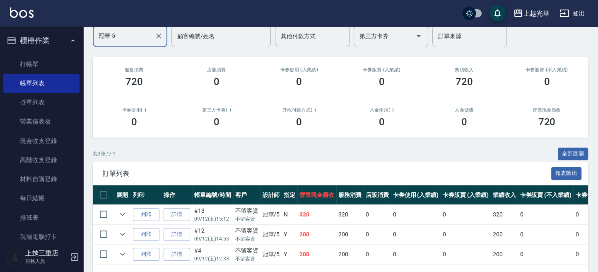
scroll to position [103, 0]
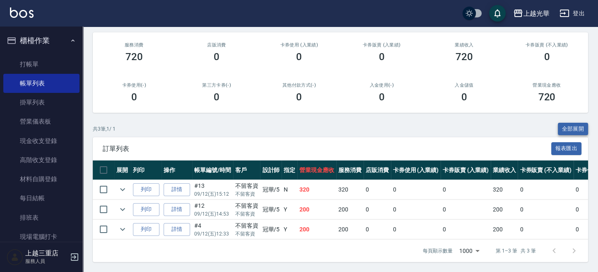
type input "冠華-5"
click at [569, 123] on button "全部展開" at bounding box center [573, 129] width 31 height 13
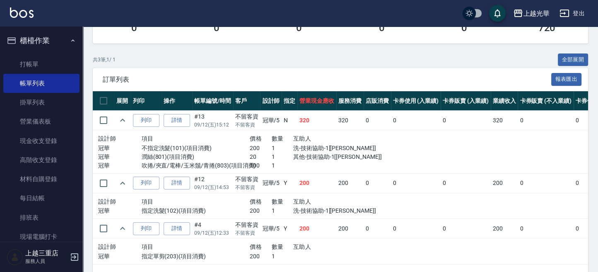
scroll to position [197, 0]
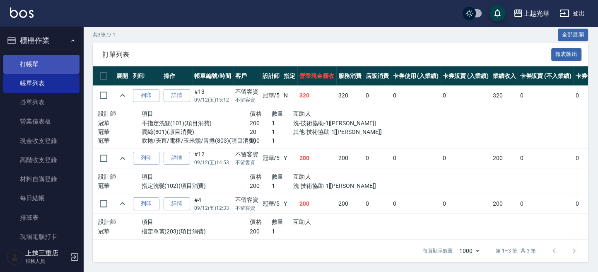
click at [48, 67] on link "打帳單" at bounding box center [41, 64] width 76 height 19
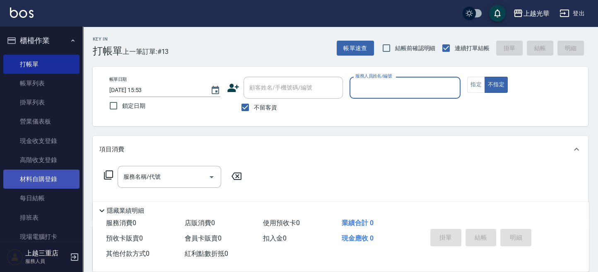
click at [46, 179] on link "材料自購登錄" at bounding box center [41, 178] width 76 height 19
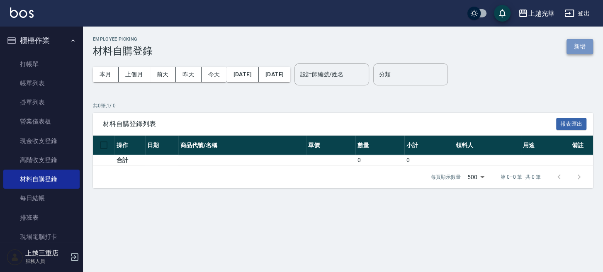
click at [576, 48] on button "新增" at bounding box center [579, 46] width 27 height 15
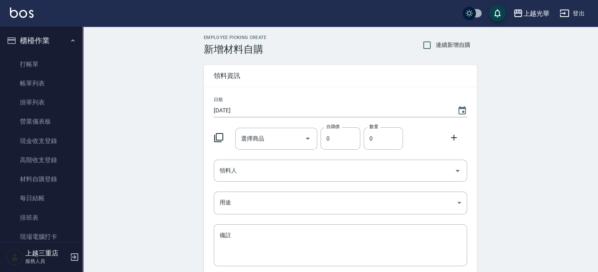
click at [220, 137] on icon at bounding box center [219, 138] width 10 height 10
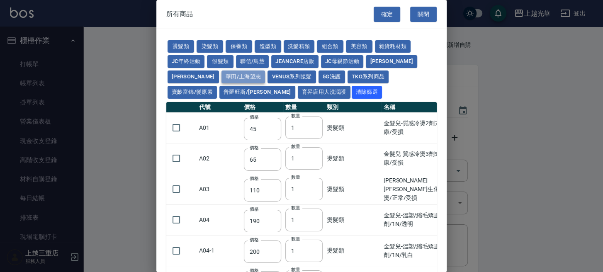
click at [221, 77] on button "華田/上海望志" at bounding box center [243, 76] width 44 height 13
type input "105"
type input "450"
type input "406"
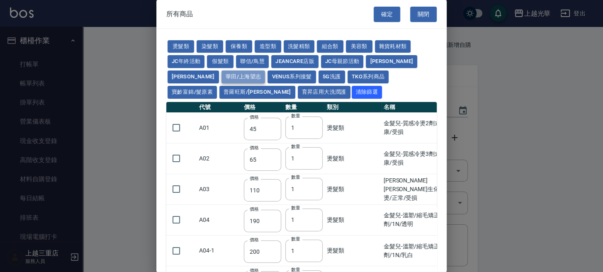
type input "616"
type input "3220"
type input "500"
type input "525"
type input "40"
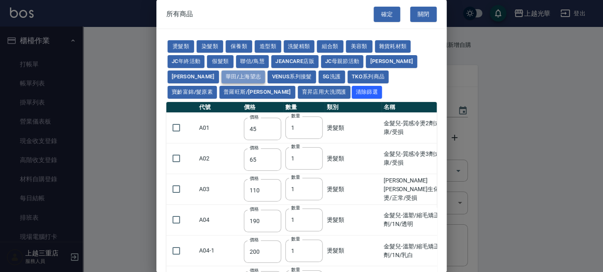
type input "343"
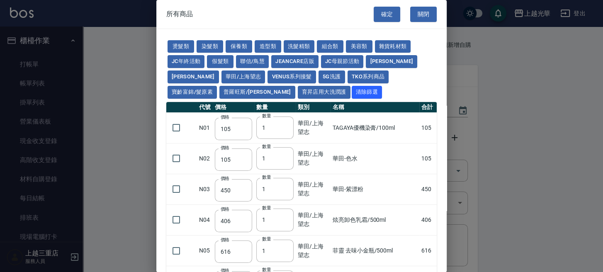
scroll to position [198, 0]
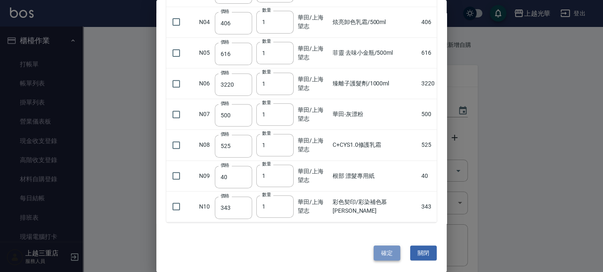
click at [382, 252] on button "確定" at bounding box center [386, 252] width 27 height 15
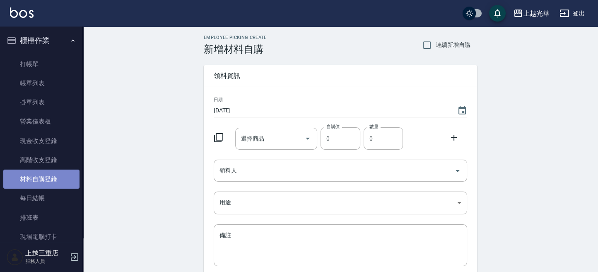
click at [53, 175] on link "材料自購登錄" at bounding box center [41, 178] width 76 height 19
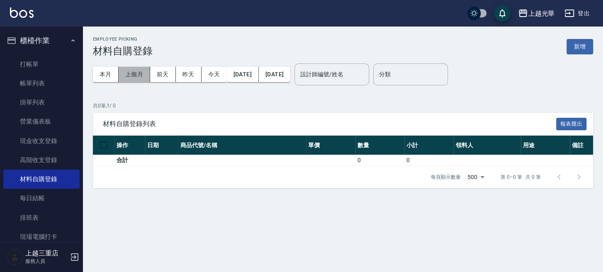
click at [139, 74] on button "上個月" at bounding box center [134, 74] width 31 height 15
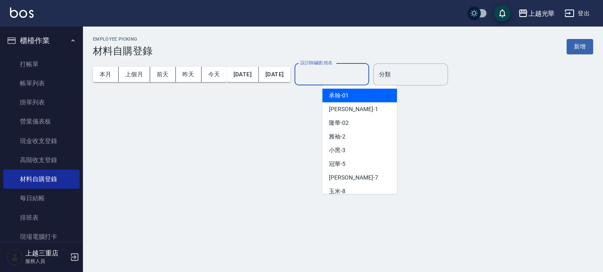
click at [365, 71] on input "設計師編號/姓名" at bounding box center [331, 74] width 67 height 15
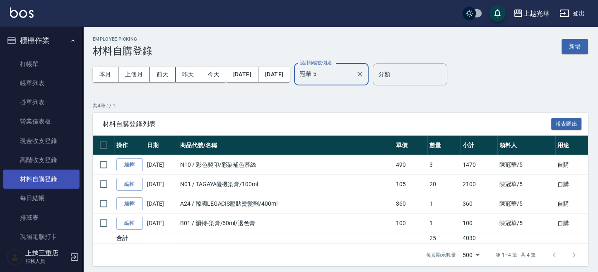
type input "冠華-5"
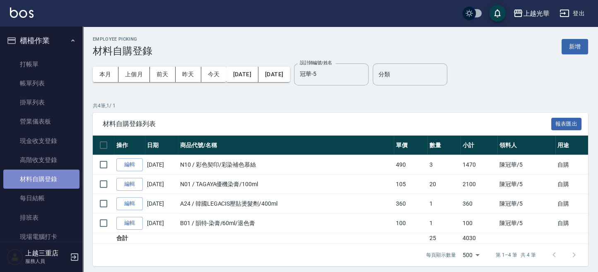
click at [48, 179] on link "材料自購登錄" at bounding box center [41, 178] width 76 height 19
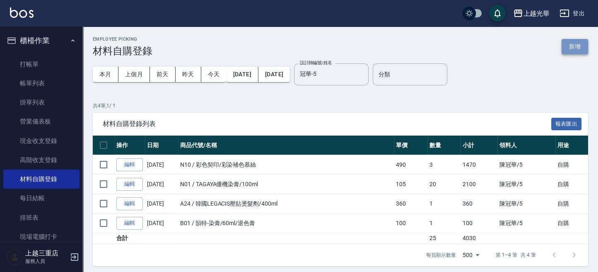
click at [578, 49] on button "新增" at bounding box center [575, 46] width 27 height 15
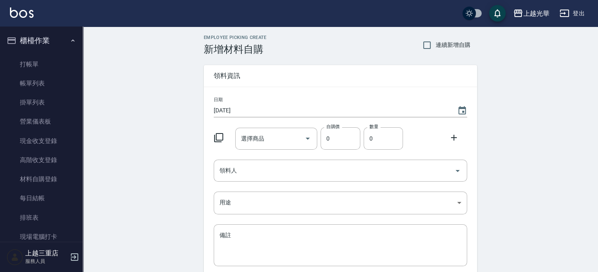
click at [217, 136] on icon at bounding box center [219, 138] width 10 height 10
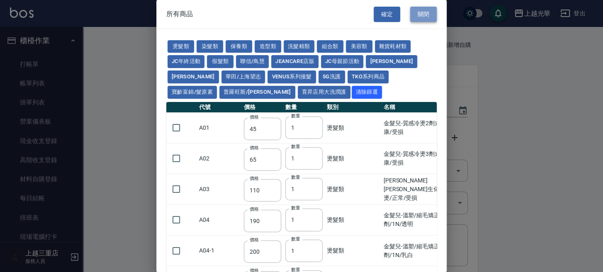
click at [424, 13] on button "關閉" at bounding box center [423, 14] width 27 height 15
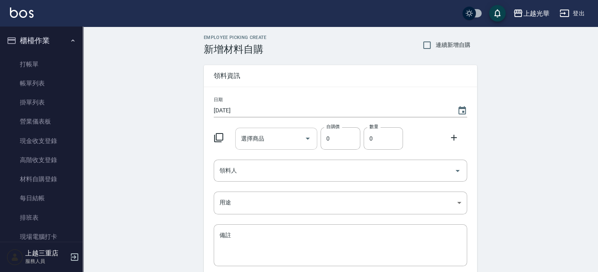
click at [275, 136] on input "選擇商品" at bounding box center [270, 138] width 63 height 15
type input "慕斯"
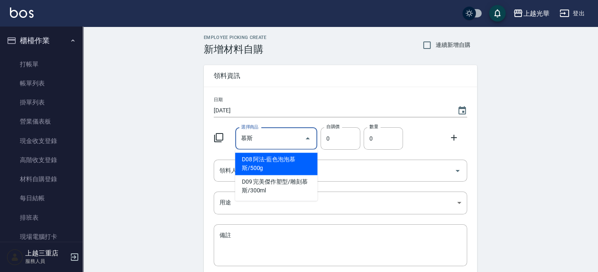
drag, startPoint x: 278, startPoint y: 132, endPoint x: 218, endPoint y: 138, distance: 60.9
click at [218, 140] on div "選擇商品 慕斯 選擇商品 自購價 0 自購價 數量 0 數量" at bounding box center [339, 137] width 257 height 26
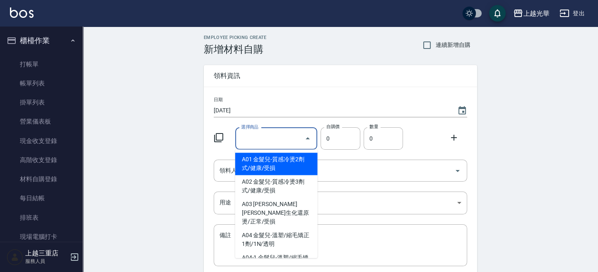
click at [221, 135] on icon at bounding box center [219, 138] width 10 height 10
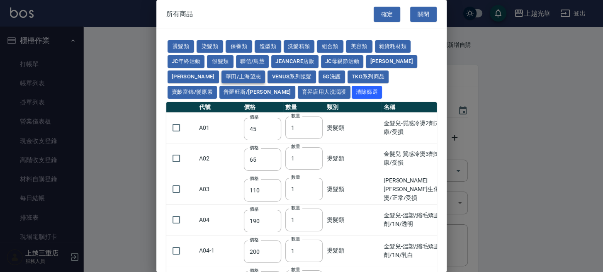
click at [221, 75] on button "華田/上海望志" at bounding box center [243, 76] width 44 height 13
type input "105"
type input "450"
type input "406"
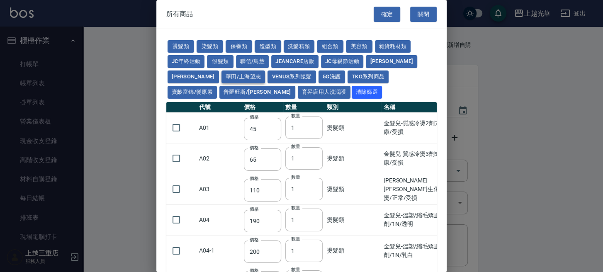
type input "616"
type input "3220"
type input "500"
type input "525"
type input "40"
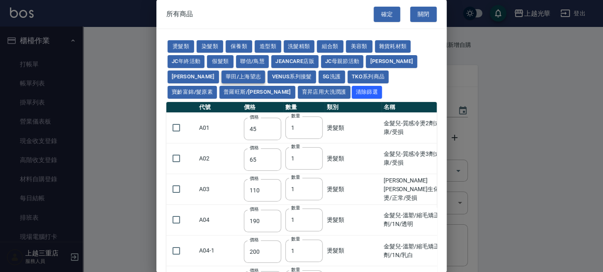
type input "343"
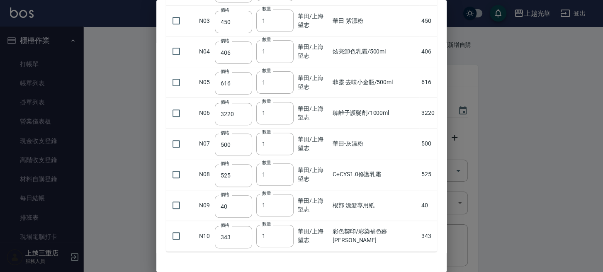
scroll to position [198, 0]
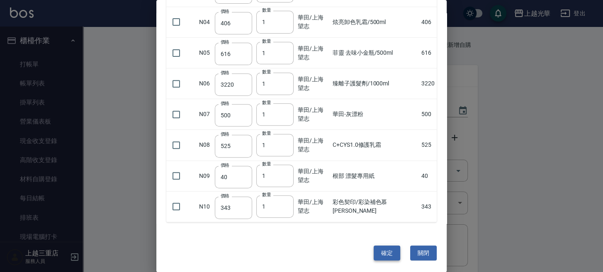
click at [384, 249] on button "確定" at bounding box center [386, 252] width 27 height 15
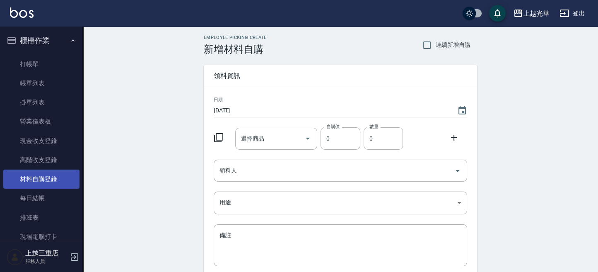
click at [40, 179] on link "材料自購登錄" at bounding box center [41, 178] width 76 height 19
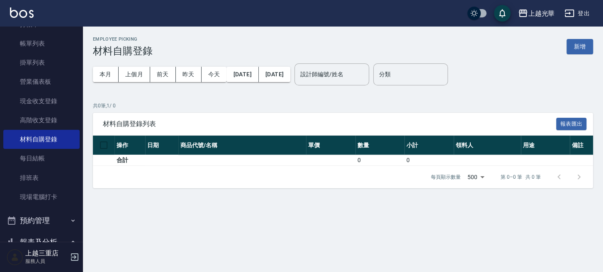
scroll to position [55, 0]
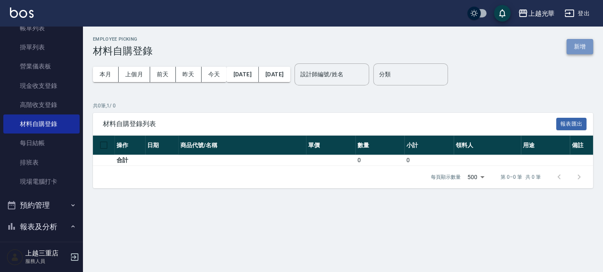
click at [575, 47] on button "新增" at bounding box center [579, 46] width 27 height 15
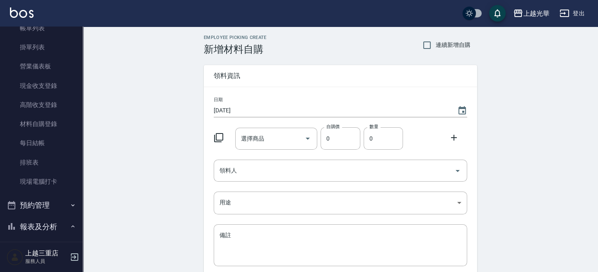
click at [220, 137] on icon at bounding box center [219, 138] width 10 height 10
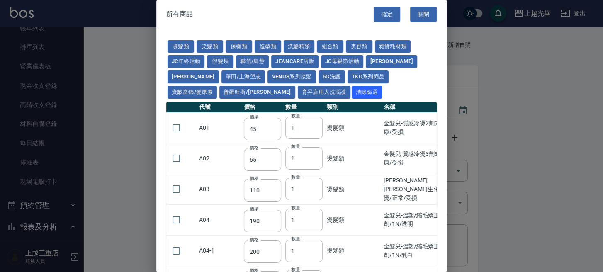
drag, startPoint x: 419, startPoint y: 12, endPoint x: 0, endPoint y: 221, distance: 468.5
click at [419, 12] on button "關閉" at bounding box center [423, 14] width 27 height 15
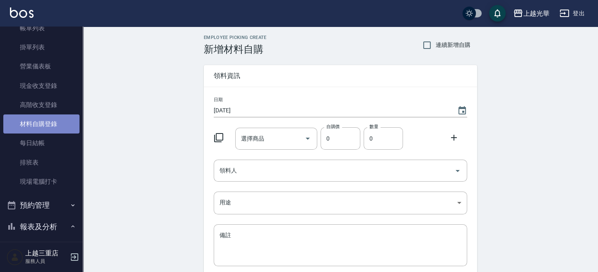
click at [51, 122] on link "材料自購登錄" at bounding box center [41, 123] width 76 height 19
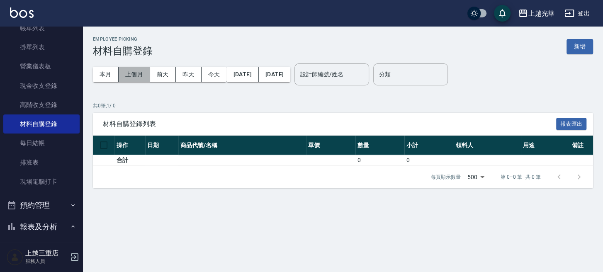
click at [136, 72] on button "上個月" at bounding box center [134, 74] width 31 height 15
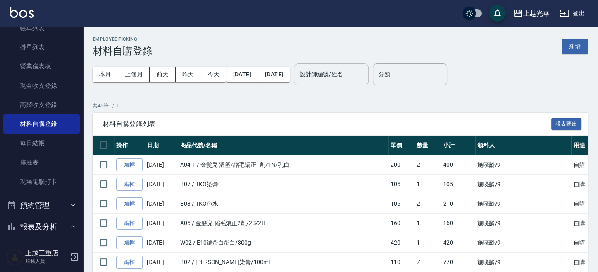
click at [359, 79] on input "設計師編號/姓名" at bounding box center [331, 74] width 67 height 15
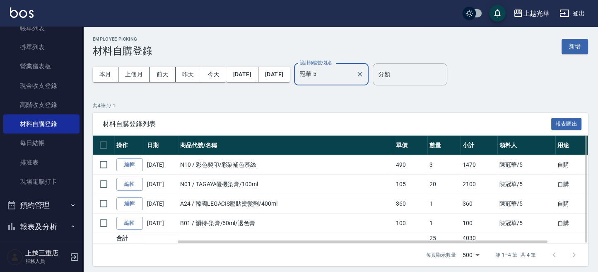
type input "冠華-5"
drag, startPoint x: 221, startPoint y: 163, endPoint x: 196, endPoint y: 162, distance: 25.3
click at [196, 162] on td "N10 / 彩色契印/彩染補色慕絲" at bounding box center [286, 164] width 216 height 19
copy td "彩色契印"
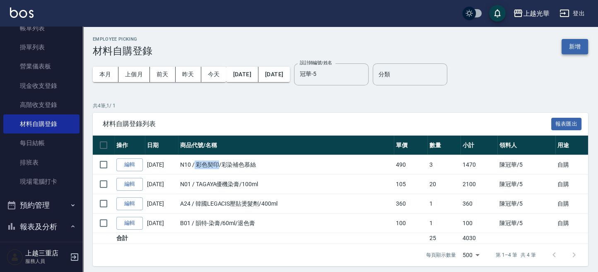
click at [583, 44] on button "新增" at bounding box center [575, 46] width 27 height 15
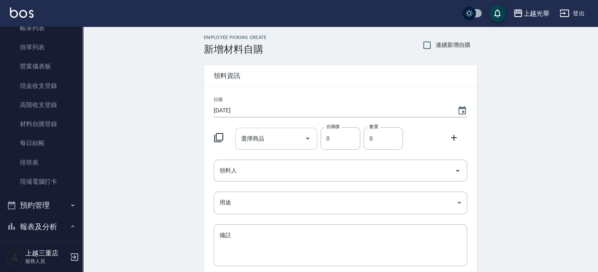
click at [261, 144] on input "選擇商品" at bounding box center [270, 138] width 63 height 15
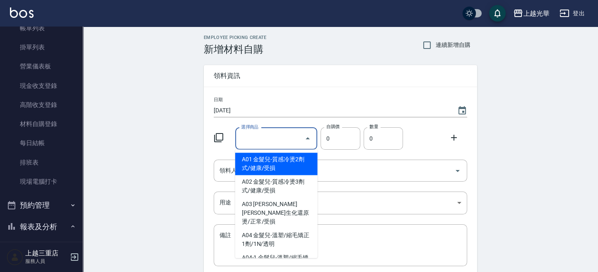
paste input "彩色契印"
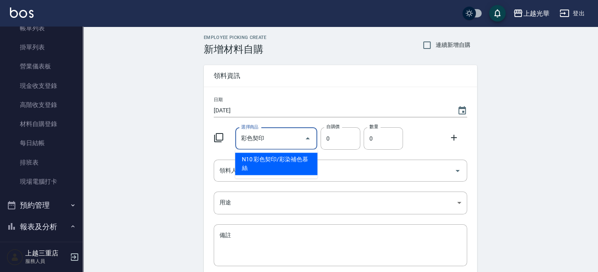
type input "彩色契印"
click at [219, 137] on icon at bounding box center [219, 138] width 10 height 10
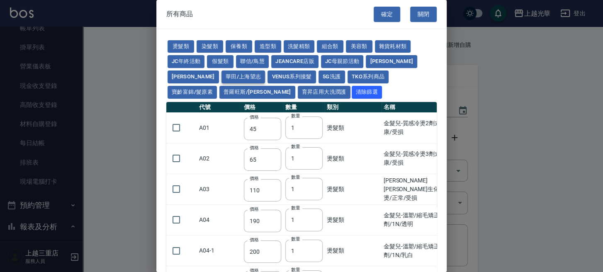
click at [221, 76] on button "華田/上海望志" at bounding box center [243, 76] width 44 height 13
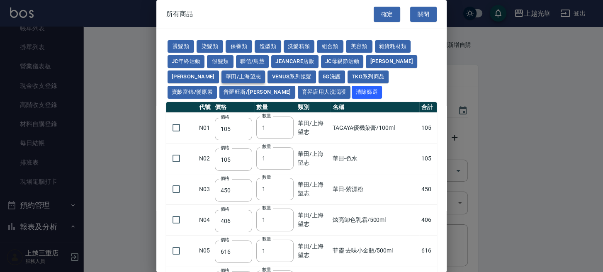
type input "105"
type input "450"
type input "406"
type input "616"
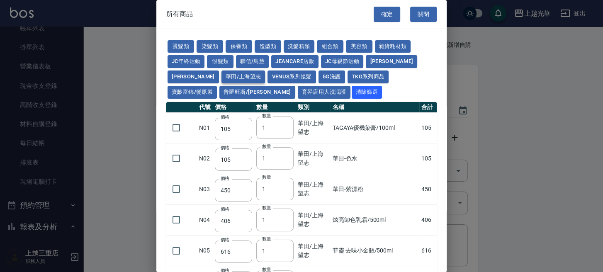
type input "3220"
type input "500"
type input "525"
type input "40"
type input "343"
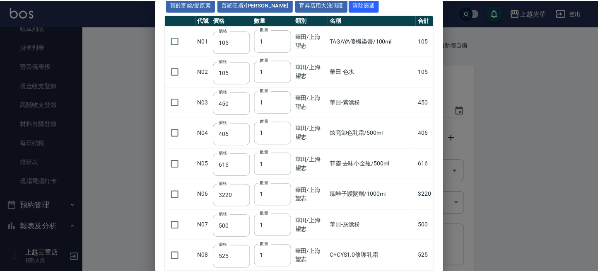
scroll to position [198, 0]
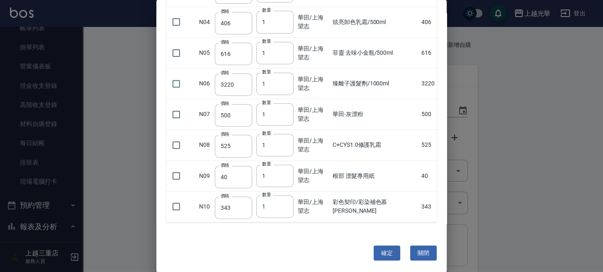
drag, startPoint x: 421, startPoint y: 246, endPoint x: 300, endPoint y: 247, distance: 121.0
click at [420, 246] on button "關閉" at bounding box center [423, 252] width 27 height 15
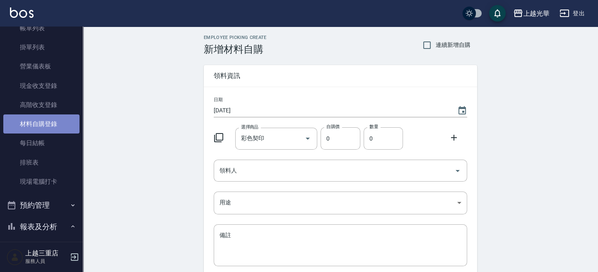
click at [57, 121] on link "材料自購登錄" at bounding box center [41, 123] width 76 height 19
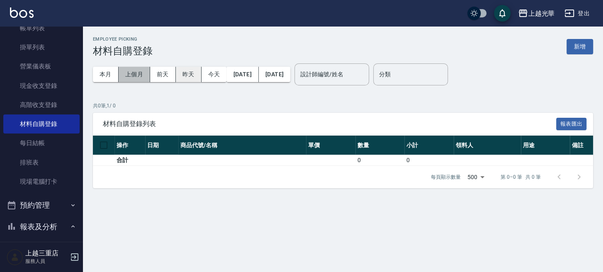
drag, startPoint x: 127, startPoint y: 71, endPoint x: 199, endPoint y: 77, distance: 72.8
click at [130, 71] on button "上個月" at bounding box center [134, 74] width 31 height 15
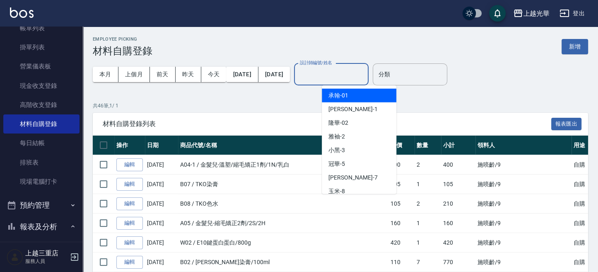
click at [365, 70] on input "設計師編號/姓名" at bounding box center [331, 74] width 67 height 15
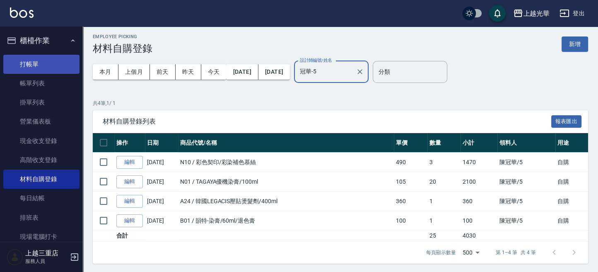
scroll to position [3, 0]
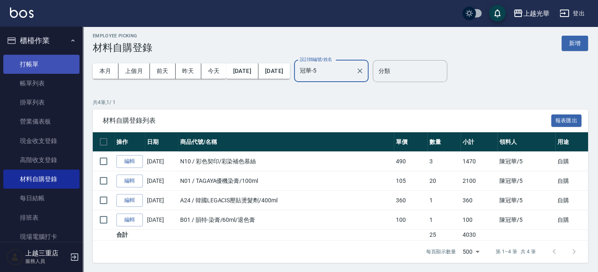
type input "冠華-5"
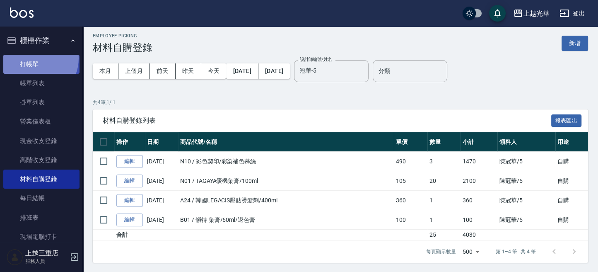
click at [32, 58] on link "打帳單" at bounding box center [41, 64] width 76 height 19
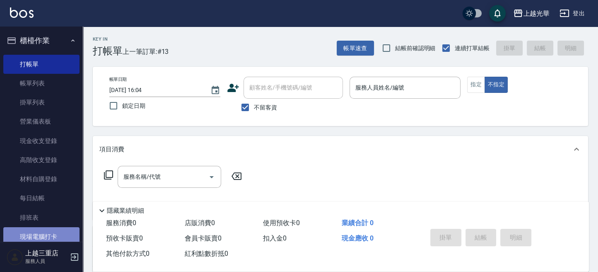
click at [42, 232] on link "現場電腦打卡" at bounding box center [41, 236] width 76 height 19
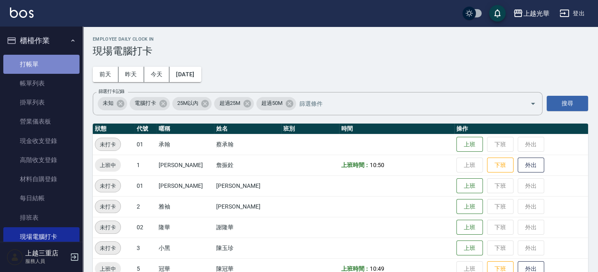
click at [42, 61] on link "打帳單" at bounding box center [41, 64] width 76 height 19
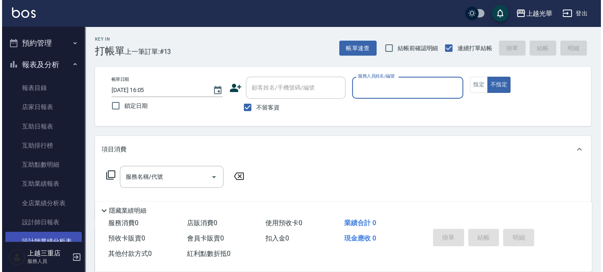
scroll to position [276, 0]
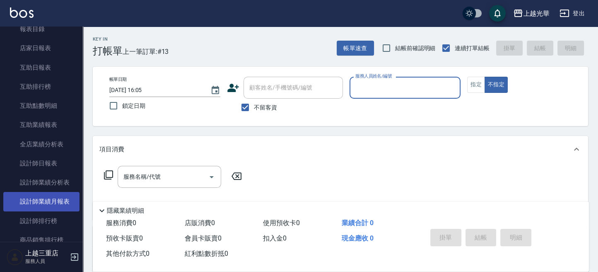
click at [56, 199] on link "設計師業績月報表" at bounding box center [41, 201] width 76 height 19
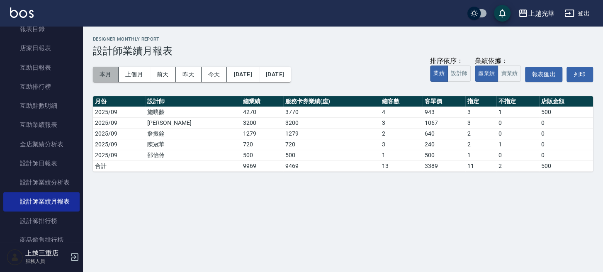
click at [112, 77] on button "本月" at bounding box center [106, 74] width 26 height 15
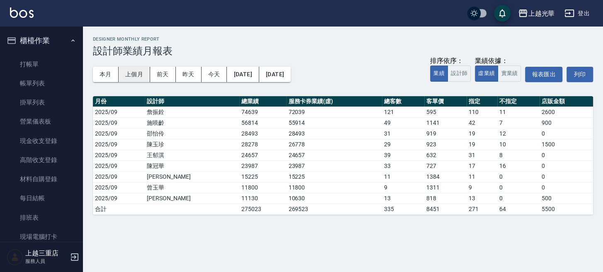
click at [135, 75] on button "上個月" at bounding box center [134, 74] width 31 height 15
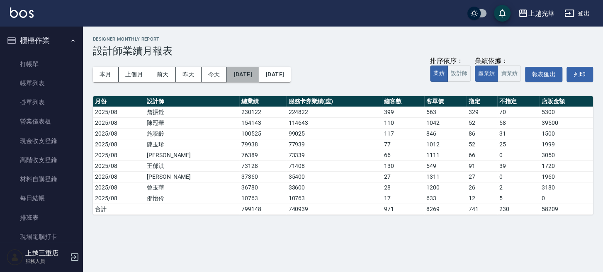
click at [259, 72] on button "2025/08/01" at bounding box center [243, 74] width 32 height 15
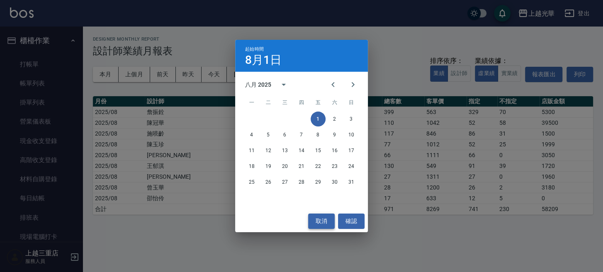
click at [319, 220] on button "取消" at bounding box center [321, 220] width 27 height 15
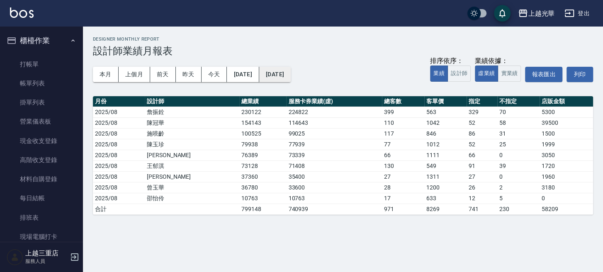
click at [290, 75] on button "[DATE]" at bounding box center [274, 74] width 31 height 15
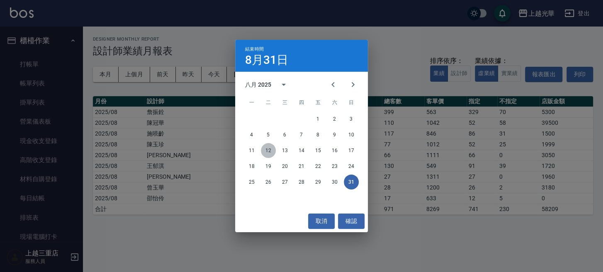
click at [266, 149] on button "12" at bounding box center [268, 150] width 15 height 15
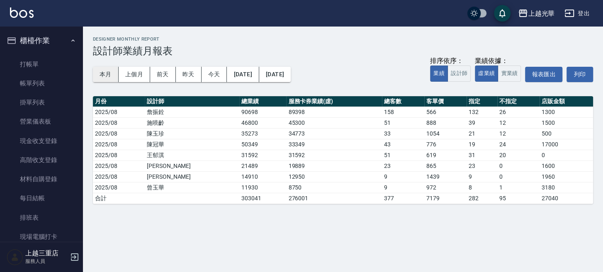
click at [99, 70] on button "本月" at bounding box center [106, 74] width 26 height 15
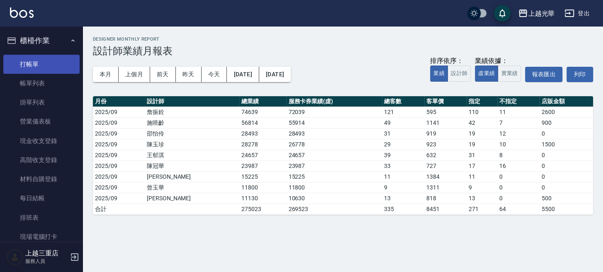
click at [40, 59] on link "打帳單" at bounding box center [41, 64] width 76 height 19
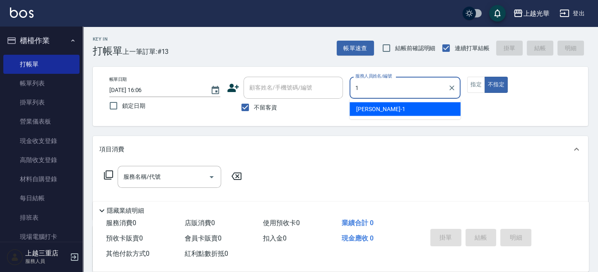
type input "1"
type button "false"
type input "小[PERSON_NAME]-1"
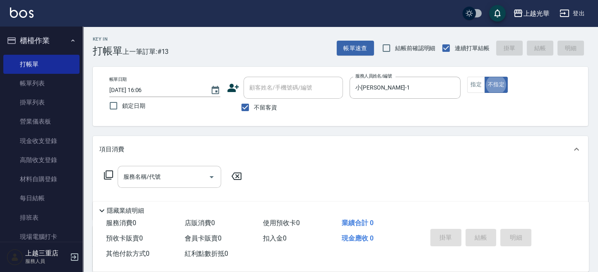
click at [157, 176] on input "服務名稱/代號" at bounding box center [163, 176] width 84 height 15
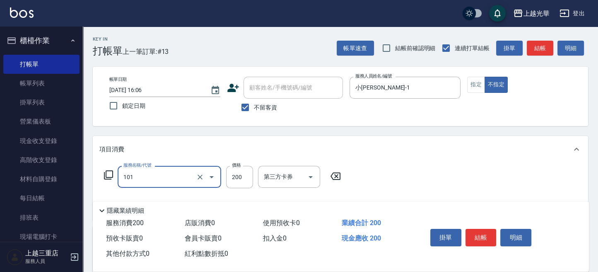
type input "不指定洗髮(101)"
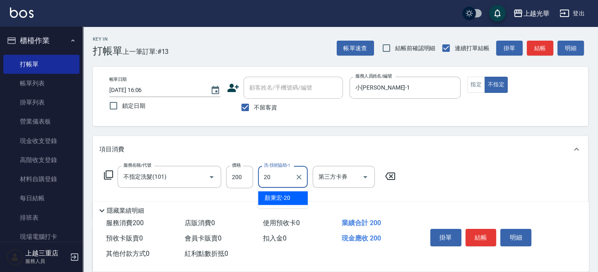
type input "顏秉宏-20"
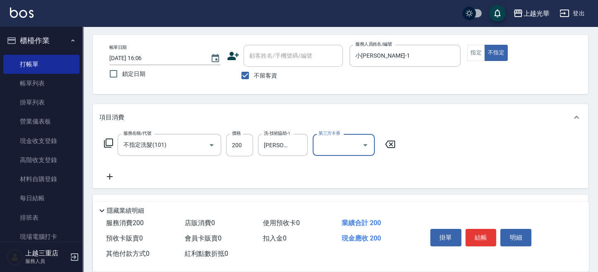
scroll to position [55, 0]
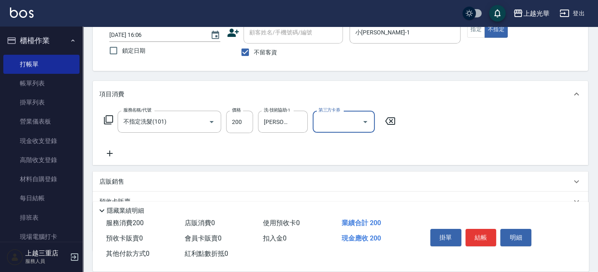
click at [109, 151] on icon at bounding box center [109, 153] width 21 height 10
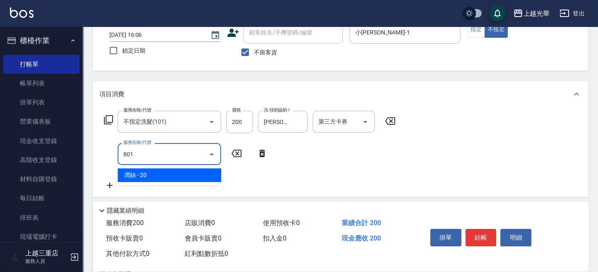
type input "潤絲(801)"
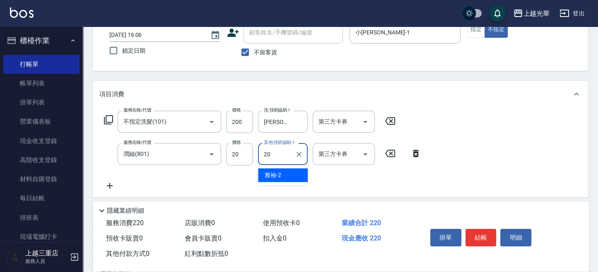
type input "顏秉宏-20"
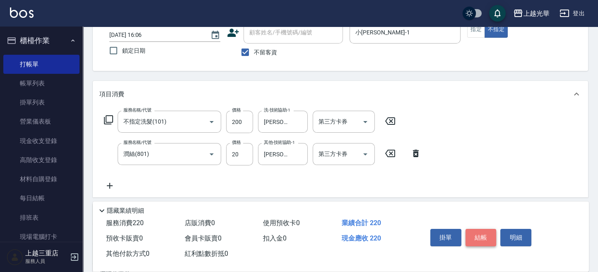
click at [488, 240] on button "結帳" at bounding box center [481, 237] width 31 height 17
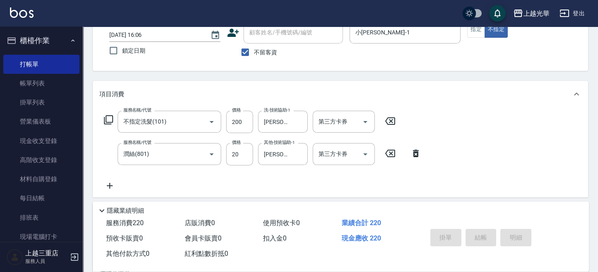
type input "2025/09/12 16:12"
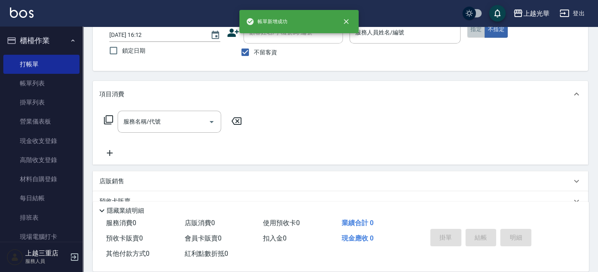
click at [473, 32] on button "指定" at bounding box center [476, 30] width 18 height 16
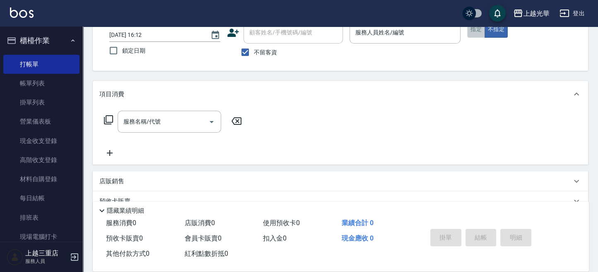
click at [473, 35] on button "指定" at bounding box center [476, 30] width 18 height 16
type input "小[PERSON_NAME]-1"
type button "true"
click at [152, 119] on input "服務名稱/代號" at bounding box center [163, 121] width 84 height 15
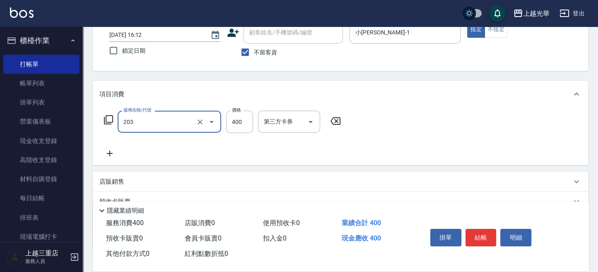
type input "指定單剪(203)"
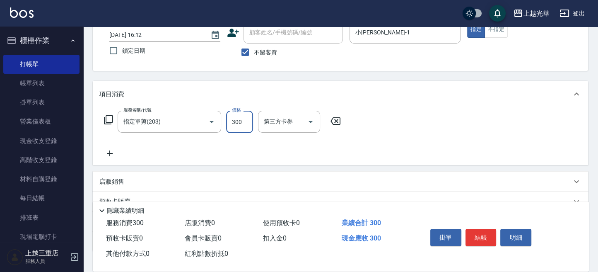
type input "300"
click at [109, 152] on icon at bounding box center [109, 153] width 21 height 10
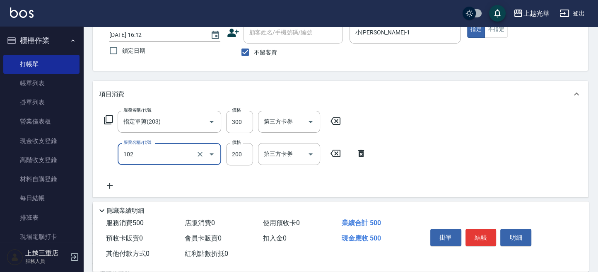
type input "指定洗髮(102)"
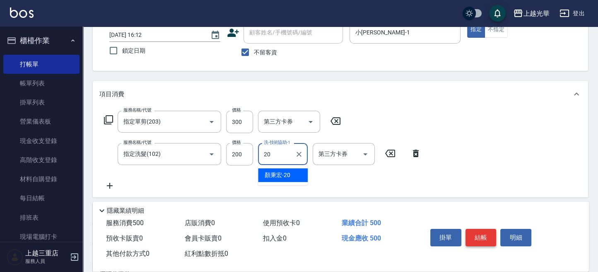
type input "20"
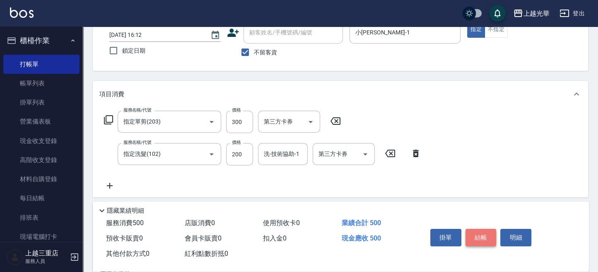
click at [478, 236] on button "結帳" at bounding box center [481, 237] width 31 height 17
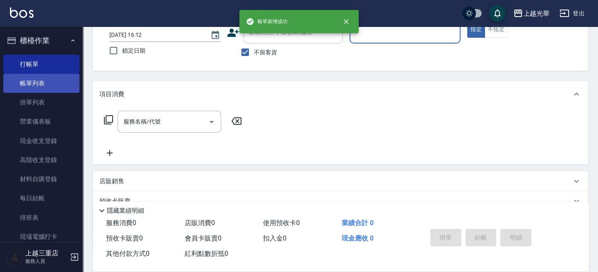
click at [30, 85] on link "帳單列表" at bounding box center [41, 83] width 76 height 19
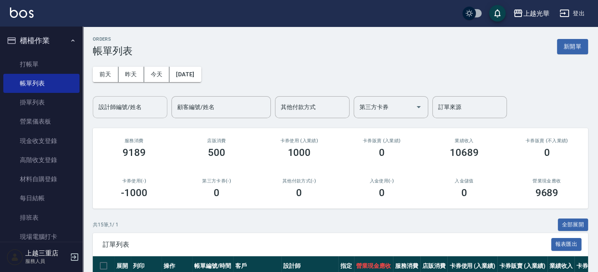
click at [127, 106] on input "設計師編號/姓名" at bounding box center [130, 107] width 67 height 15
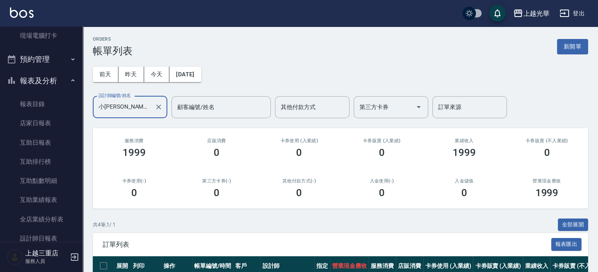
scroll to position [332, 0]
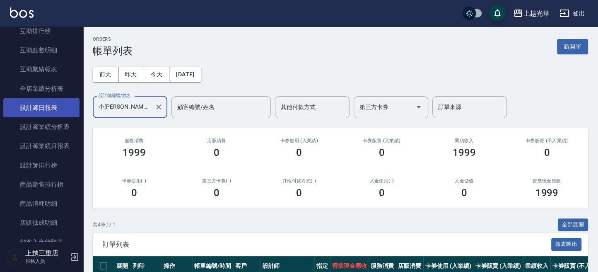
type input "小[PERSON_NAME]-1"
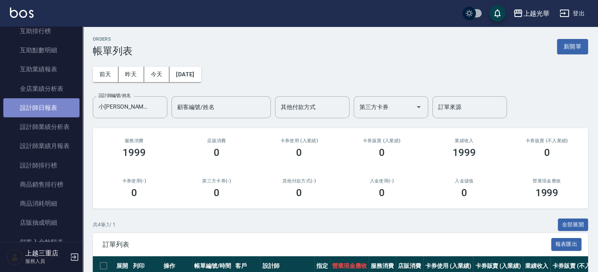
click at [48, 111] on link "設計師日報表" at bounding box center [41, 107] width 76 height 19
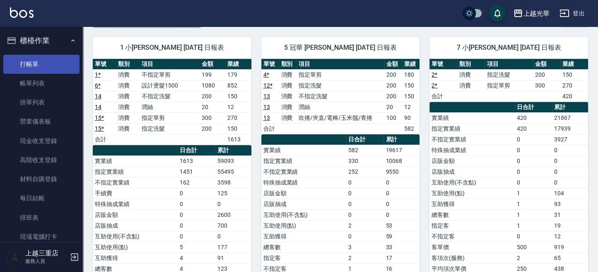
click at [54, 57] on link "打帳單" at bounding box center [41, 64] width 76 height 19
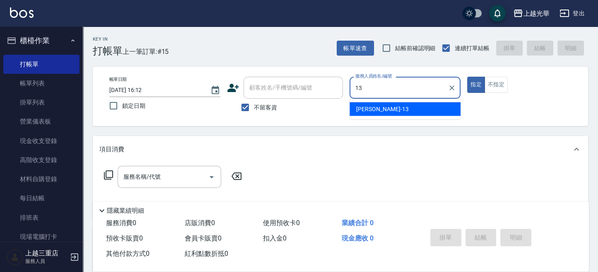
type input "玉華-13"
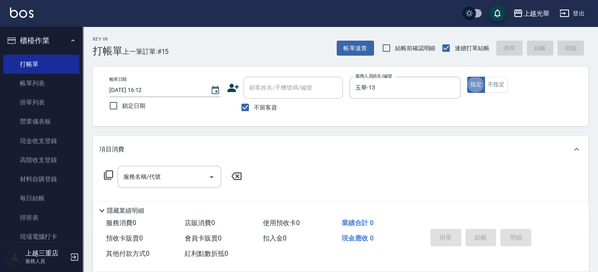
type button "true"
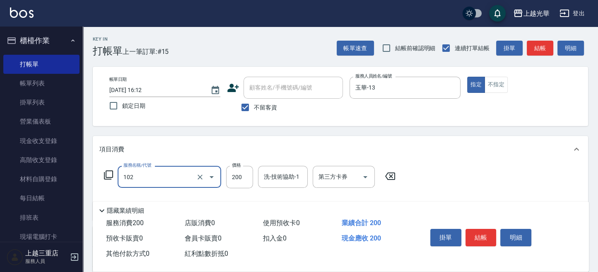
type input "指定洗髮(102)"
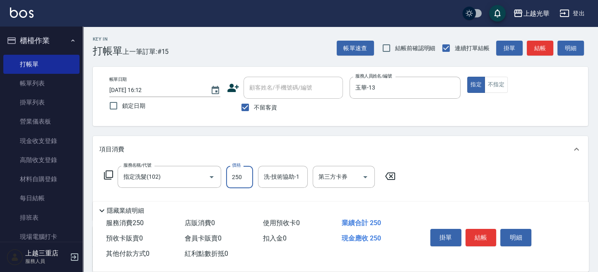
type input "250"
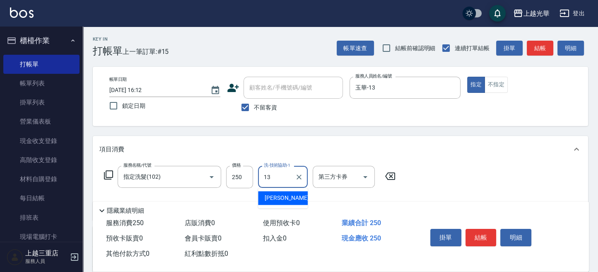
type input "玉華-13"
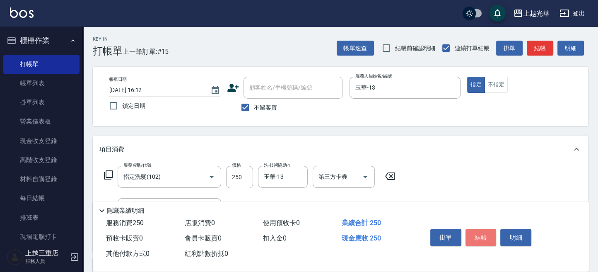
click at [482, 233] on button "結帳" at bounding box center [481, 237] width 31 height 17
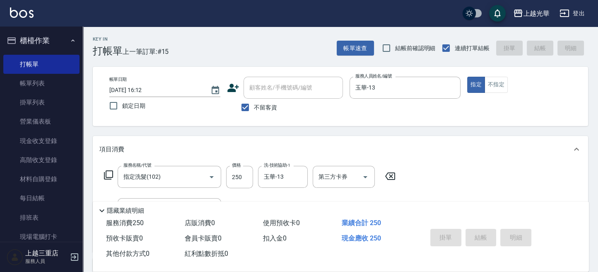
type input "2025/09/12 16:20"
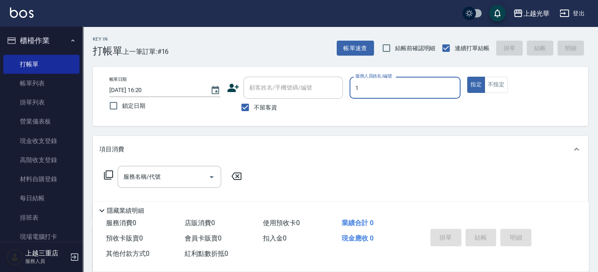
type input "小[PERSON_NAME]-1"
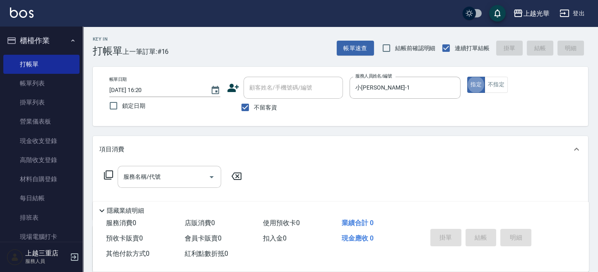
click at [156, 181] on input "服務名稱/代號" at bounding box center [163, 176] width 84 height 15
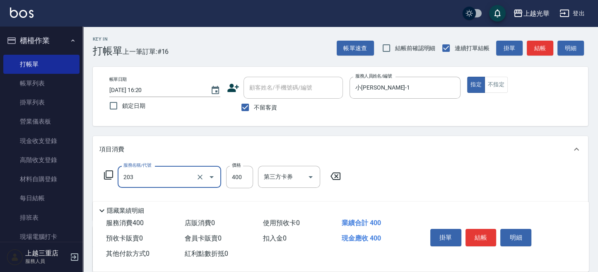
type input "指定單剪(203)"
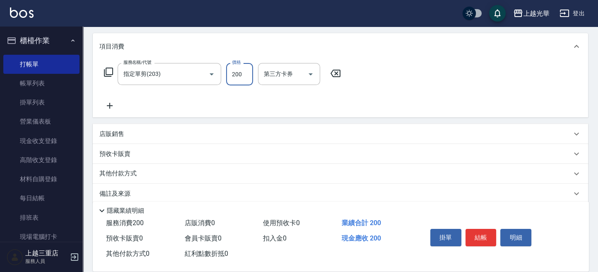
scroll to position [110, 0]
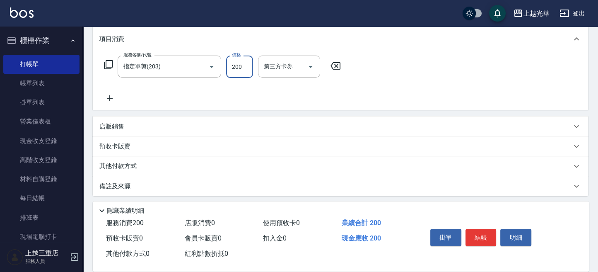
type input "200"
click at [109, 101] on icon at bounding box center [109, 98] width 21 height 10
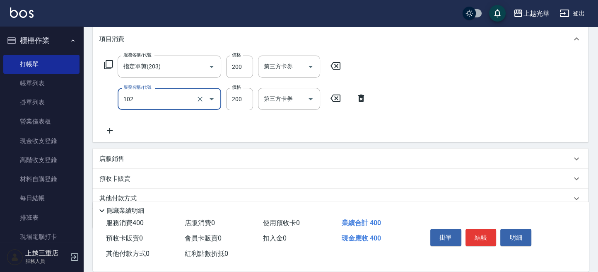
type input "指定洗髮(102)"
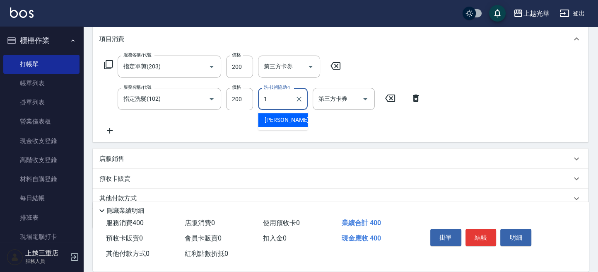
type input "小[PERSON_NAME]-1"
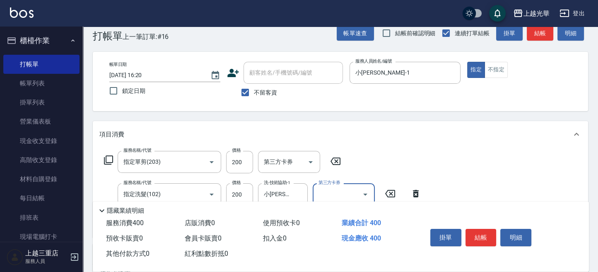
scroll to position [0, 0]
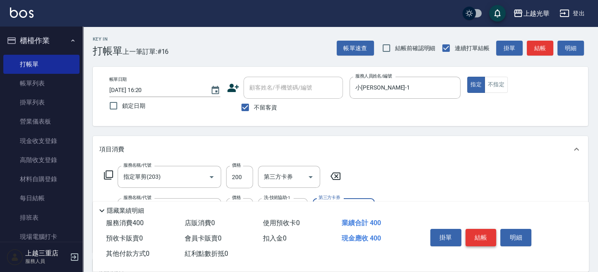
click at [481, 230] on button "結帳" at bounding box center [481, 237] width 31 height 17
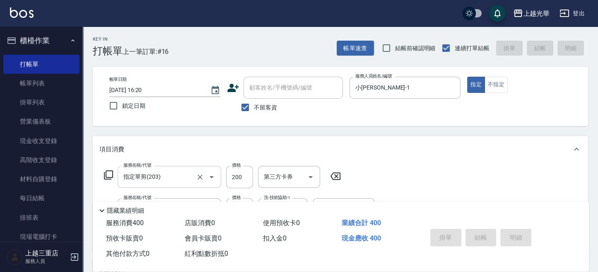
type input "2025/09/12 16:45"
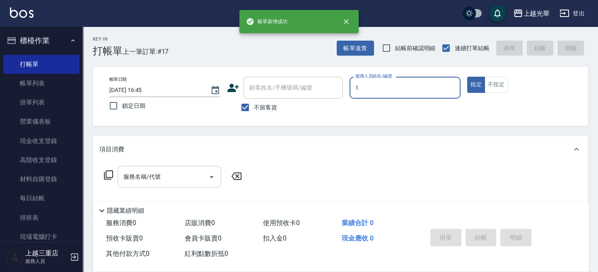
type input "小[PERSON_NAME]-1"
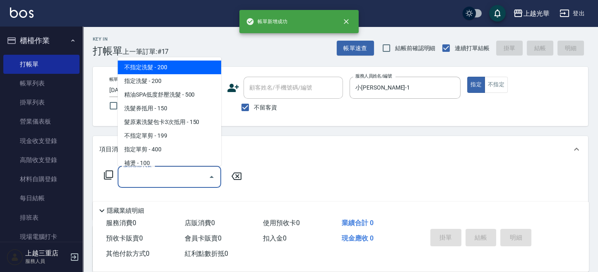
click at [160, 181] on input "服務名稱/代號" at bounding box center [163, 176] width 84 height 15
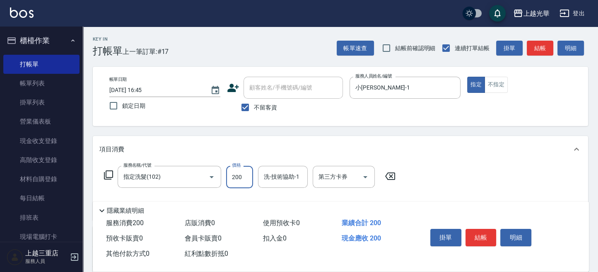
click at [242, 179] on input "200" at bounding box center [239, 177] width 27 height 22
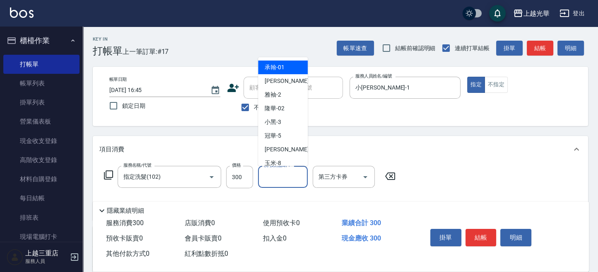
click at [280, 178] on input "洗-技術協助-1" at bounding box center [283, 176] width 42 height 15
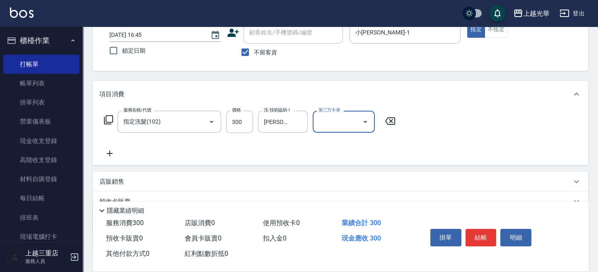
click at [107, 156] on icon at bounding box center [109, 153] width 21 height 10
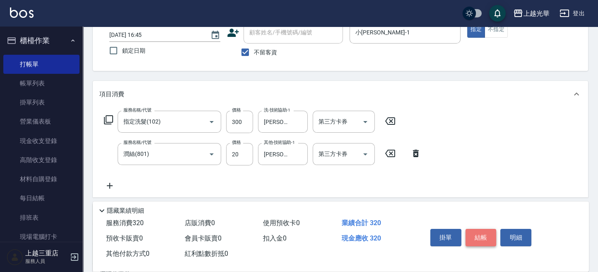
click at [486, 232] on button "結帳" at bounding box center [481, 237] width 31 height 17
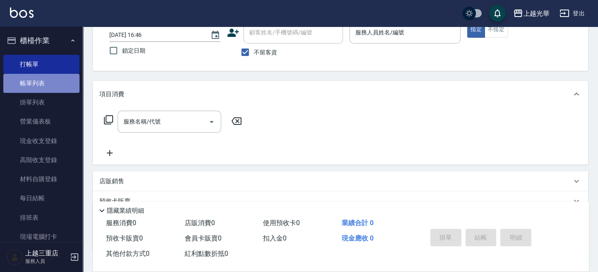
click at [41, 87] on link "帳單列表" at bounding box center [41, 83] width 76 height 19
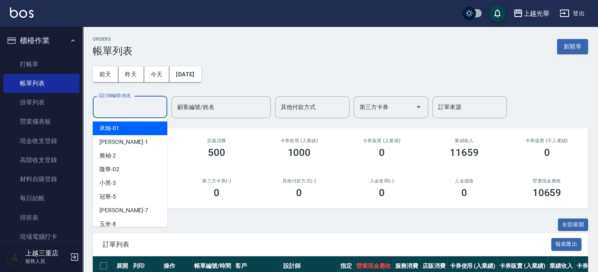
click at [112, 106] on input "設計師編號/姓名" at bounding box center [130, 107] width 67 height 15
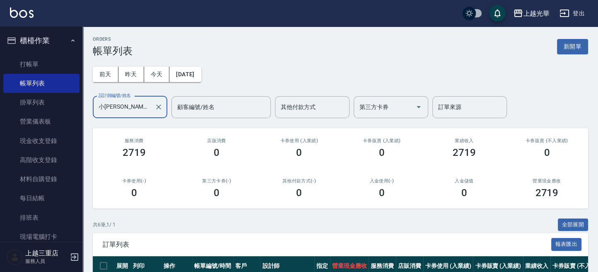
scroll to position [162, 0]
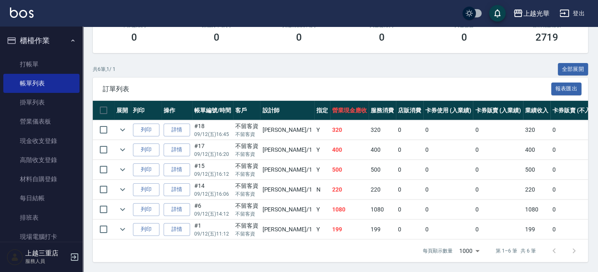
click at [177, 143] on link "詳情" at bounding box center [177, 149] width 27 height 13
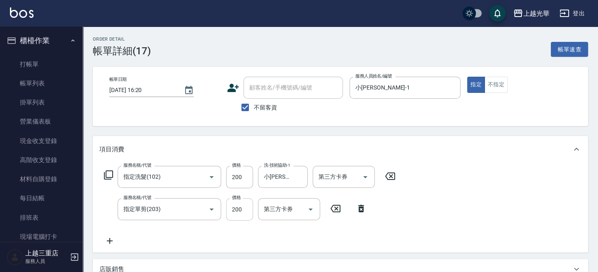
click at [242, 213] on input "200" at bounding box center [239, 209] width 27 height 22
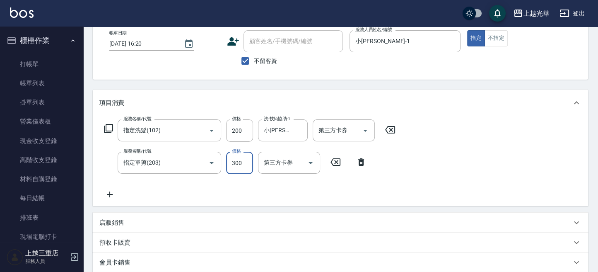
scroll to position [175, 0]
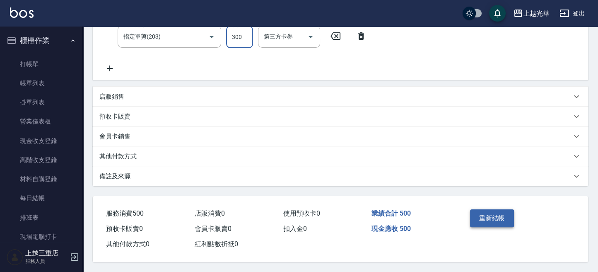
click at [502, 218] on button "重新結帳" at bounding box center [492, 217] width 44 height 17
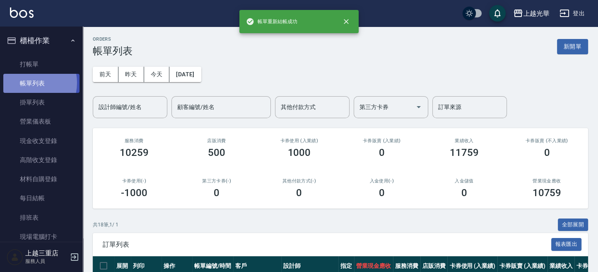
click at [26, 83] on link "帳單列表" at bounding box center [41, 83] width 76 height 19
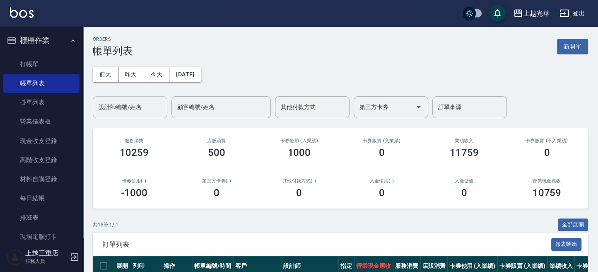
click at [133, 111] on input "設計師編號/姓名" at bounding box center [130, 107] width 67 height 15
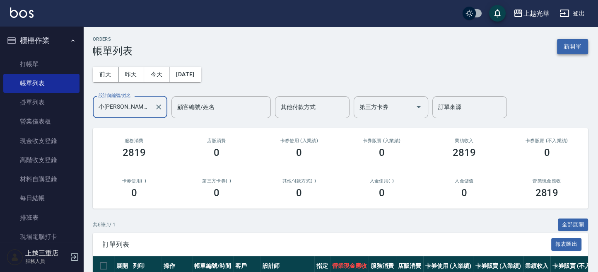
click at [570, 43] on button "新開單" at bounding box center [572, 46] width 31 height 15
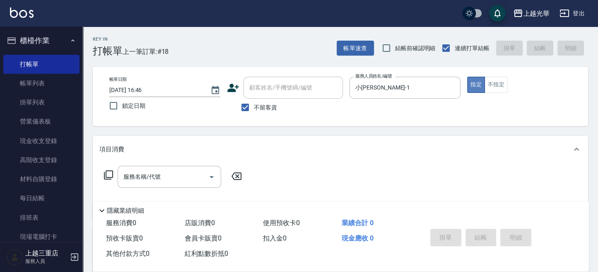
click at [481, 83] on button "指定" at bounding box center [476, 85] width 18 height 16
click at [155, 168] on div "服務名稱/代號" at bounding box center [170, 177] width 104 height 22
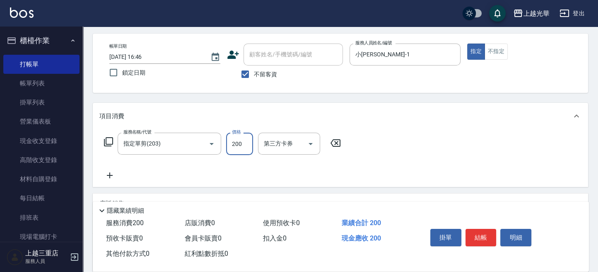
scroll to position [55, 0]
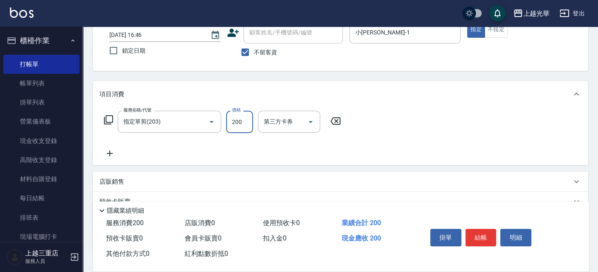
click at [114, 155] on icon at bounding box center [109, 153] width 21 height 10
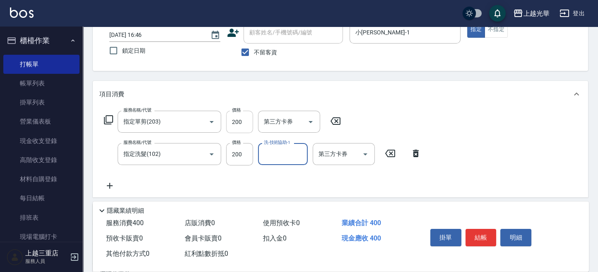
click at [246, 122] on input "200" at bounding box center [239, 122] width 27 height 22
drag, startPoint x: 245, startPoint y: 161, endPoint x: 229, endPoint y: 155, distance: 17.7
click at [228, 157] on input "3" at bounding box center [239, 154] width 27 height 22
click at [238, 122] on input "200" at bounding box center [239, 122] width 27 height 22
click at [273, 75] on div "Key In 打帳單 上一筆訂單:#18 帳單速查 結帳前確認明細 連續打單結帳 掛單 結帳 明細 帳單日期 2025/09/12 16:46 鎖定日期 顧客…" at bounding box center [341, 166] width 516 height 390
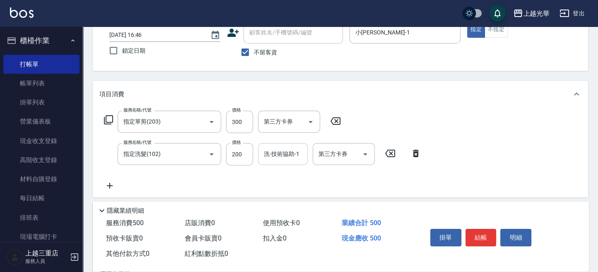
click at [289, 153] on input "洗-技術協助-1" at bounding box center [283, 154] width 42 height 15
click at [482, 232] on button "結帳" at bounding box center [481, 237] width 31 height 17
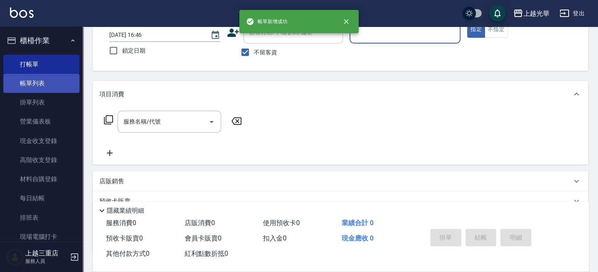
click at [29, 87] on link "帳單列表" at bounding box center [41, 83] width 76 height 19
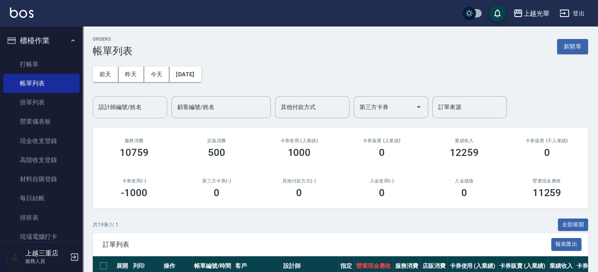
click at [140, 99] on div "設計師編號/姓名" at bounding box center [130, 107] width 75 height 22
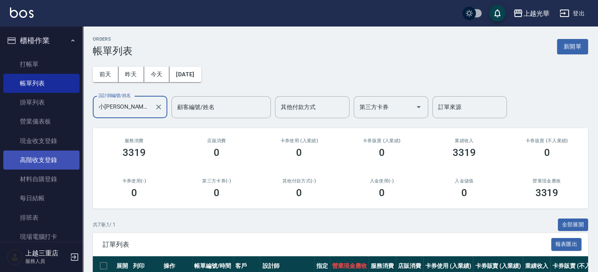
scroll to position [332, 0]
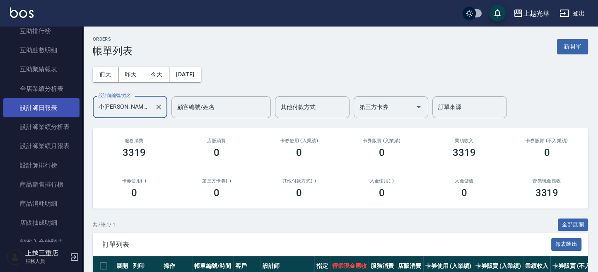
click at [57, 112] on link "設計師日報表" at bounding box center [41, 107] width 76 height 19
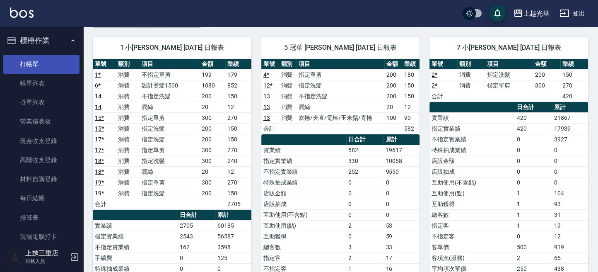
click at [29, 61] on link "打帳單" at bounding box center [41, 64] width 76 height 19
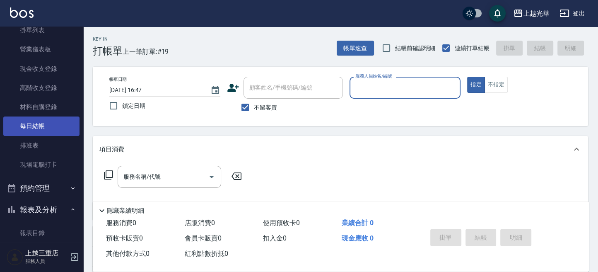
scroll to position [110, 0]
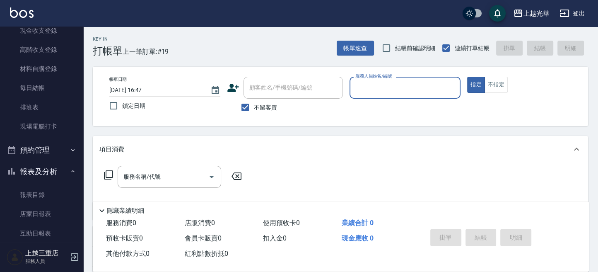
click at [63, 169] on button "報表及分析" at bounding box center [41, 172] width 76 height 22
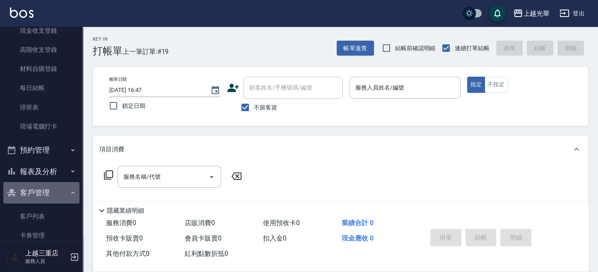
click at [70, 192] on icon "button" at bounding box center [73, 192] width 7 height 7
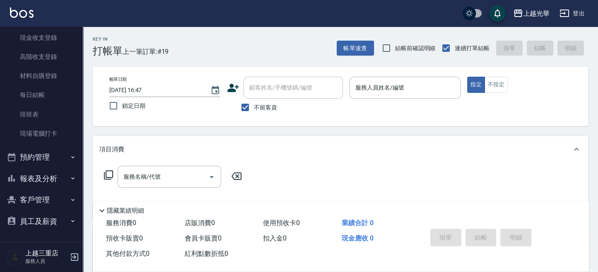
scroll to position [103, 0]
click at [213, 47] on div "Key In 打帳單 上一筆訂單:#19 帳單速查 結帳前確認明細 連續打單結帳 掛單 結帳 明細" at bounding box center [336, 42] width 506 height 30
click at [250, 106] on input "不留客資" at bounding box center [245, 107] width 17 height 17
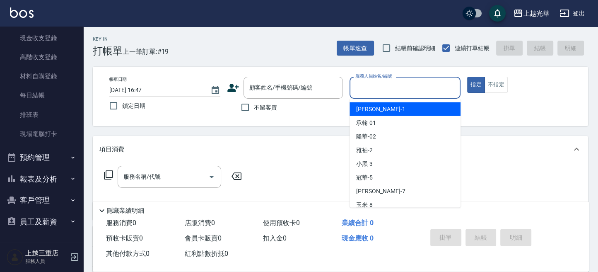
drag, startPoint x: 370, startPoint y: 94, endPoint x: 342, endPoint y: 123, distance: 39.6
click at [370, 94] on input "服務人員姓名/編號" at bounding box center [405, 87] width 104 height 15
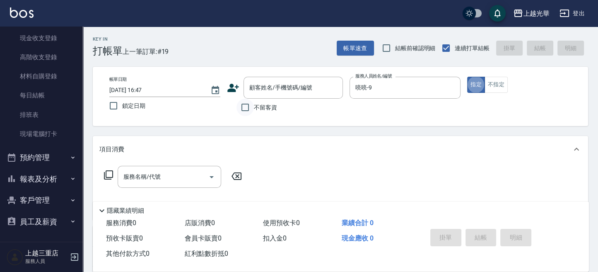
click at [247, 106] on input "不留客資" at bounding box center [245, 107] width 17 height 17
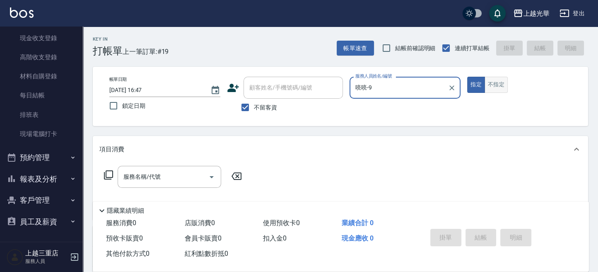
click at [491, 83] on button "不指定" at bounding box center [496, 85] width 23 height 16
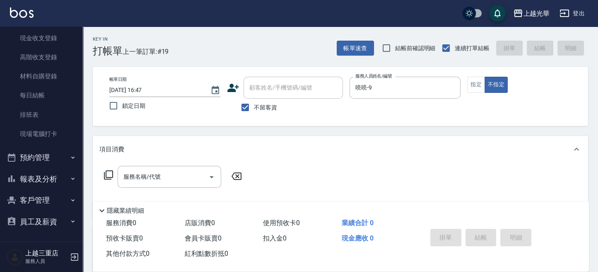
click at [116, 179] on div "服務名稱/代號 服務名稱/代號" at bounding box center [173, 177] width 148 height 22
click at [113, 175] on icon at bounding box center [108, 174] width 9 height 9
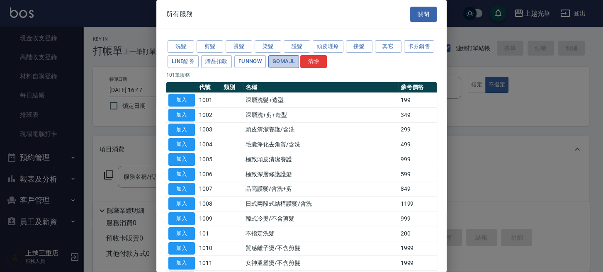
click at [299, 61] on button "GOMAJL" at bounding box center [283, 61] width 31 height 13
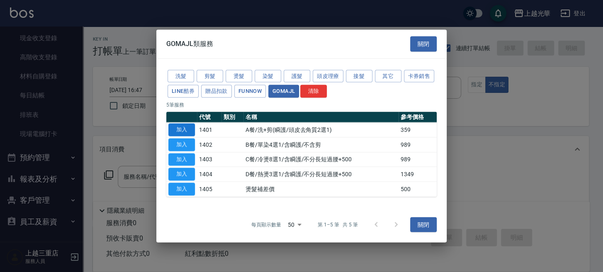
click at [180, 128] on button "加入" at bounding box center [181, 129] width 27 height 13
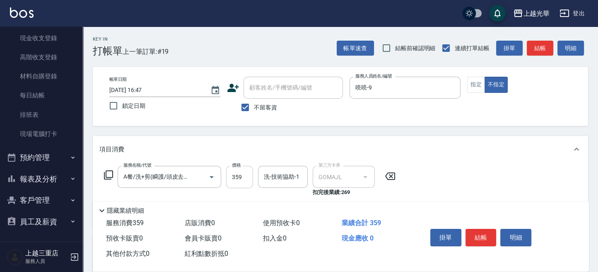
click at [243, 179] on input "359" at bounding box center [239, 177] width 27 height 22
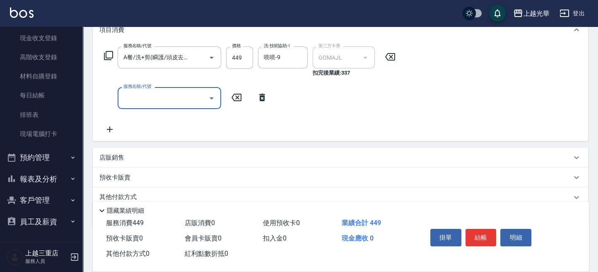
scroll to position [153, 0]
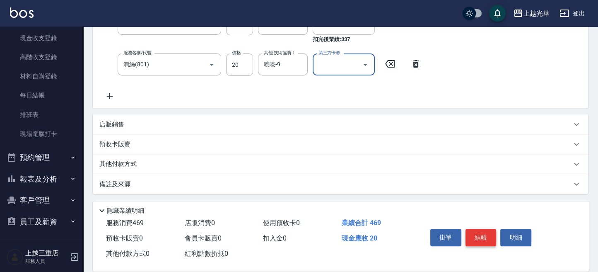
click at [489, 229] on button "結帳" at bounding box center [481, 237] width 31 height 17
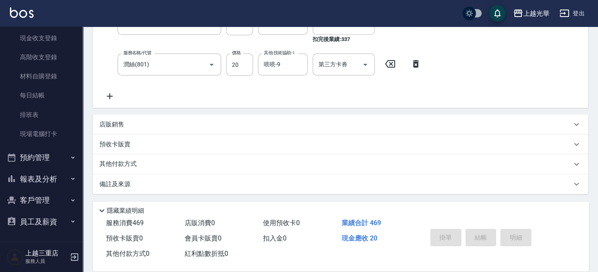
scroll to position [0, 0]
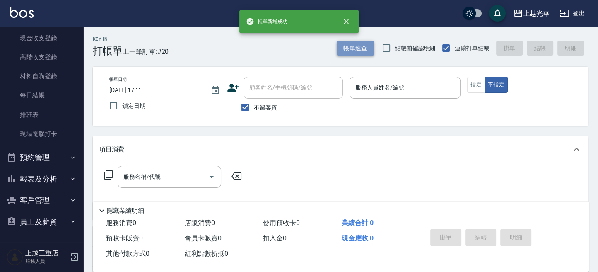
click at [349, 41] on button "帳單速查" at bounding box center [355, 48] width 37 height 15
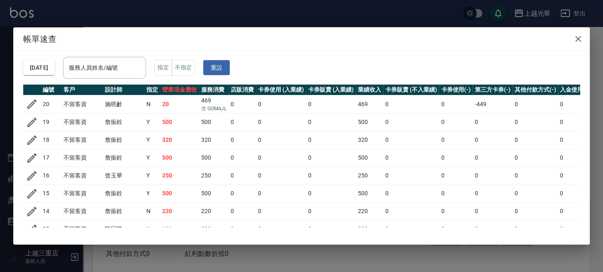
drag, startPoint x: 138, startPoint y: 70, endPoint x: 163, endPoint y: 64, distance: 26.0
click at [140, 70] on input "服務人員姓名/編號" at bounding box center [104, 68] width 75 height 15
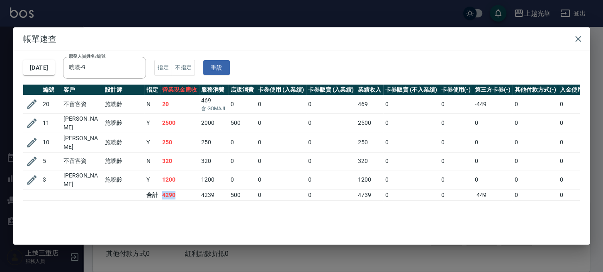
drag, startPoint x: 157, startPoint y: 186, endPoint x: 210, endPoint y: 191, distance: 53.4
click at [187, 189] on tr "合計 4290 4239 500 0 0 4739 0 0 -449 0 0" at bounding box center [328, 194] width 611 height 11
click at [229, 198] on div "編號 客戶 設計師 指定 營業現金應收 服務消費 店販消費 卡券使用 (入業績) 卡券販賣 (入業績) 業績收入 卡券販賣 (不入業績) 卡券使用(-) 第三…" at bounding box center [301, 156] width 556 height 143
drag, startPoint x: 356, startPoint y: 187, endPoint x: 380, endPoint y: 190, distance: 25.0
click at [380, 189] on tr "合計 4290 4239 500 0 0 4739 0 0 -449 0 0" at bounding box center [328, 194] width 611 height 11
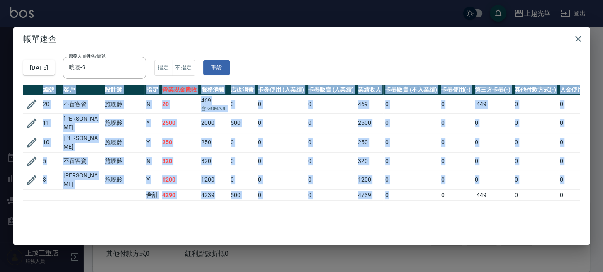
click at [390, 195] on div "編號 客戶 設計師 指定 營業現金應收 服務消費 店販消費 卡券使用 (入業績) 卡券販賣 (入業績) 業績收入 卡券販賣 (不入業績) 卡券使用(-) 第三…" at bounding box center [301, 156] width 556 height 143
drag, startPoint x: 580, startPoint y: 39, endPoint x: 560, endPoint y: 47, distance: 21.2
click at [579, 40] on icon "button" at bounding box center [578, 39] width 10 height 10
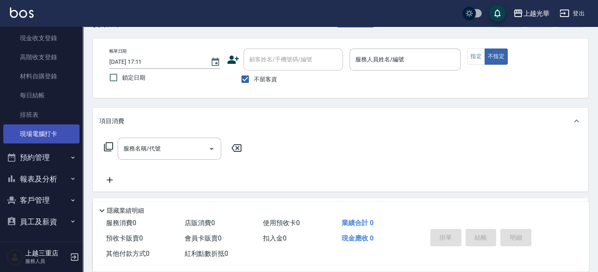
scroll to position [112, 0]
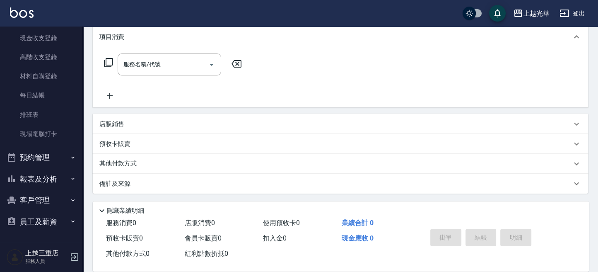
click at [45, 182] on button "報表及分析" at bounding box center [41, 179] width 76 height 22
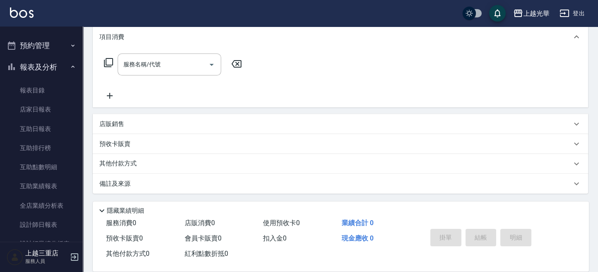
scroll to position [213, 0]
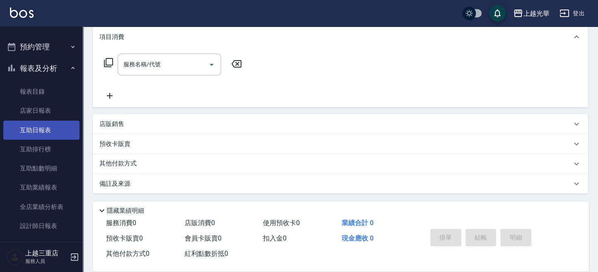
click at [50, 124] on link "互助日報表" at bounding box center [41, 130] width 76 height 19
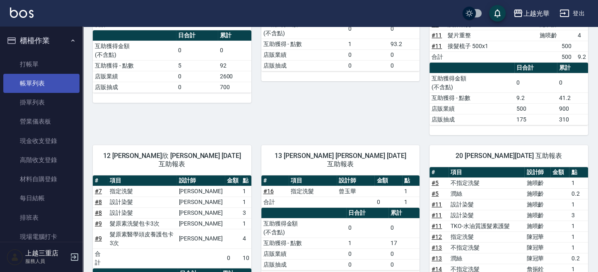
scroll to position [138, 0]
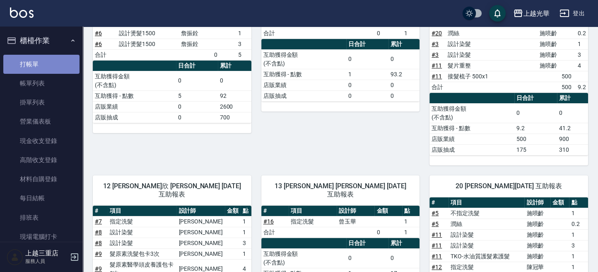
click at [41, 67] on link "打帳單" at bounding box center [41, 64] width 76 height 19
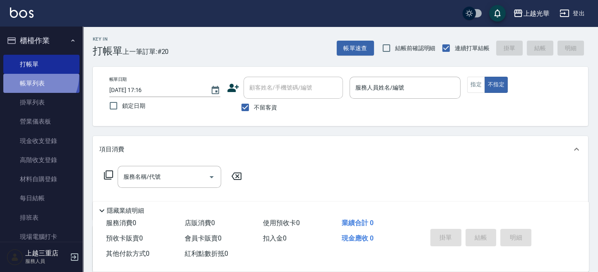
click at [32, 76] on link "帳單列表" at bounding box center [41, 83] width 76 height 19
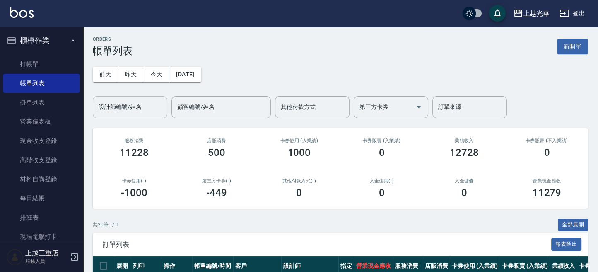
click at [126, 97] on div "設計師編號/姓名" at bounding box center [130, 107] width 75 height 22
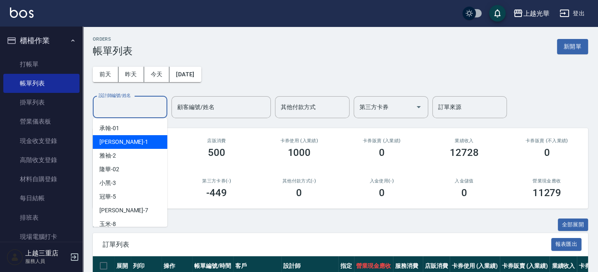
click at [127, 138] on div "小詹 -1" at bounding box center [130, 142] width 75 height 14
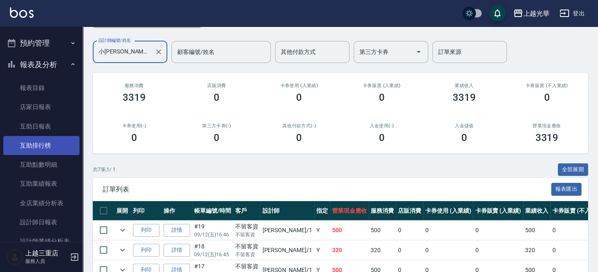
scroll to position [221, 0]
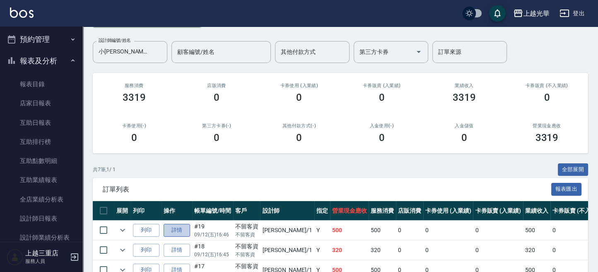
click at [172, 231] on link "詳情" at bounding box center [177, 230] width 27 height 13
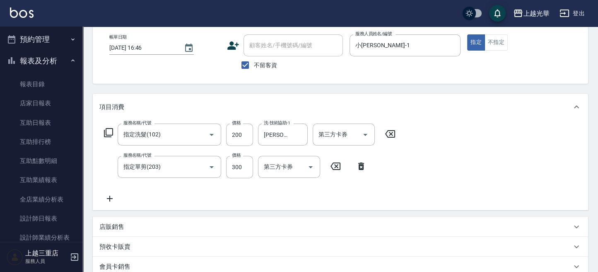
scroll to position [55, 0]
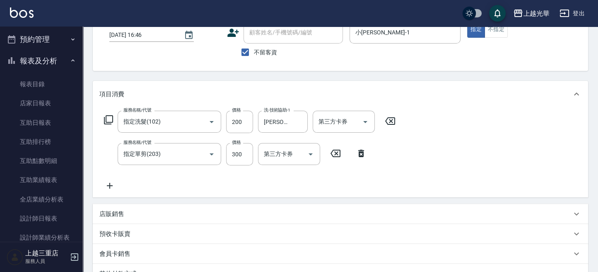
click at [112, 184] on icon at bounding box center [109, 186] width 21 height 10
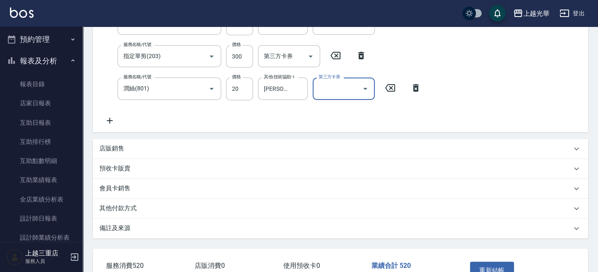
scroll to position [166, 0]
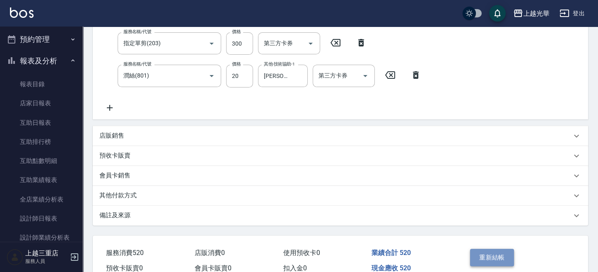
click at [498, 257] on button "重新結帳" at bounding box center [492, 257] width 44 height 17
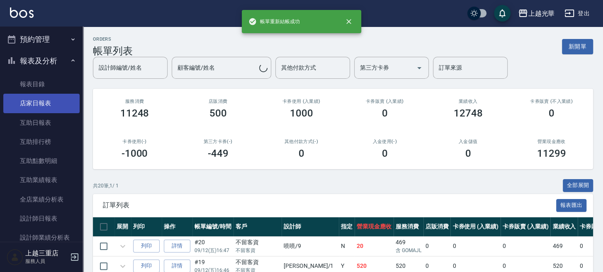
click at [34, 104] on link "店家日報表" at bounding box center [41, 103] width 76 height 19
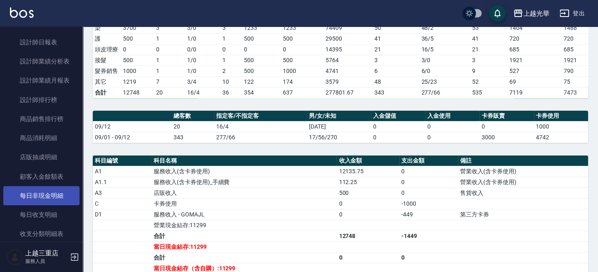
scroll to position [289, 0]
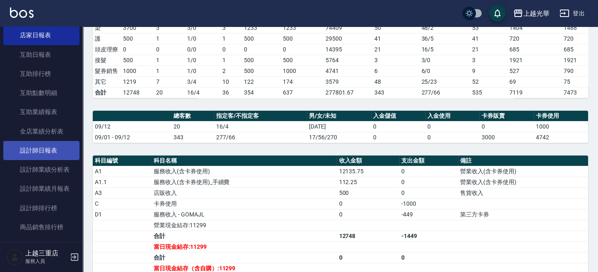
click at [48, 149] on link "設計師日報表" at bounding box center [41, 150] width 76 height 19
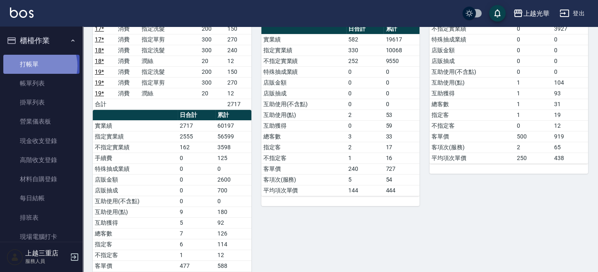
click at [37, 65] on link "打帳單" at bounding box center [41, 64] width 76 height 19
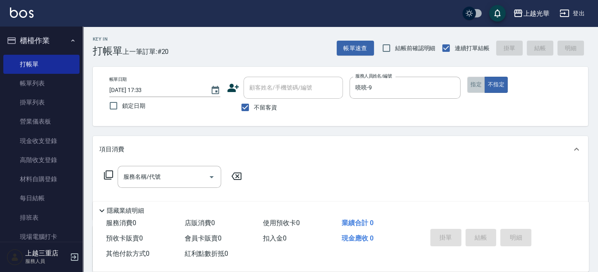
drag, startPoint x: 480, startPoint y: 82, endPoint x: 415, endPoint y: 93, distance: 66.4
click at [477, 81] on button "指定" at bounding box center [476, 85] width 18 height 16
click at [171, 170] on div "服務名稱/代號" at bounding box center [170, 177] width 104 height 22
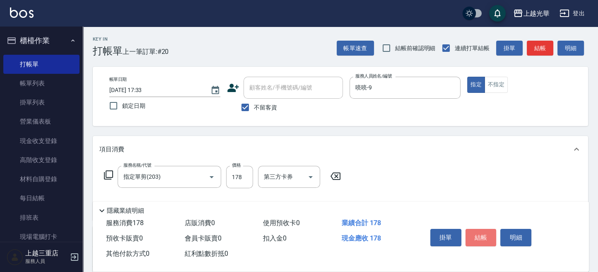
drag, startPoint x: 488, startPoint y: 237, endPoint x: 478, endPoint y: 236, distance: 10.0
click at [487, 237] on button "結帳" at bounding box center [481, 237] width 31 height 17
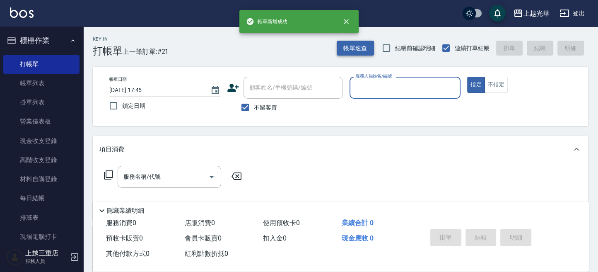
click at [349, 44] on button "帳單速查" at bounding box center [355, 48] width 37 height 15
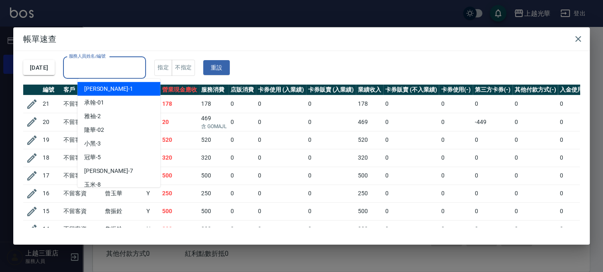
click at [142, 75] on input "服務人員姓名/編號" at bounding box center [104, 68] width 75 height 15
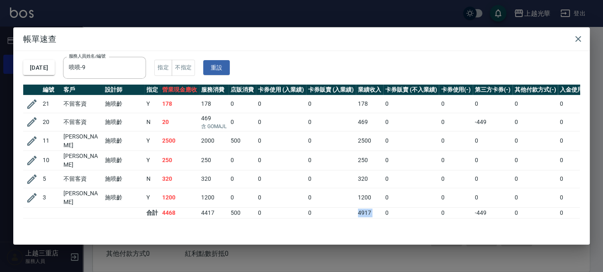
drag, startPoint x: 356, startPoint y: 211, endPoint x: 393, endPoint y: 201, distance: 38.5
click at [385, 207] on tr "合計 4468 4417 500 0 0 4917 0 0 -449 0 0" at bounding box center [328, 212] width 611 height 11
click at [396, 201] on td "0" at bounding box center [411, 197] width 56 height 19
drag, startPoint x: 343, startPoint y: 202, endPoint x: 395, endPoint y: 203, distance: 51.8
click at [395, 207] on tr "合計 4468 4417 500 0 0 4917 0 0 -449 0 0" at bounding box center [328, 212] width 611 height 11
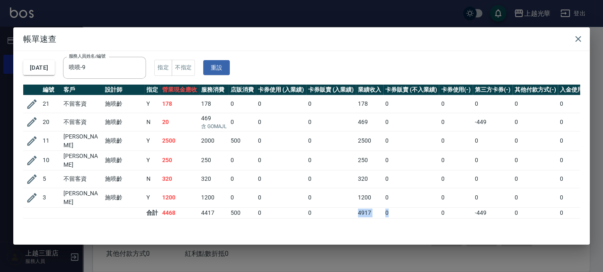
click at [397, 207] on td "0" at bounding box center [411, 212] width 56 height 11
drag, startPoint x: 358, startPoint y: 210, endPoint x: 380, endPoint y: 209, distance: 22.4
click at [380, 209] on tr "合計 4468 4417 500 0 0 4917 0 0 -449 0 0" at bounding box center [328, 212] width 611 height 11
click at [380, 209] on td "4917" at bounding box center [369, 212] width 27 height 11
drag, startPoint x: 352, startPoint y: 206, endPoint x: 379, endPoint y: 208, distance: 27.4
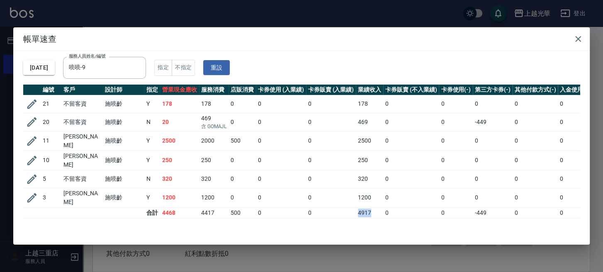
click at [378, 207] on tr "合計 4468 4417 500 0 0 4917 0 0 -449 0 0" at bounding box center [328, 212] width 611 height 11
click at [402, 208] on td "0" at bounding box center [411, 212] width 56 height 11
click at [582, 41] on icon "button" at bounding box center [578, 39] width 10 height 10
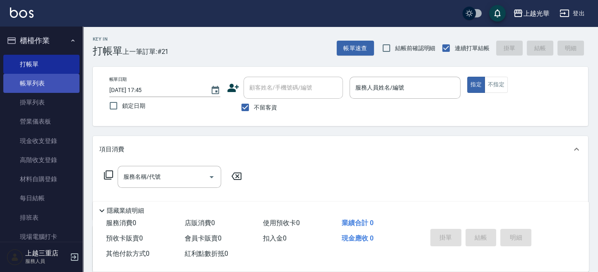
click at [24, 82] on link "帳單列表" at bounding box center [41, 83] width 76 height 19
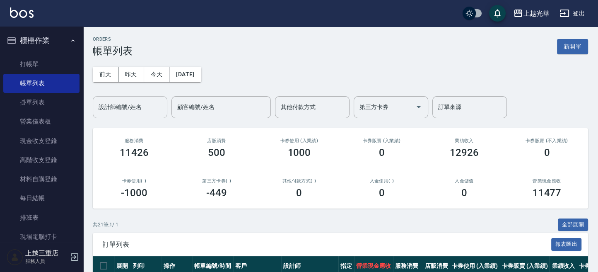
click at [119, 112] on input "設計師編號/姓名" at bounding box center [130, 107] width 67 height 15
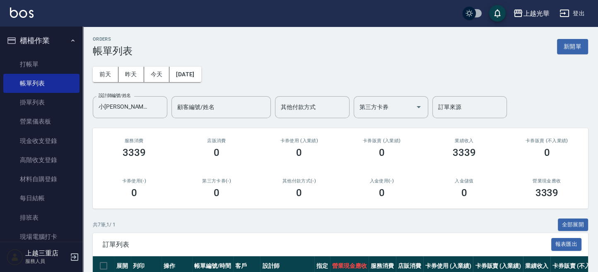
click at [565, 48] on button "新開單" at bounding box center [572, 46] width 31 height 15
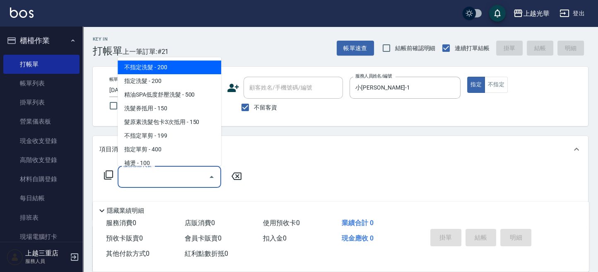
click at [196, 175] on input "服務名稱/代號" at bounding box center [163, 176] width 84 height 15
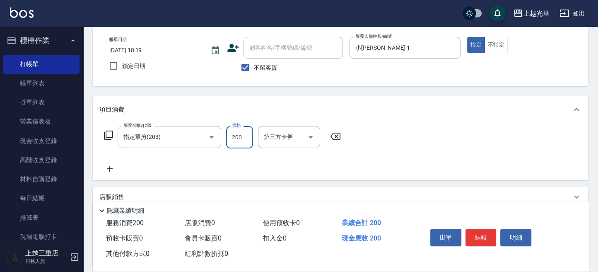
scroll to position [55, 0]
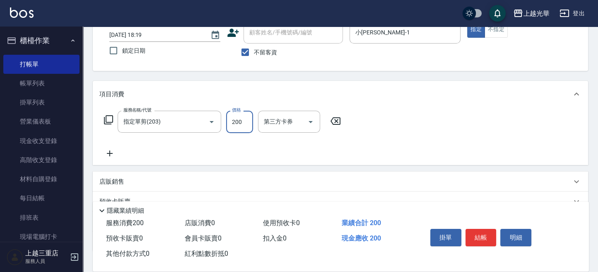
click at [114, 154] on icon at bounding box center [109, 153] width 21 height 10
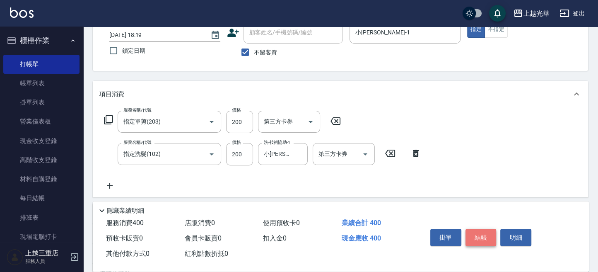
click at [467, 231] on button "結帳" at bounding box center [481, 237] width 31 height 17
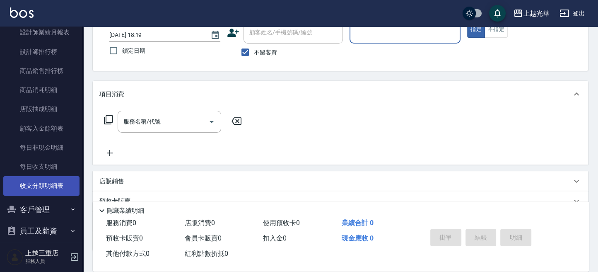
scroll to position [455, 0]
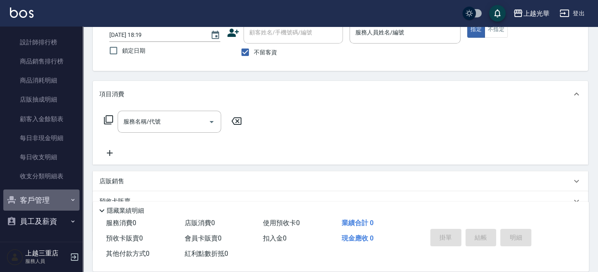
drag, startPoint x: 49, startPoint y: 200, endPoint x: 48, endPoint y: 215, distance: 15.8
click at [49, 201] on button "客戶管理" at bounding box center [41, 200] width 76 height 22
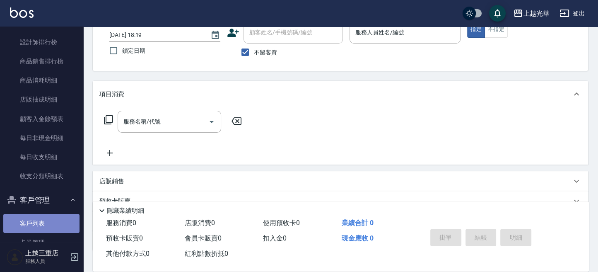
click at [51, 220] on link "客戶列表" at bounding box center [41, 223] width 76 height 19
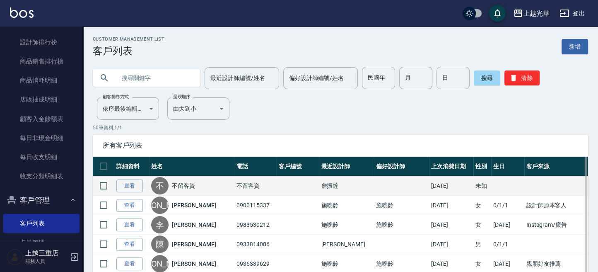
drag, startPoint x: 150, startPoint y: 77, endPoint x: 573, endPoint y: 178, distance: 434.1
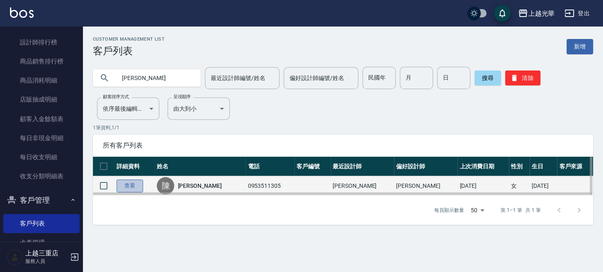
click at [135, 185] on link "查看" at bounding box center [129, 185] width 27 height 13
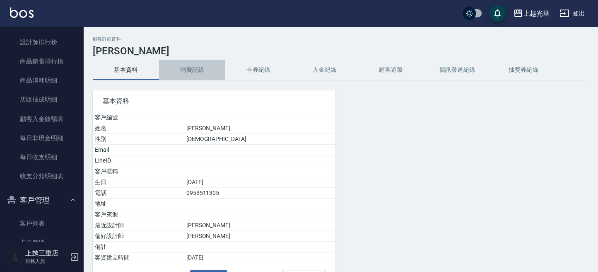
click at [191, 73] on button "消費記錄" at bounding box center [192, 70] width 66 height 20
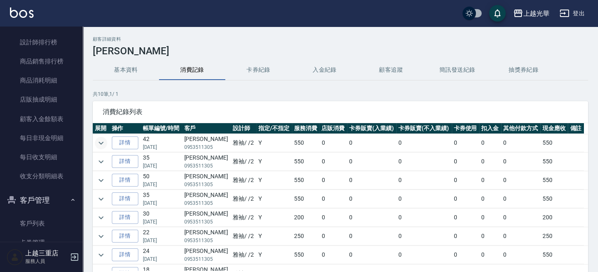
click at [102, 141] on icon "expand row" at bounding box center [101, 143] width 10 height 10
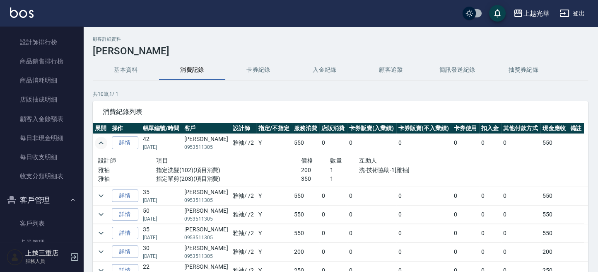
click at [19, 18] on link at bounding box center [22, 13] width 24 height 12
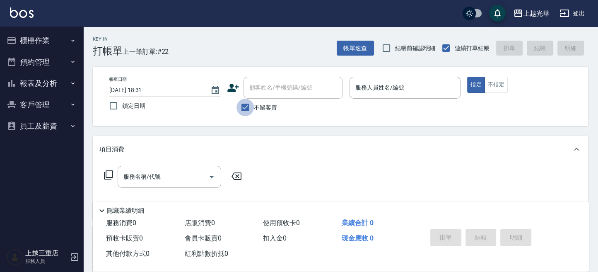
click at [245, 111] on input "不留客資" at bounding box center [245, 107] width 17 height 17
drag, startPoint x: 264, startPoint y: 88, endPoint x: 500, endPoint y: 177, distance: 252.1
click at [267, 92] on input "顧客姓名/手機號碼/編號" at bounding box center [287, 87] width 80 height 15
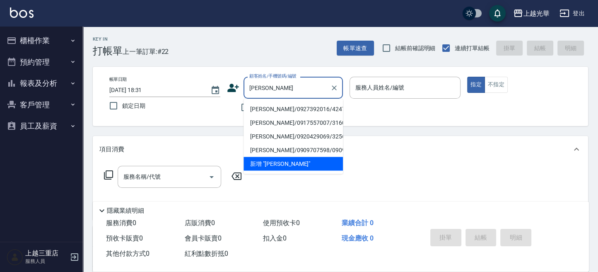
click at [281, 104] on li "陳文貞/0927392016/4247" at bounding box center [293, 109] width 99 height 14
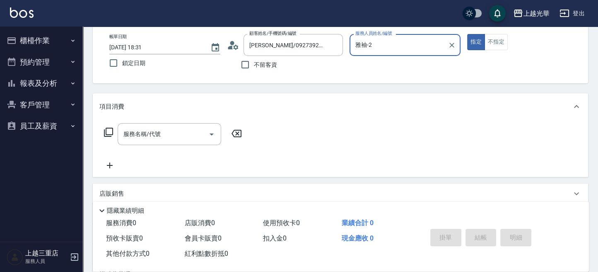
scroll to position [55, 0]
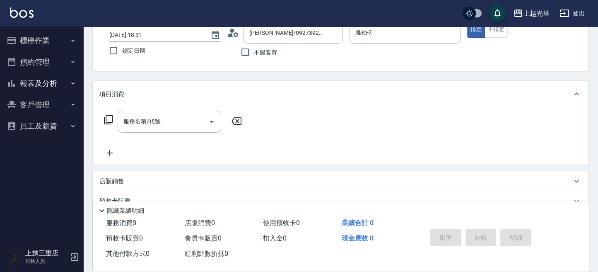
click at [110, 119] on icon at bounding box center [109, 120] width 10 height 10
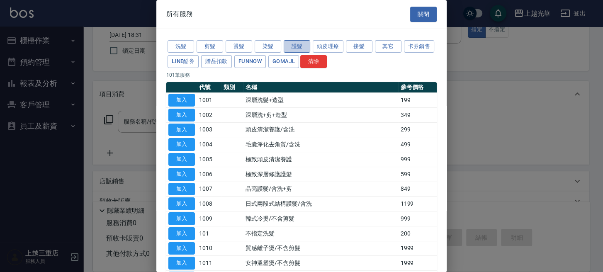
click at [303, 47] on button "護髮" at bounding box center [296, 46] width 27 height 13
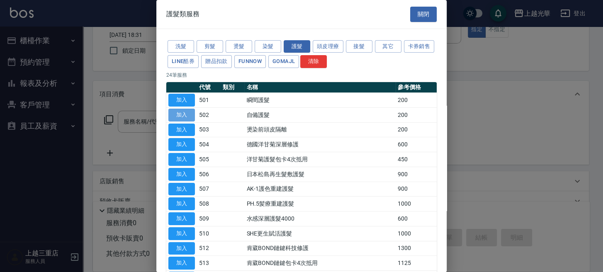
click at [185, 109] on button "加入" at bounding box center [181, 115] width 27 height 13
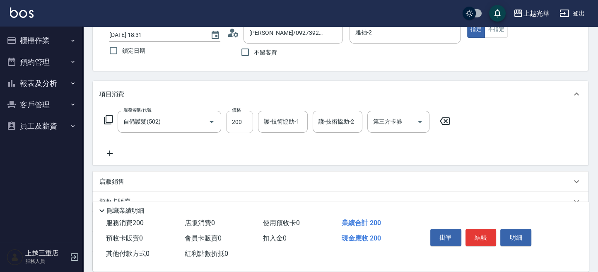
click at [233, 114] on input "200" at bounding box center [239, 122] width 27 height 22
click at [106, 154] on icon at bounding box center [109, 153] width 21 height 10
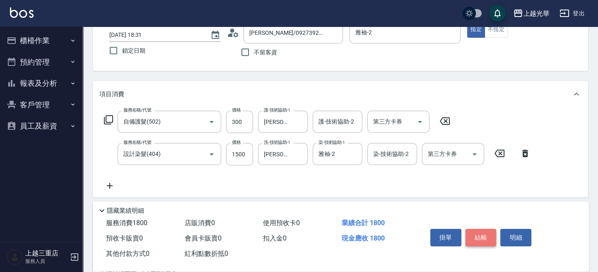
click at [489, 233] on button "結帳" at bounding box center [481, 237] width 31 height 17
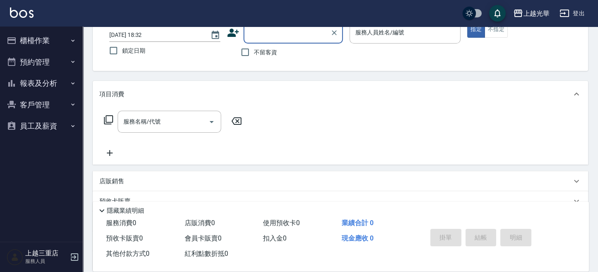
click at [262, 53] on span "不留客資" at bounding box center [265, 52] width 23 height 9
click at [254, 53] on input "不留客資" at bounding box center [245, 52] width 17 height 17
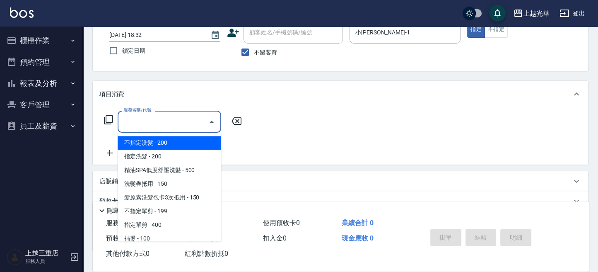
click at [155, 119] on input "服務名稱/代號" at bounding box center [163, 121] width 84 height 15
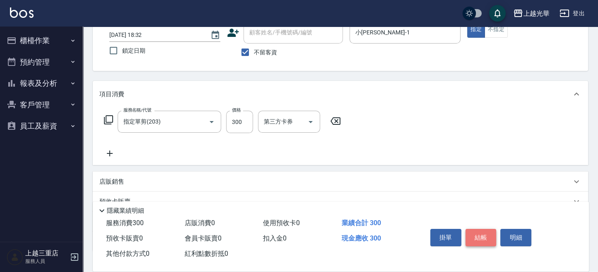
click at [472, 229] on button "結帳" at bounding box center [481, 237] width 31 height 17
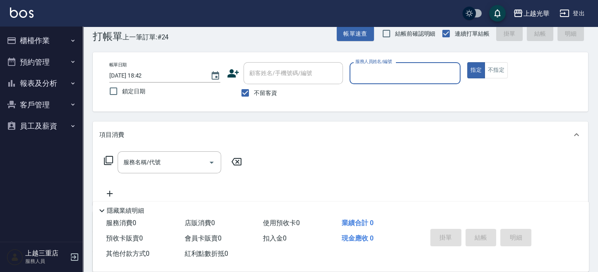
scroll to position [0, 0]
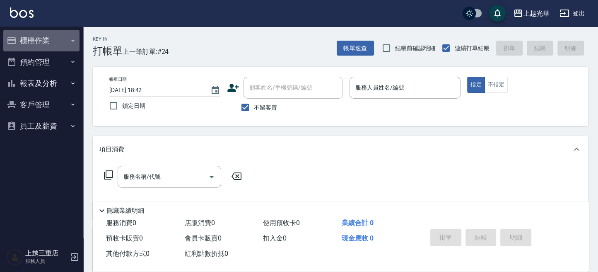
click at [54, 32] on button "櫃檯作業" at bounding box center [41, 41] width 76 height 22
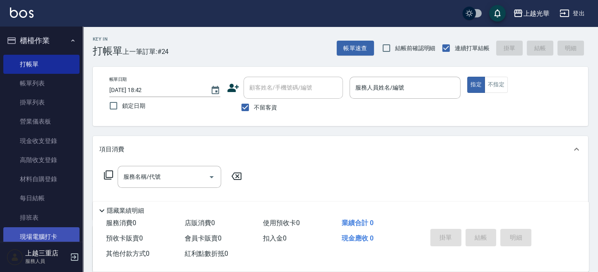
click at [25, 231] on link "現場電腦打卡" at bounding box center [41, 236] width 76 height 19
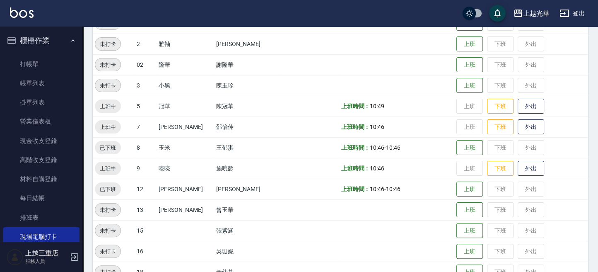
scroll to position [166, 0]
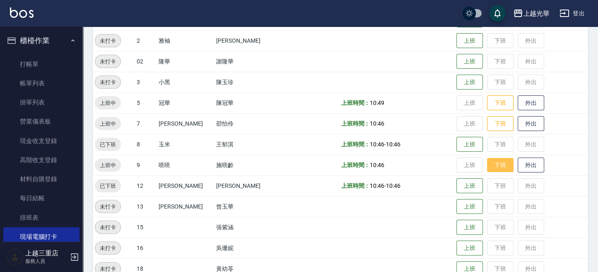
click at [489, 168] on button "下班" at bounding box center [500, 165] width 27 height 15
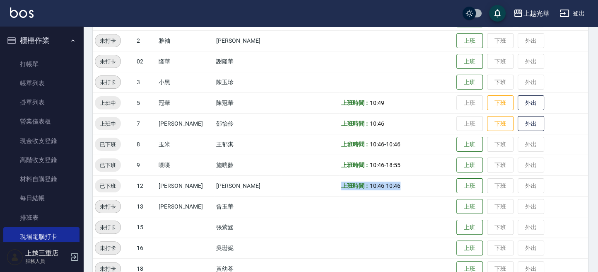
drag, startPoint x: 387, startPoint y: 189, endPoint x: 312, endPoint y: 188, distance: 75.4
click at [310, 188] on tr "已下班 12 雯欣 楊雯欣 上班時間： 10:46 - 10:46 上班 下班 外出" at bounding box center [341, 185] width 496 height 21
click at [313, 190] on td at bounding box center [310, 185] width 58 height 21
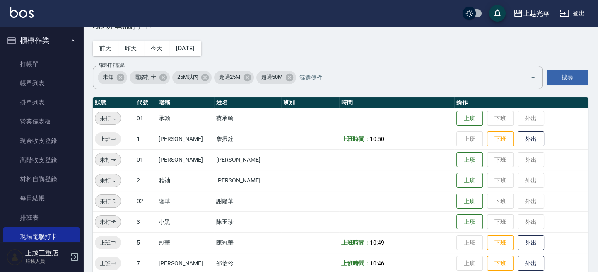
scroll to position [0, 0]
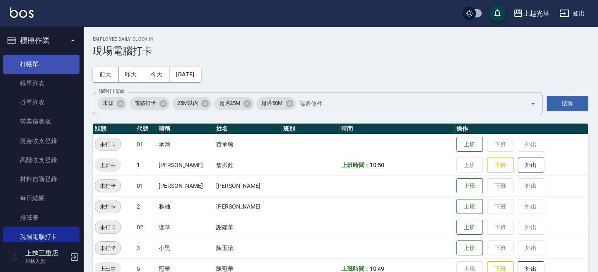
click at [33, 59] on link "打帳單" at bounding box center [41, 64] width 76 height 19
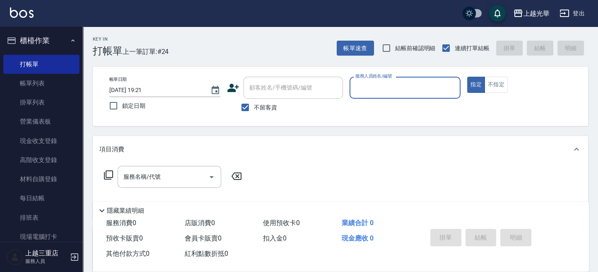
click at [395, 91] on input "服務人員姓名/編號" at bounding box center [405, 87] width 104 height 15
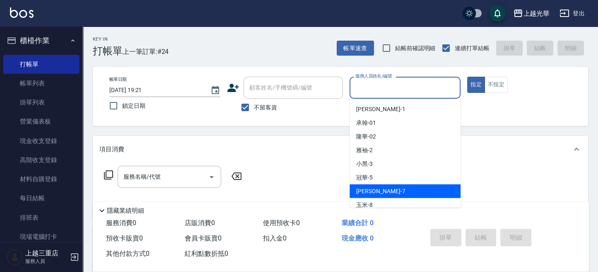
drag, startPoint x: 380, startPoint y: 188, endPoint x: 419, endPoint y: 151, distance: 53.1
click at [386, 183] on ul "小詹 -1 承翰 -01 隆華 -02 雅袖 -2 小黑 -3 冠華 -5 小紫 -7 玉米 -8 喨喨 -9 雯欣 -12 玉華 -13 張紫涵 -15 吳…" at bounding box center [405, 153] width 111 height 109
drag, startPoint x: 383, startPoint y: 185, endPoint x: 409, endPoint y: 166, distance: 32.3
click at [383, 186] on div "小紫 -7" at bounding box center [405, 191] width 111 height 14
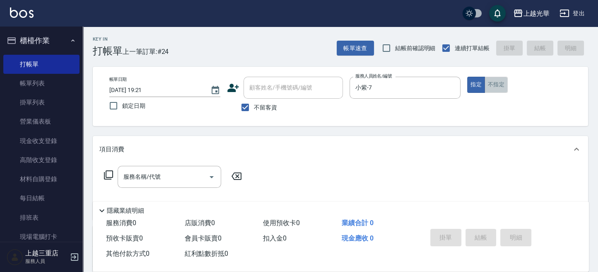
drag, startPoint x: 495, startPoint y: 87, endPoint x: 432, endPoint y: 121, distance: 71.9
click at [495, 87] on button "不指定" at bounding box center [496, 85] width 23 height 16
click at [135, 173] on div "服務名稱/代號 服務名稱/代號" at bounding box center [170, 177] width 104 height 22
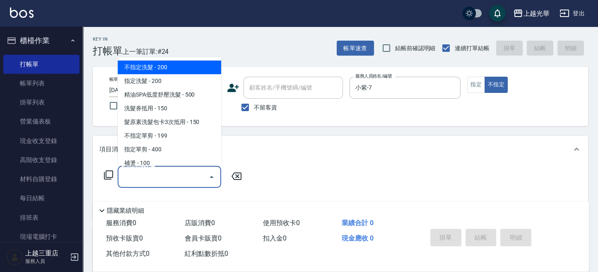
click at [189, 65] on span "不指定洗髮 - 200" at bounding box center [170, 68] width 104 height 14
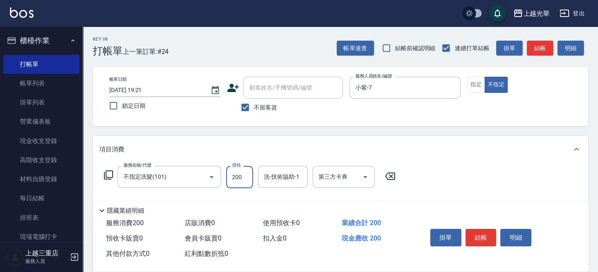
click at [244, 177] on input "200" at bounding box center [239, 177] width 27 height 22
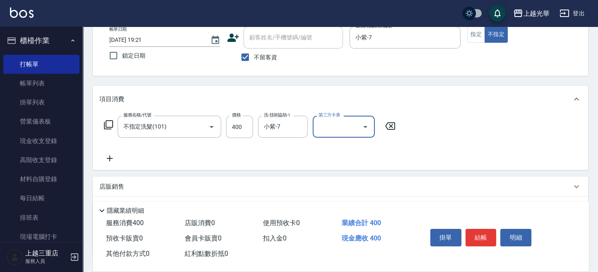
scroll to position [110, 0]
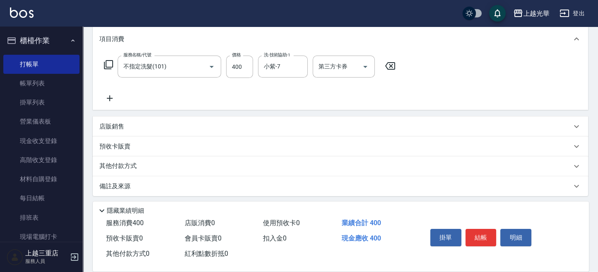
click at [107, 99] on icon at bounding box center [109, 98] width 21 height 10
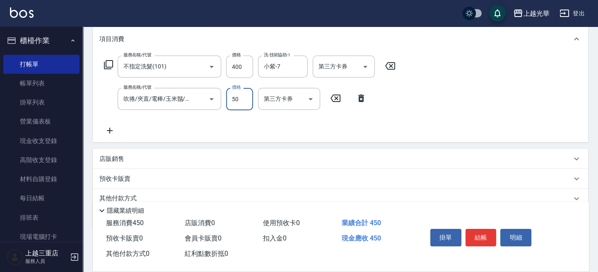
click at [239, 101] on input "50" at bounding box center [239, 99] width 27 height 22
drag, startPoint x: 322, startPoint y: 123, endPoint x: 312, endPoint y: 123, distance: 10.0
click at [321, 123] on div "服務名稱/代號 不指定洗髮(101) 服務名稱/代號 價格 400 價格 洗-技術協助-1 小紫-7 洗-技術協助-1 第三方卡券 第三方卡券 服務名稱/代號…" at bounding box center [249, 96] width 301 height 80
click at [109, 128] on icon at bounding box center [109, 131] width 21 height 10
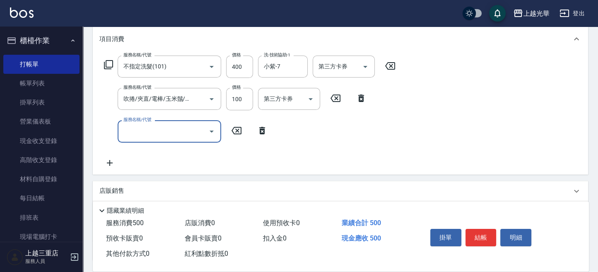
scroll to position [0, 0]
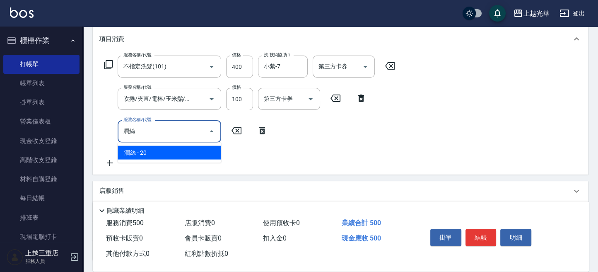
click at [172, 156] on span "潤絲 - 20" at bounding box center [170, 153] width 104 height 14
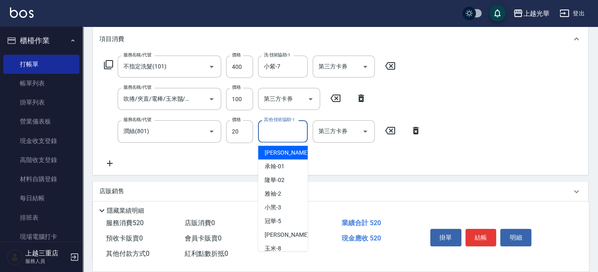
click at [284, 134] on input "其他-技術協助-1" at bounding box center [283, 131] width 42 height 15
click at [300, 61] on button "Clear" at bounding box center [299, 67] width 12 height 12
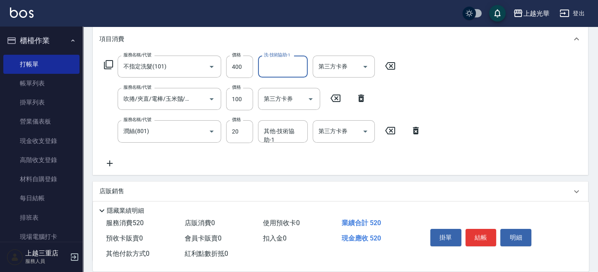
click at [282, 65] on input "洗-技術協助-1" at bounding box center [283, 66] width 42 height 15
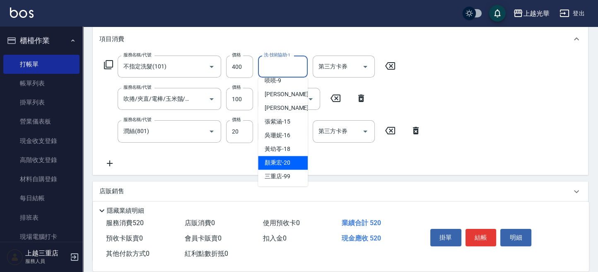
scroll to position [177, 0]
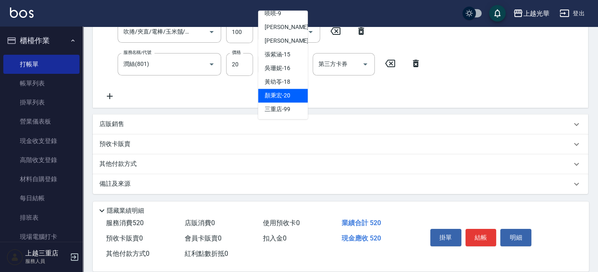
drag, startPoint x: 291, startPoint y: 88, endPoint x: 335, endPoint y: 124, distance: 56.6
click at [290, 89] on div "顏秉宏 -20" at bounding box center [283, 96] width 50 height 14
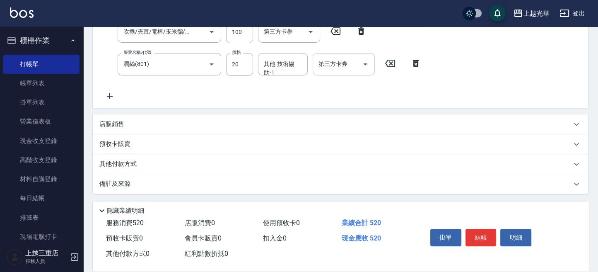
scroll to position [67, 0]
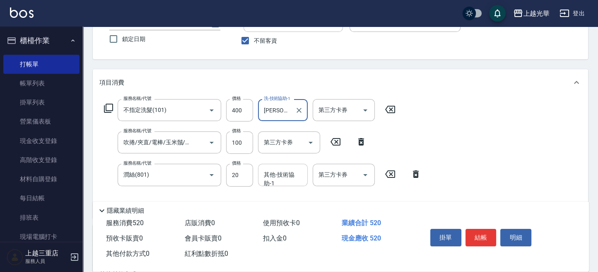
click at [285, 173] on input "其他-技術協助-1" at bounding box center [283, 174] width 42 height 15
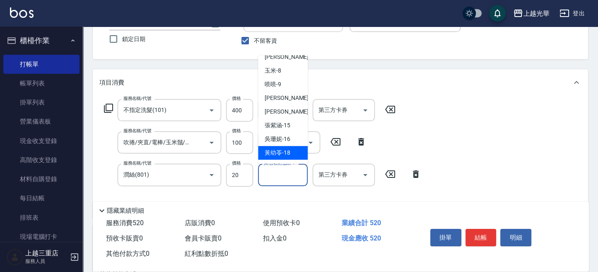
scroll to position [116, 0]
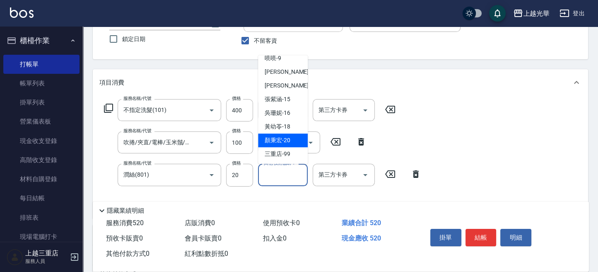
click at [290, 138] on div "顏秉宏 -20" at bounding box center [283, 140] width 50 height 14
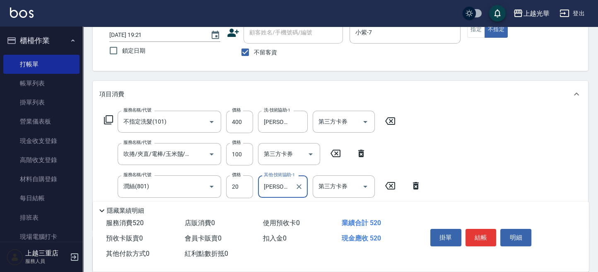
scroll to position [110, 0]
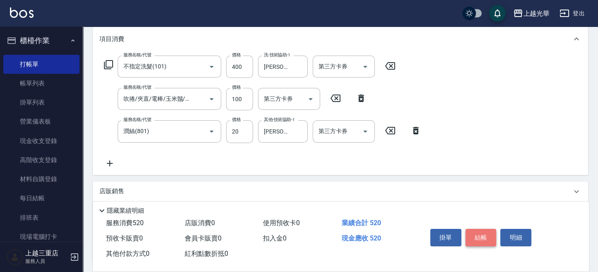
click at [490, 236] on button "結帳" at bounding box center [481, 237] width 31 height 17
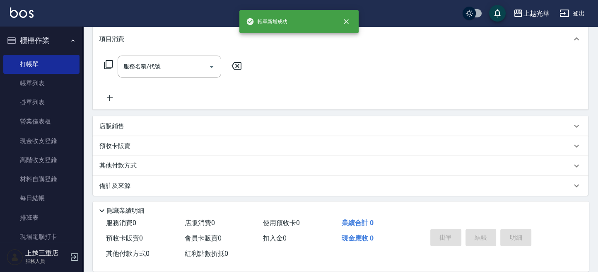
scroll to position [0, 0]
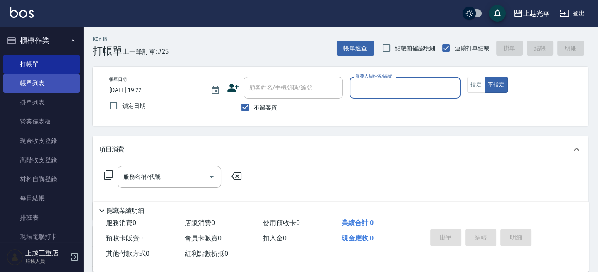
click at [53, 91] on link "帳單列表" at bounding box center [41, 83] width 76 height 19
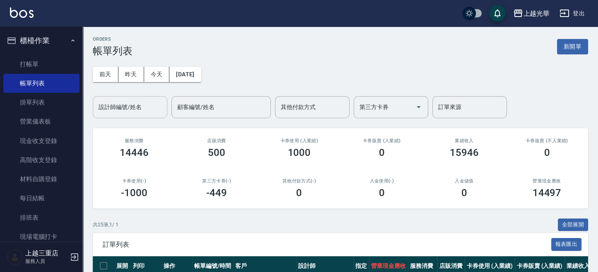
click at [109, 111] on input "設計師編號/姓名" at bounding box center [130, 107] width 67 height 15
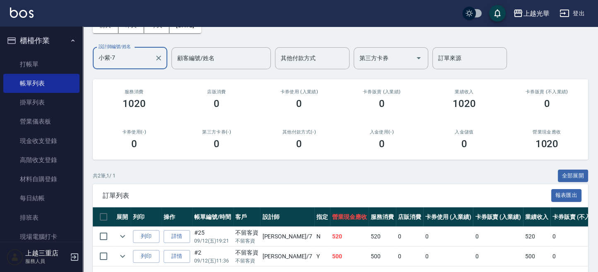
scroll to position [83, 0]
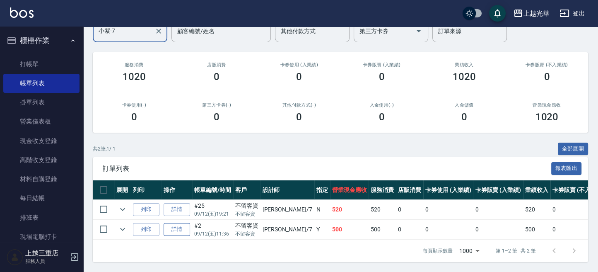
click at [174, 223] on link "詳情" at bounding box center [177, 229] width 27 height 13
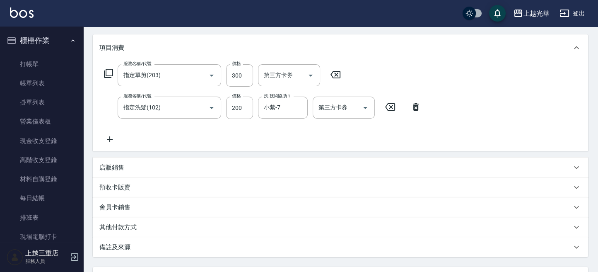
scroll to position [166, 0]
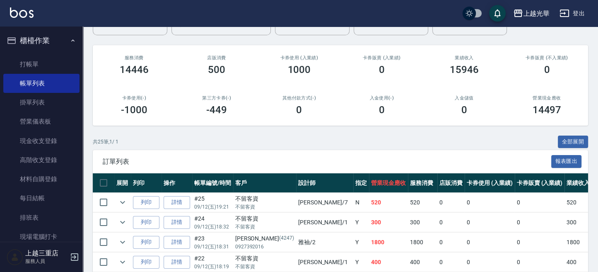
scroll to position [55, 0]
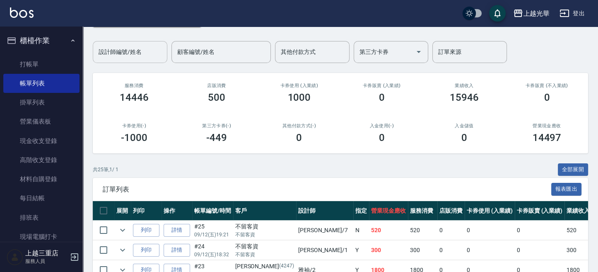
click at [114, 53] on input "設計師編號/姓名" at bounding box center [130, 52] width 67 height 15
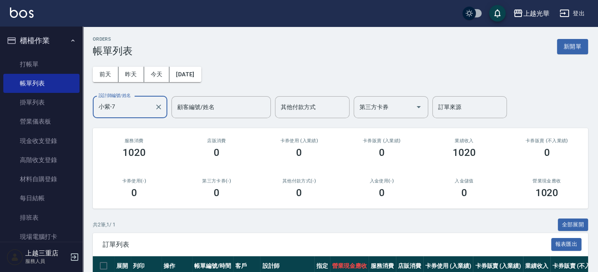
scroll to position [83, 0]
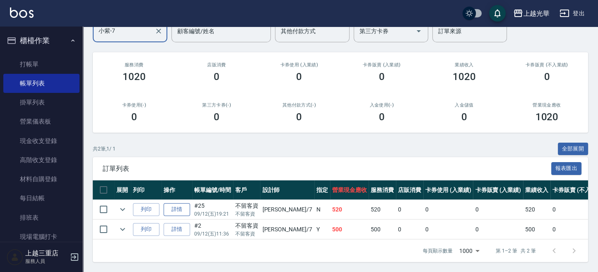
click at [189, 203] on link "詳情" at bounding box center [177, 209] width 27 height 13
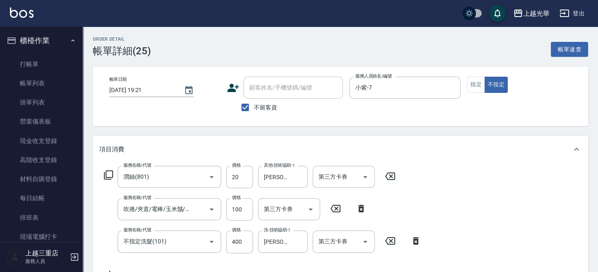
scroll to position [55, 0]
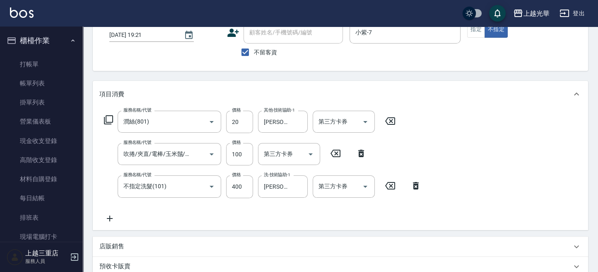
click at [393, 119] on icon at bounding box center [390, 120] width 10 height 7
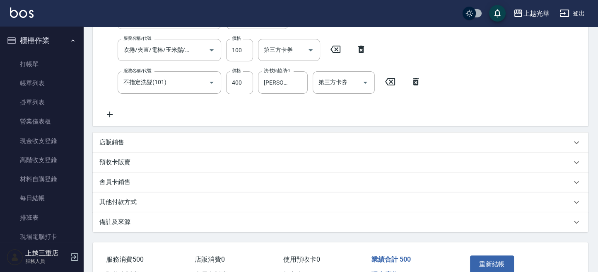
scroll to position [166, 0]
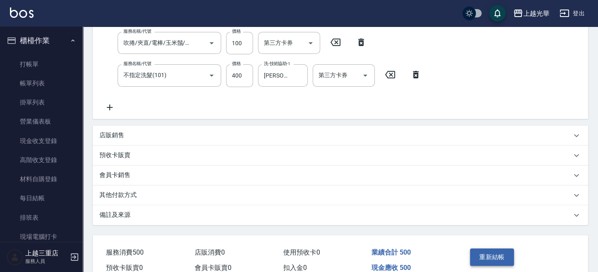
click at [508, 252] on button "重新結帳" at bounding box center [492, 256] width 44 height 17
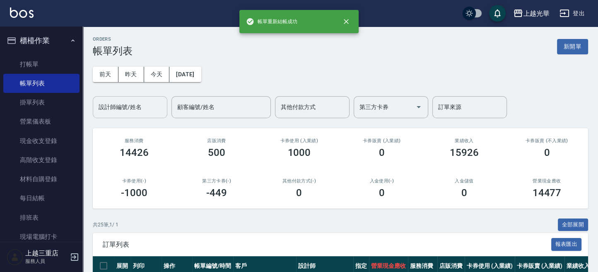
click at [119, 101] on div "設計師編號/姓名 設計師編號/姓名" at bounding box center [130, 107] width 75 height 22
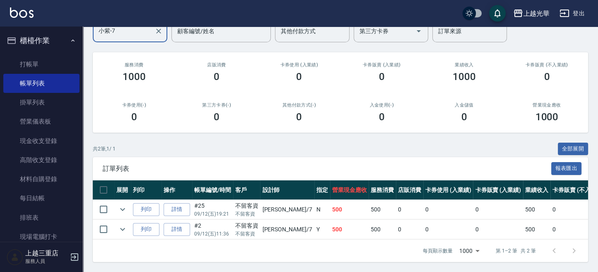
scroll to position [83, 0]
click at [181, 203] on link "詳情" at bounding box center [177, 209] width 27 height 13
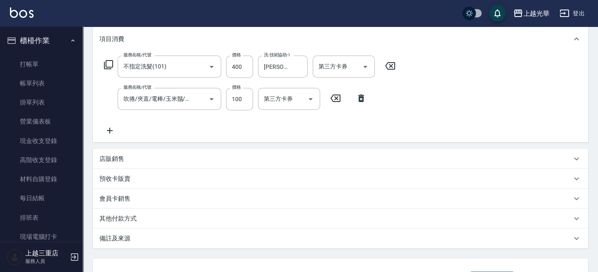
scroll to position [55, 0]
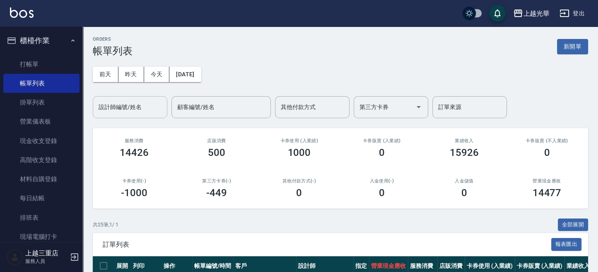
click at [143, 108] on input "設計師編號/姓名" at bounding box center [130, 107] width 67 height 15
drag, startPoint x: 133, startPoint y: 100, endPoint x: 173, endPoint y: 0, distance: 107.5
click at [133, 100] on input "設計師編號/姓名" at bounding box center [130, 107] width 67 height 15
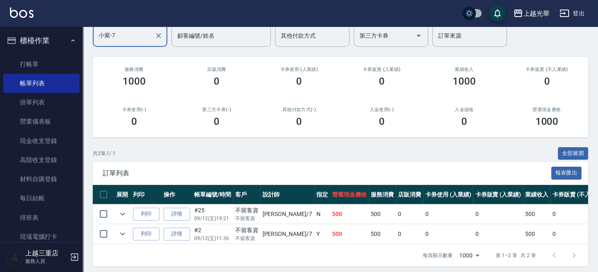
scroll to position [83, 0]
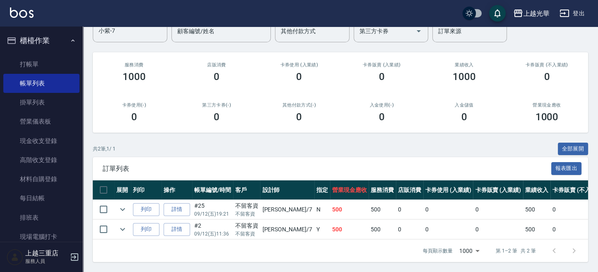
click at [17, 13] on img at bounding box center [22, 12] width 24 height 10
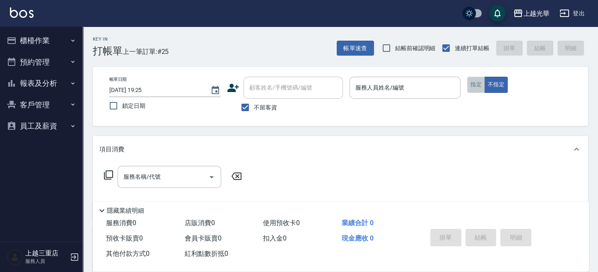
click at [470, 90] on button "指定" at bounding box center [476, 85] width 18 height 16
click at [251, 111] on input "不留客資" at bounding box center [245, 107] width 17 height 17
click at [306, 81] on input "顧客姓名/手機號碼/編號" at bounding box center [287, 87] width 80 height 15
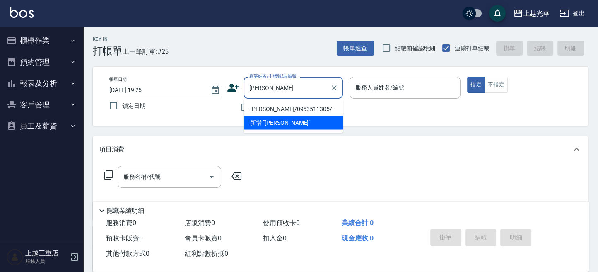
click at [298, 106] on li "陳喬鈴/0953511305/" at bounding box center [293, 109] width 99 height 14
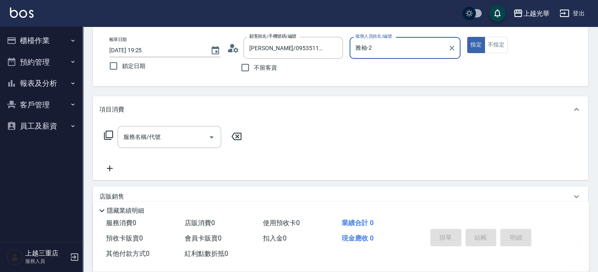
scroll to position [55, 0]
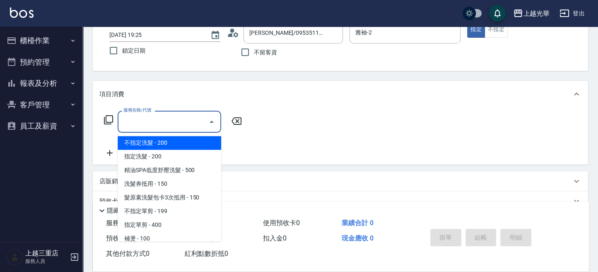
click at [157, 128] on input "服務名稱/代號" at bounding box center [163, 121] width 84 height 15
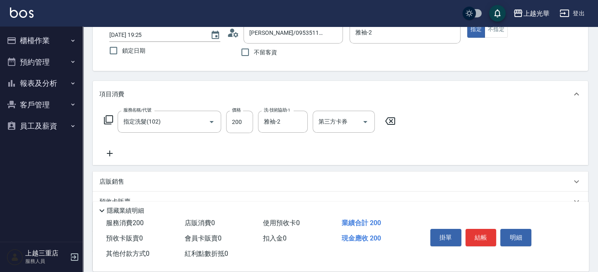
click at [110, 152] on icon at bounding box center [109, 153] width 21 height 10
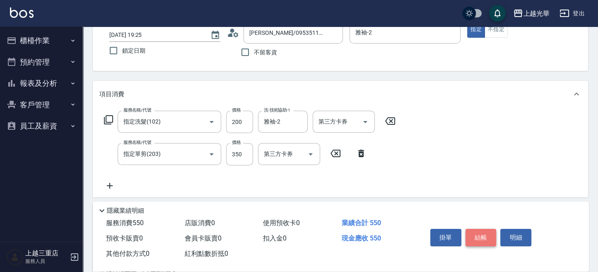
click at [487, 238] on button "結帳" at bounding box center [481, 237] width 31 height 17
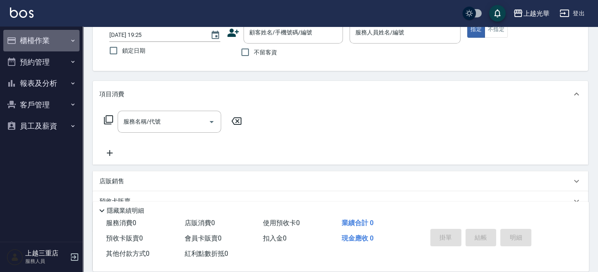
click at [46, 42] on button "櫃檯作業" at bounding box center [41, 41] width 76 height 22
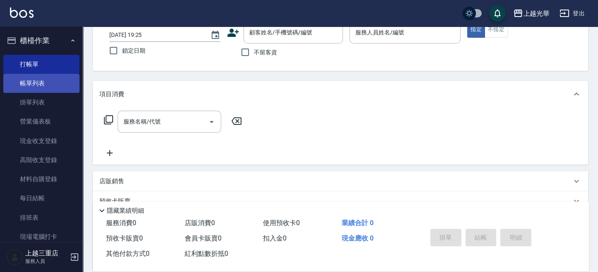
click at [57, 87] on link "帳單列表" at bounding box center [41, 83] width 76 height 19
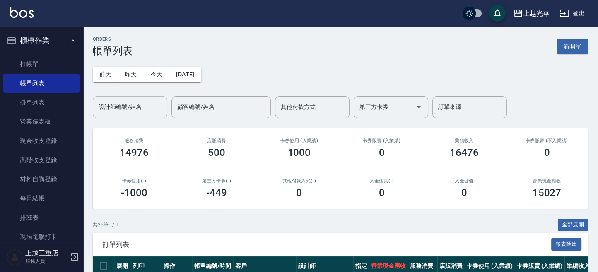
click at [149, 109] on input "設計師編號/姓名" at bounding box center [130, 107] width 67 height 15
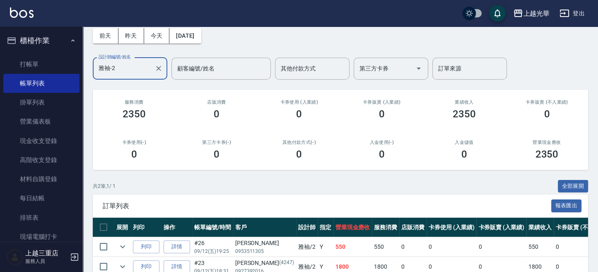
scroll to position [83, 0]
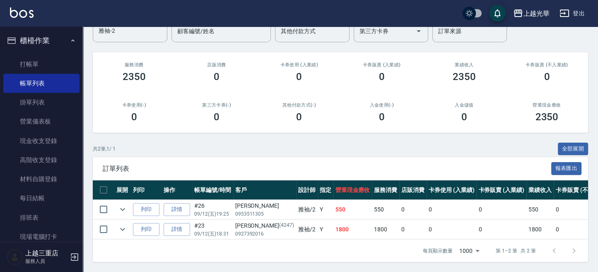
click at [21, 14] on img at bounding box center [22, 12] width 24 height 10
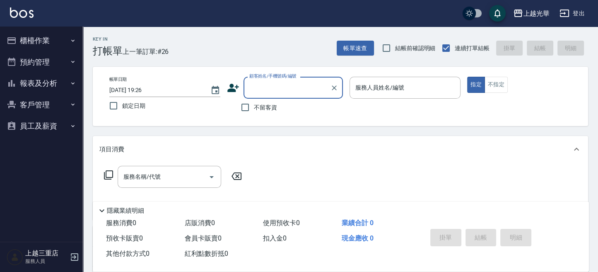
drag, startPoint x: 246, startPoint y: 106, endPoint x: 344, endPoint y: 110, distance: 97.9
click at [252, 106] on input "不留客資" at bounding box center [245, 107] width 17 height 17
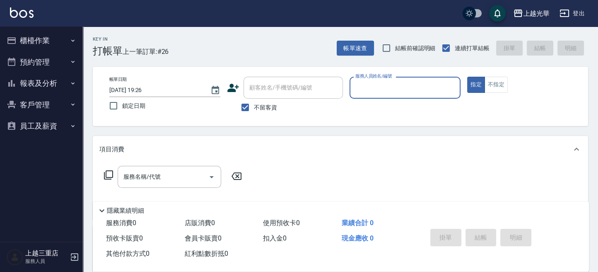
click at [368, 92] on input "服務人員姓名/編號" at bounding box center [405, 87] width 104 height 15
drag, startPoint x: 502, startPoint y: 83, endPoint x: 285, endPoint y: 157, distance: 229.1
click at [497, 86] on button "不指定" at bounding box center [496, 85] width 23 height 16
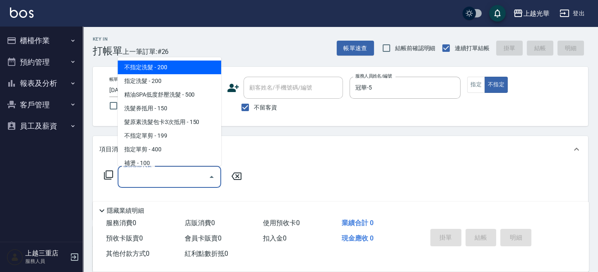
drag, startPoint x: 152, startPoint y: 176, endPoint x: 167, endPoint y: 170, distance: 16.9
click at [150, 177] on input "服務名稱/代號" at bounding box center [163, 176] width 84 height 15
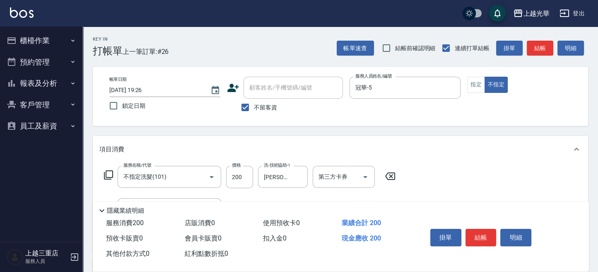
drag, startPoint x: 558, startPoint y: 83, endPoint x: 547, endPoint y: 63, distance: 23.0
click at [557, 83] on div "指定 不指定" at bounding box center [522, 85] width 111 height 16
click at [542, 47] on button "結帳" at bounding box center [540, 48] width 27 height 15
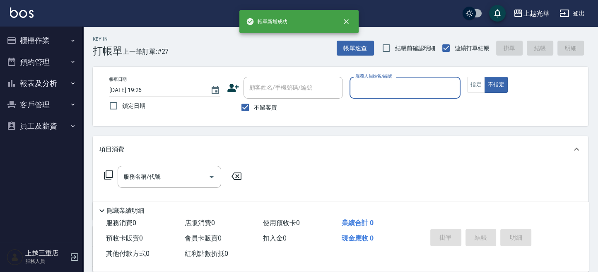
drag, startPoint x: 56, startPoint y: 40, endPoint x: 53, endPoint y: 48, distance: 8.3
click at [56, 41] on button "櫃檯作業" at bounding box center [41, 41] width 76 height 22
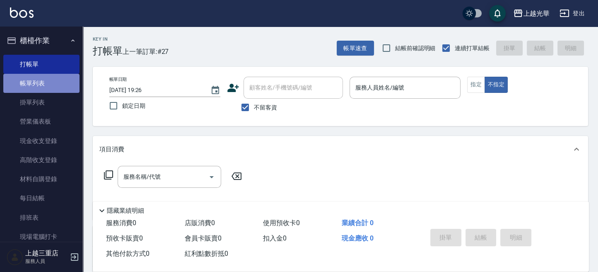
click at [41, 84] on link "帳單列表" at bounding box center [41, 83] width 76 height 19
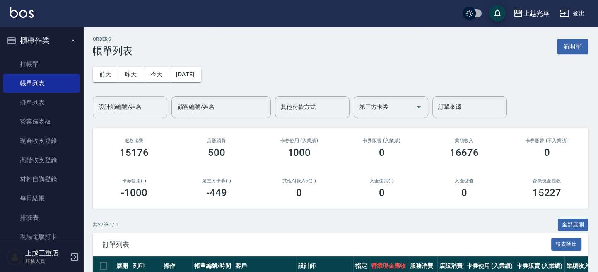
click at [136, 106] on input "設計師編號/姓名" at bounding box center [130, 107] width 67 height 15
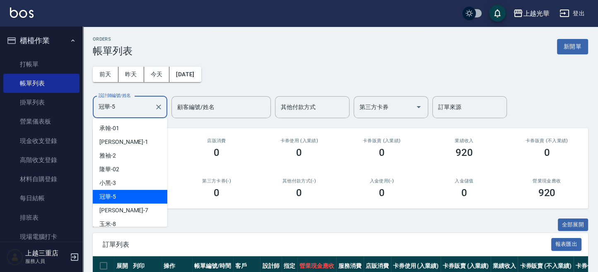
drag, startPoint x: 140, startPoint y: 109, endPoint x: 76, endPoint y: 58, distance: 82.3
click at [12, 105] on div "上越光華 登出 櫃檯作業 打帳單 帳單列表 掛單列表 營業儀表板 現金收支登錄 高階收支登錄 材料自購登錄 每日結帳 排班表 現場電腦打卡 預約管理 預約管理…" at bounding box center [299, 193] width 598 height 387
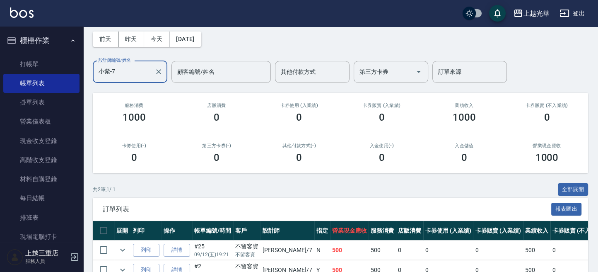
scroll to position [83, 0]
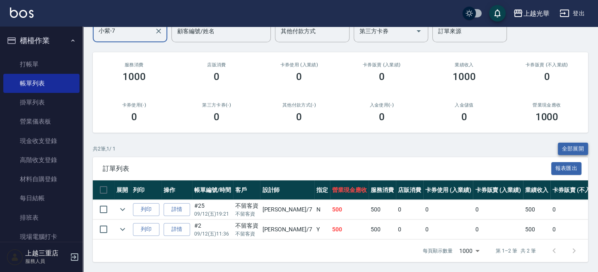
click at [574, 143] on button "全部展開" at bounding box center [573, 149] width 31 height 13
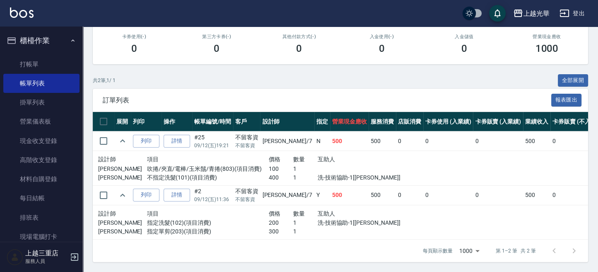
scroll to position [152, 0]
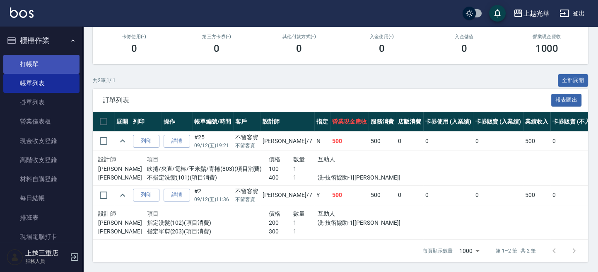
click at [46, 57] on link "打帳單" at bounding box center [41, 64] width 76 height 19
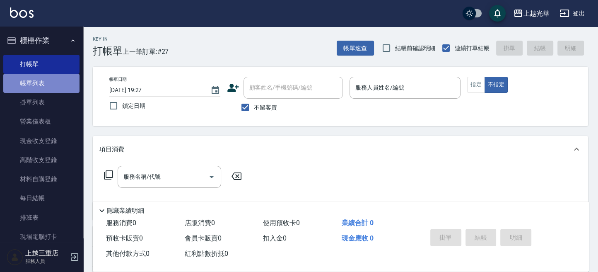
click at [56, 89] on link "帳單列表" at bounding box center [41, 83] width 76 height 19
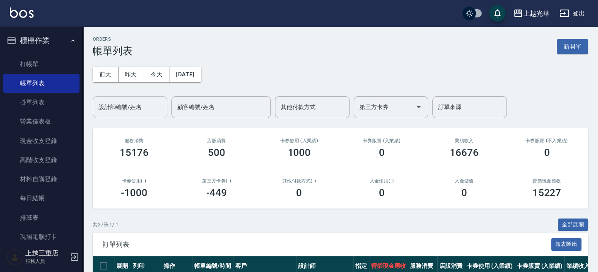
click at [143, 108] on input "設計師編號/姓名" at bounding box center [130, 107] width 67 height 15
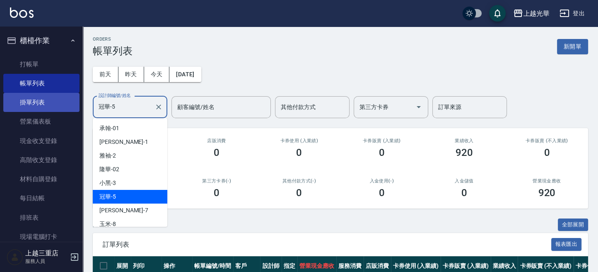
drag, startPoint x: 119, startPoint y: 108, endPoint x: 51, endPoint y: 109, distance: 67.1
click at [46, 109] on div "上越光華 登出 櫃檯作業 打帳單 帳單列表 掛單列表 營業儀表板 現金收支登錄 高階收支登錄 材料自購登錄 每日結帳 排班表 現場電腦打卡 預約管理 預約管理…" at bounding box center [299, 193] width 598 height 387
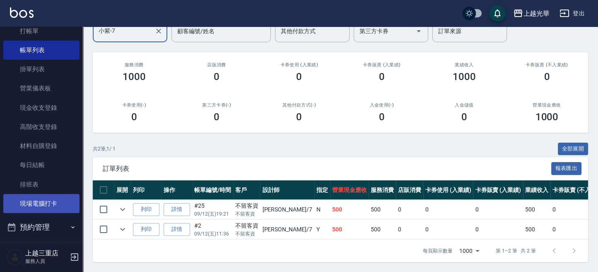
scroll to position [103, 0]
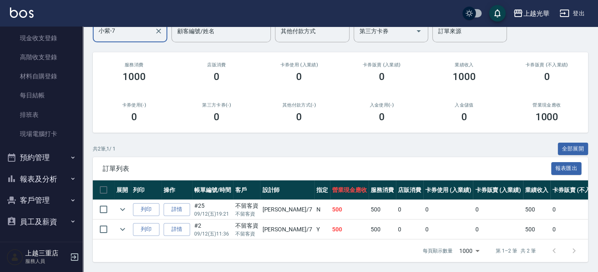
click at [51, 176] on button "報表及分析" at bounding box center [41, 179] width 76 height 22
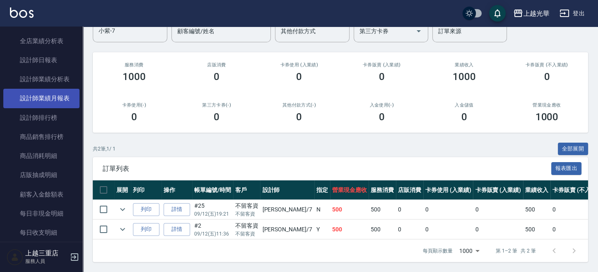
click at [53, 100] on link "設計師業績月報表" at bounding box center [41, 98] width 76 height 19
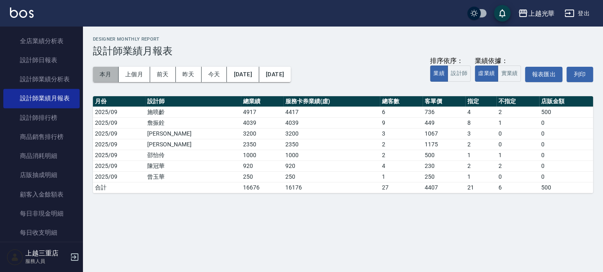
click at [100, 74] on button "本月" at bounding box center [106, 74] width 26 height 15
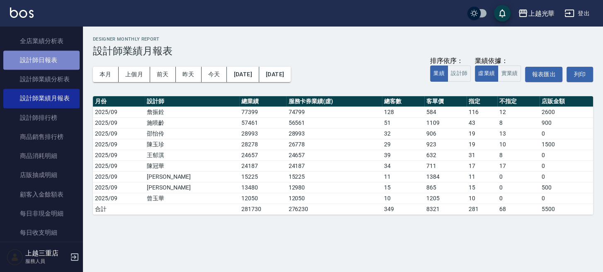
click at [63, 57] on link "設計師日報表" at bounding box center [41, 60] width 76 height 19
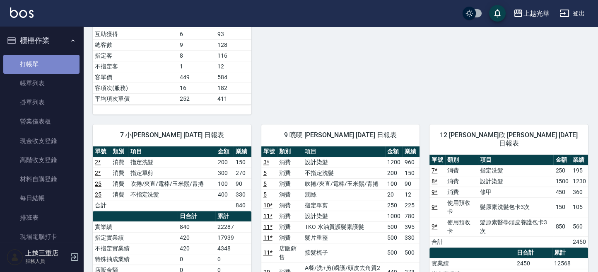
click at [44, 63] on link "打帳單" at bounding box center [41, 64] width 76 height 19
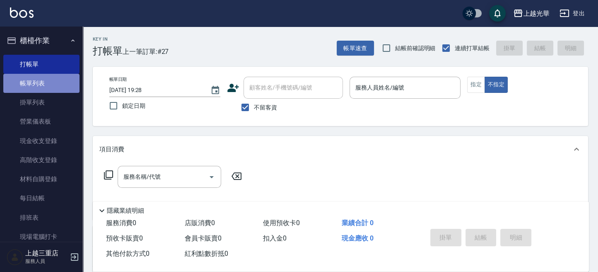
click at [66, 85] on link "帳單列表" at bounding box center [41, 83] width 76 height 19
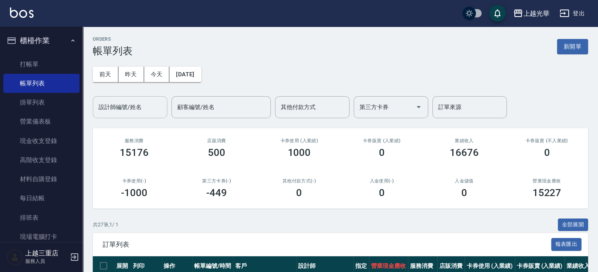
drag, startPoint x: 128, startPoint y: 100, endPoint x: 136, endPoint y: 100, distance: 8.3
click at [127, 101] on div "設計師編號/姓名 設計師編號/姓名" at bounding box center [130, 107] width 75 height 22
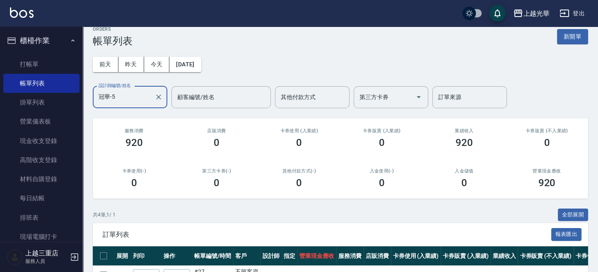
scroll to position [123, 0]
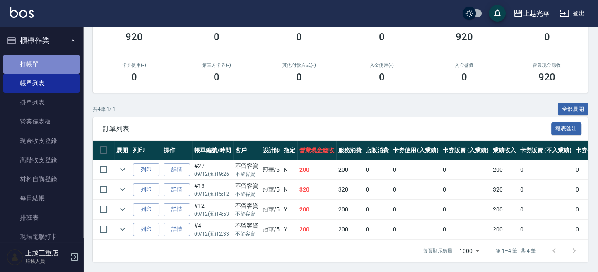
click at [55, 62] on link "打帳單" at bounding box center [41, 64] width 76 height 19
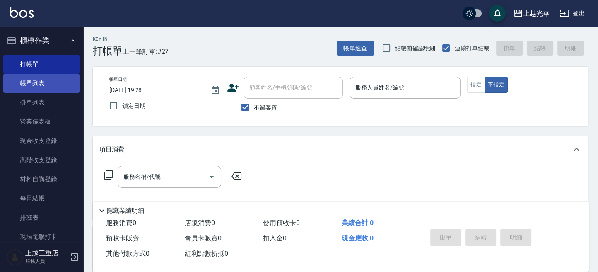
click at [42, 82] on link "帳單列表" at bounding box center [41, 83] width 76 height 19
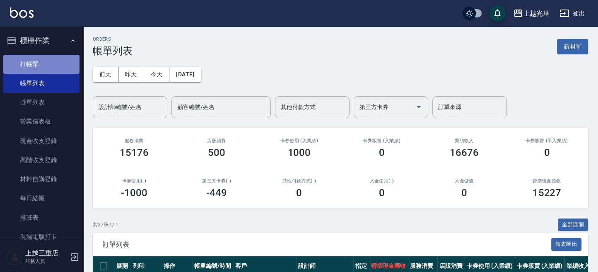
click at [44, 67] on link "打帳單" at bounding box center [41, 64] width 76 height 19
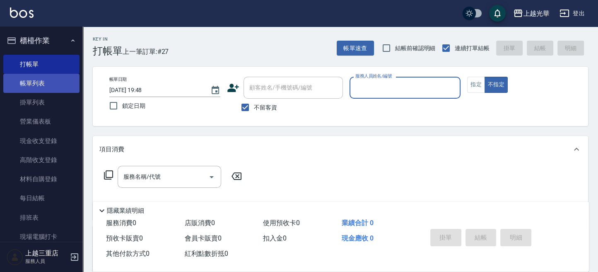
click at [61, 81] on link "帳單列表" at bounding box center [41, 83] width 76 height 19
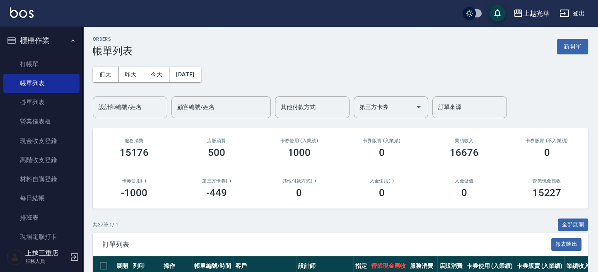
click at [117, 106] on input "設計師編號/姓名" at bounding box center [130, 107] width 67 height 15
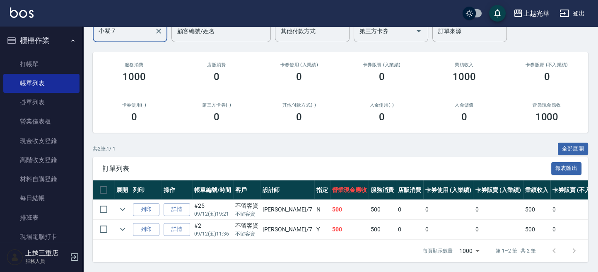
scroll to position [83, 0]
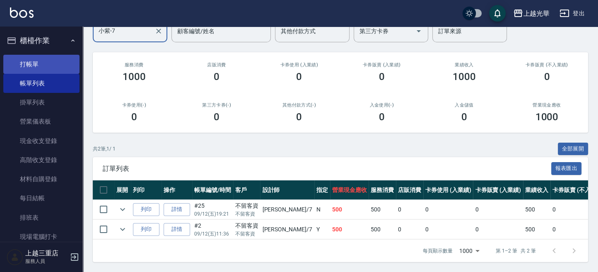
click at [49, 57] on link "打帳單" at bounding box center [41, 64] width 76 height 19
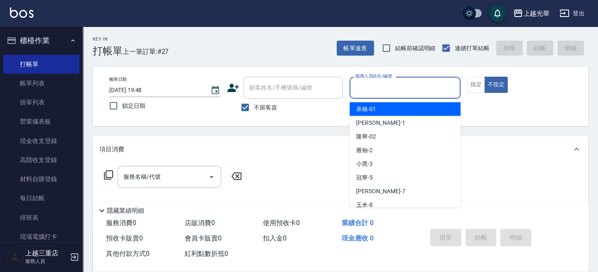
click at [374, 91] on input "服務人員姓名/編號" at bounding box center [405, 87] width 104 height 15
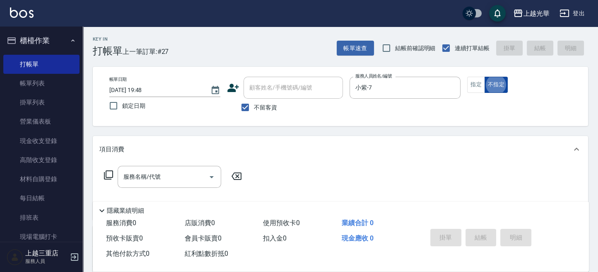
click at [501, 81] on button "不指定" at bounding box center [496, 85] width 23 height 16
click at [150, 183] on input "服務名稱/代號" at bounding box center [163, 176] width 84 height 15
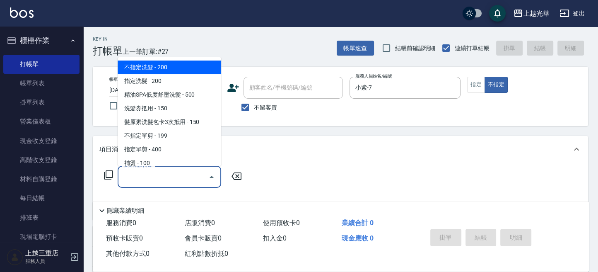
drag, startPoint x: 169, startPoint y: 63, endPoint x: 186, endPoint y: 121, distance: 60.7
click at [169, 63] on span "不指定洗髮 - 200" at bounding box center [170, 68] width 104 height 14
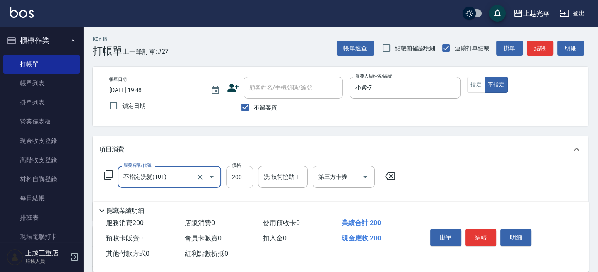
click at [242, 170] on input "200" at bounding box center [239, 177] width 27 height 22
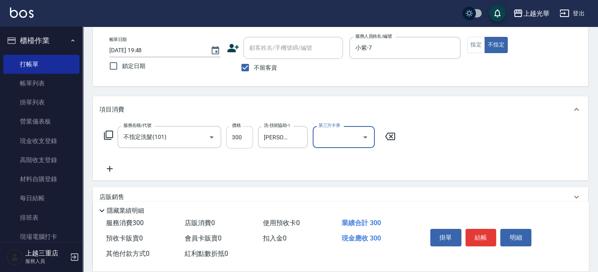
scroll to position [55, 0]
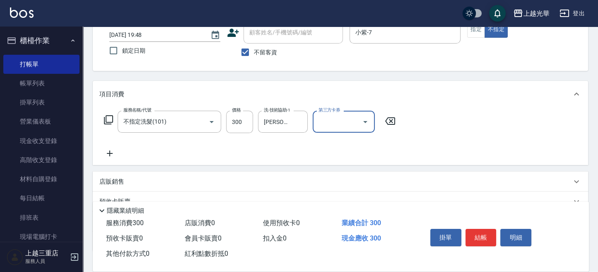
click at [106, 151] on icon at bounding box center [109, 153] width 21 height 10
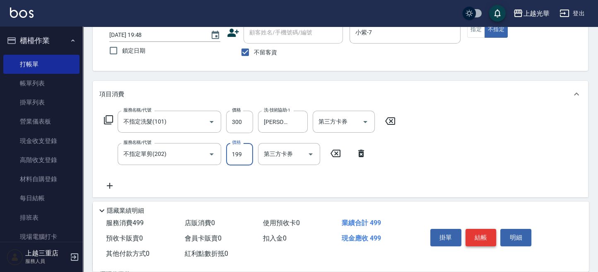
click at [476, 237] on button "結帳" at bounding box center [481, 237] width 31 height 17
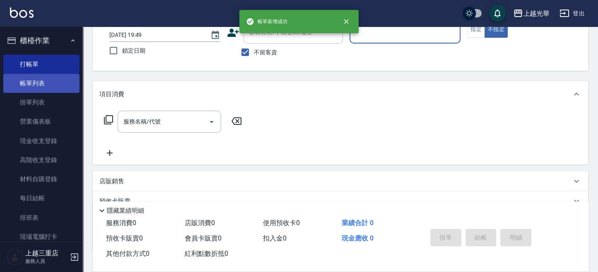
click at [39, 85] on link "帳單列表" at bounding box center [41, 83] width 76 height 19
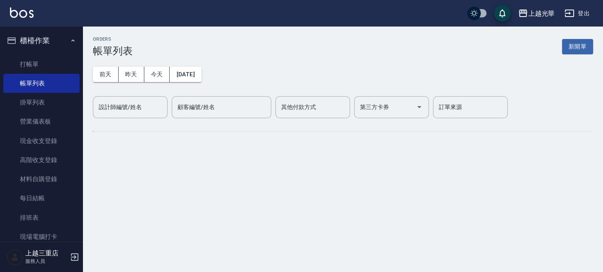
click at [135, 65] on div "前天 昨天 今天 2025/09/12 設計師編號/姓名 設計師編號/姓名 顧客編號/姓名 顧客編號/姓名 其他付款方式 其他付款方式 第三方卡券 第三方卡券…" at bounding box center [343, 87] width 500 height 61
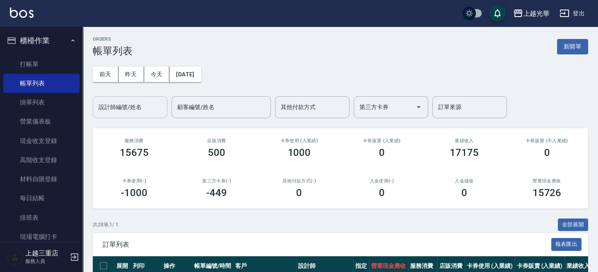
click at [119, 112] on input "設計師編號/姓名" at bounding box center [130, 107] width 67 height 15
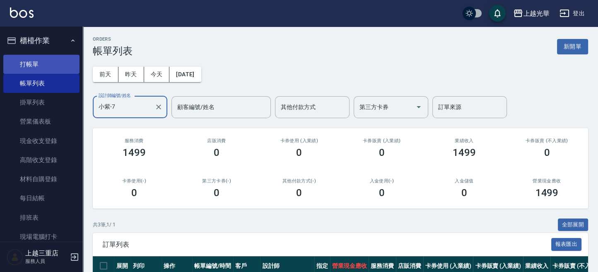
click at [47, 60] on link "打帳單" at bounding box center [41, 64] width 76 height 19
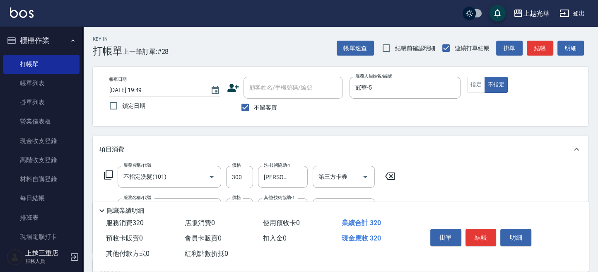
click at [537, 99] on div "帳單日期 2025/09/12 19:49 鎖定日期 顧客姓名/手機號碼/編號 顧客姓名/手機號碼/編號 不留客資 服務人員姓名/編號 冠華-5 服務人員姓名…" at bounding box center [341, 96] width 476 height 39
click at [532, 47] on button "結帳" at bounding box center [540, 48] width 27 height 15
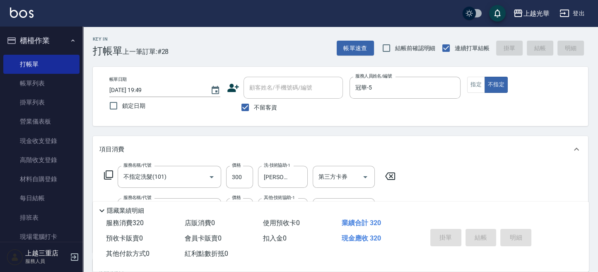
drag, startPoint x: 56, startPoint y: 79, endPoint x: 80, endPoint y: 86, distance: 24.9
click at [56, 79] on link "帳單列表" at bounding box center [41, 83] width 76 height 19
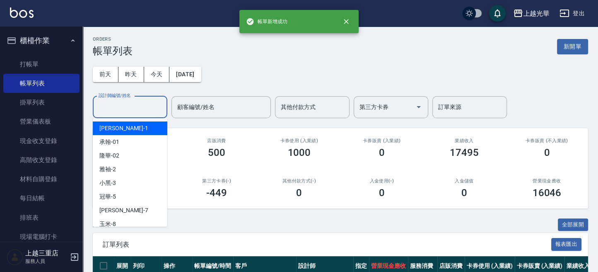
drag, startPoint x: 135, startPoint y: 105, endPoint x: 186, endPoint y: 94, distance: 52.0
click at [137, 105] on input "設計師編號/姓名" at bounding box center [130, 107] width 67 height 15
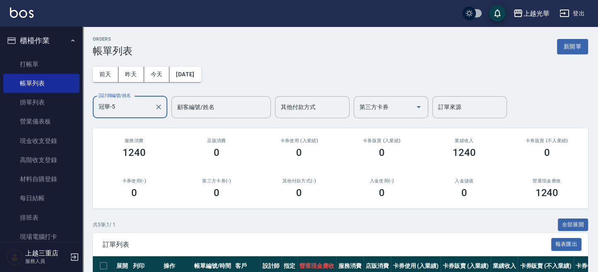
scroll to position [143, 0]
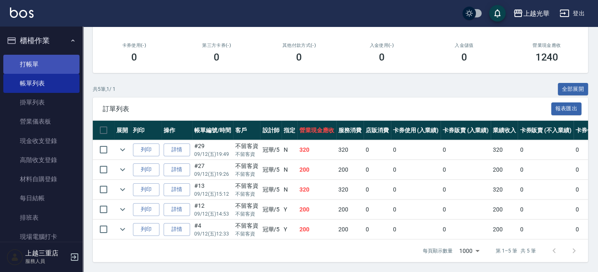
click at [65, 65] on link "打帳單" at bounding box center [41, 64] width 76 height 19
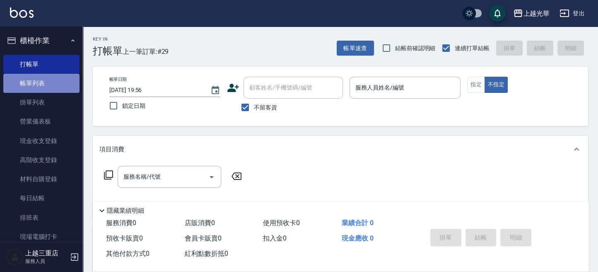
click at [45, 84] on link "帳單列表" at bounding box center [41, 83] width 76 height 19
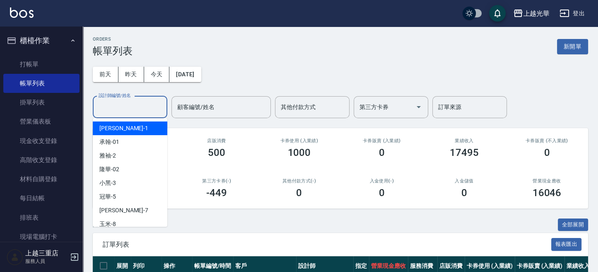
click at [142, 109] on input "設計師編號/姓名" at bounding box center [130, 107] width 67 height 15
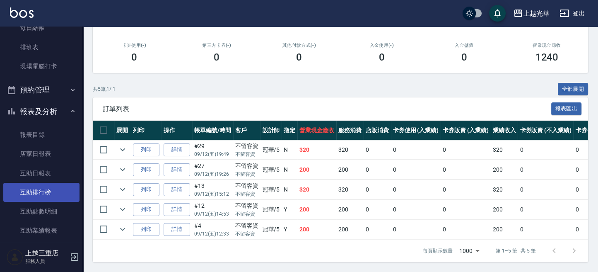
scroll to position [221, 0]
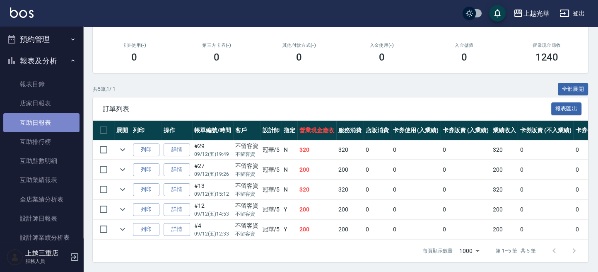
click at [58, 116] on link "互助日報表" at bounding box center [41, 122] width 76 height 19
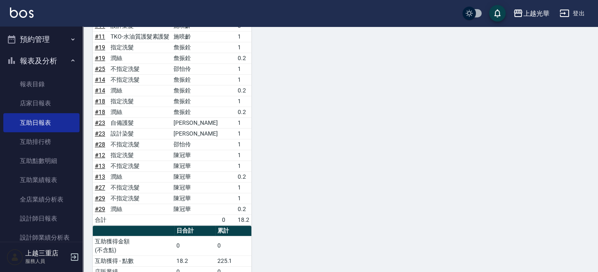
scroll to position [557, 0]
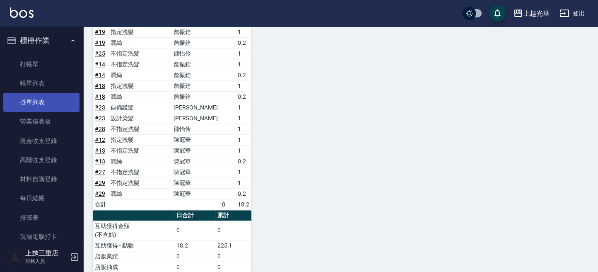
scroll to position [557, 0]
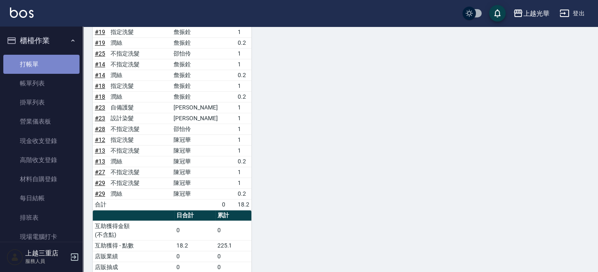
click at [47, 59] on link "打帳單" at bounding box center [41, 64] width 76 height 19
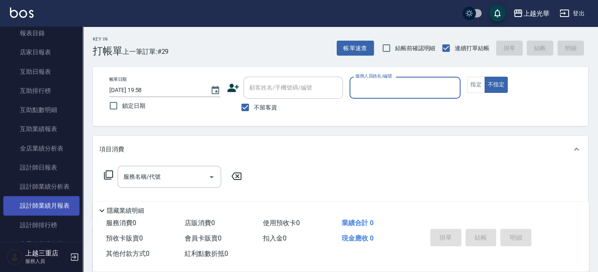
scroll to position [221, 0]
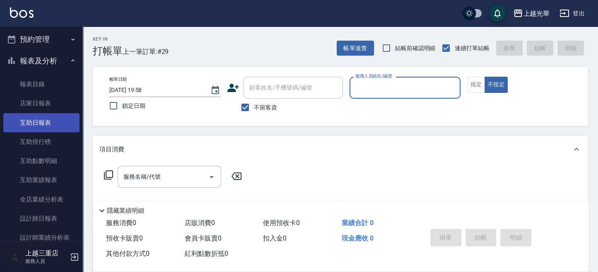
click at [41, 114] on link "互助日報表" at bounding box center [41, 122] width 76 height 19
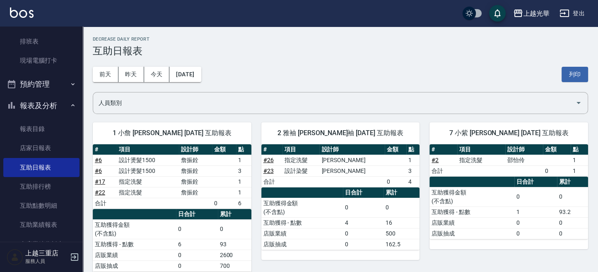
scroll to position [55, 0]
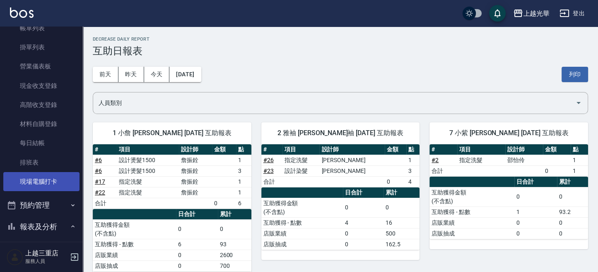
click at [46, 183] on link "現場電腦打卡" at bounding box center [41, 181] width 76 height 19
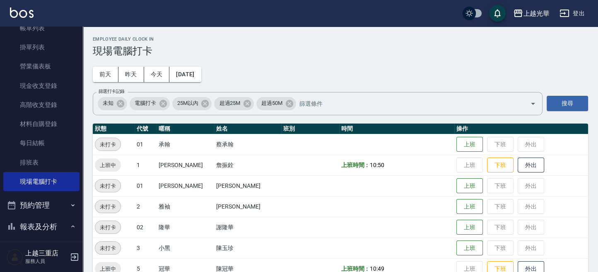
scroll to position [55, 0]
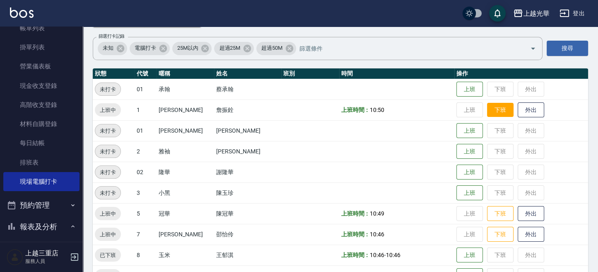
click at [494, 109] on button "下班" at bounding box center [500, 110] width 27 height 15
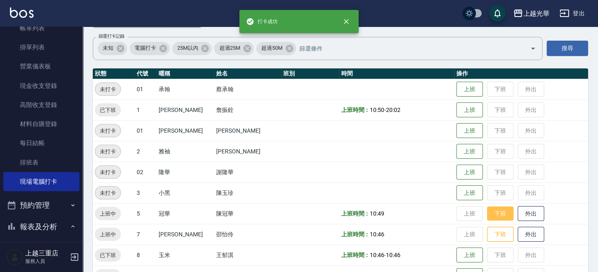
click at [490, 219] on button "下班" at bounding box center [500, 213] width 27 height 15
click at [490, 232] on button "下班" at bounding box center [500, 234] width 27 height 15
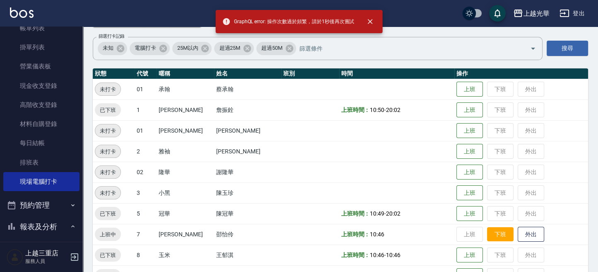
click at [490, 232] on button "下班" at bounding box center [500, 234] width 27 height 15
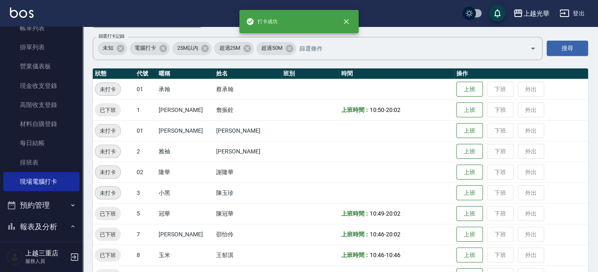
click at [491, 232] on td "上班 下班 外出" at bounding box center [522, 234] width 134 height 21
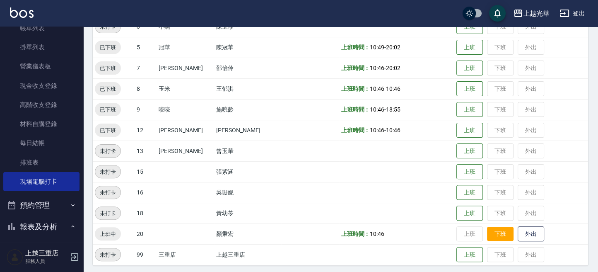
scroll to position [224, 0]
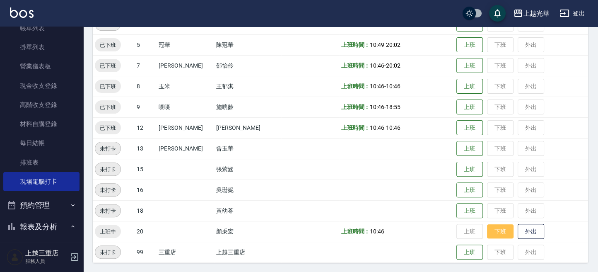
click at [494, 226] on button "下班" at bounding box center [500, 231] width 27 height 15
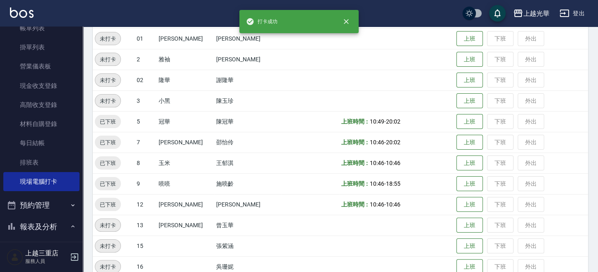
scroll to position [114, 0]
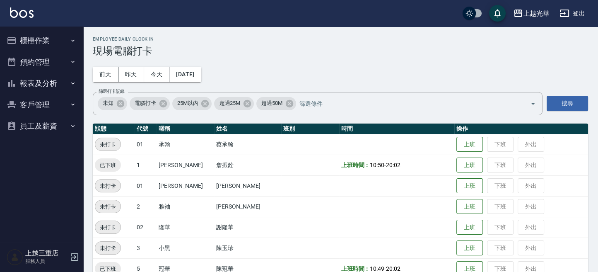
click at [56, 84] on button "報表及分析" at bounding box center [41, 84] width 76 height 22
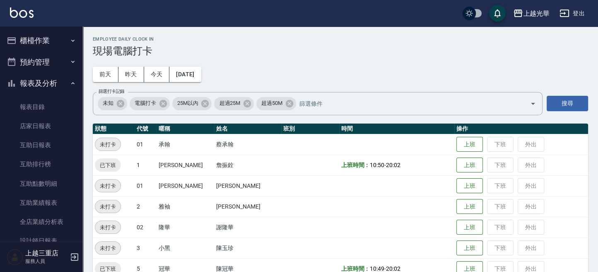
click at [58, 39] on button "櫃檯作業" at bounding box center [41, 41] width 76 height 22
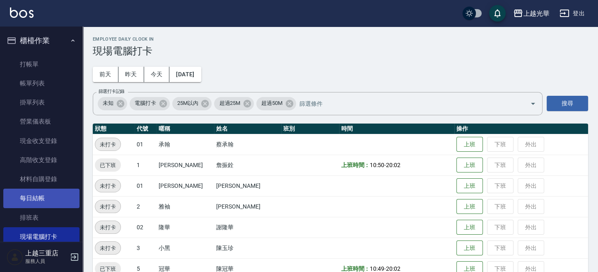
drag, startPoint x: 48, startPoint y: 195, endPoint x: 53, endPoint y: 196, distance: 5.2
click at [48, 195] on link "每日結帳" at bounding box center [41, 198] width 76 height 19
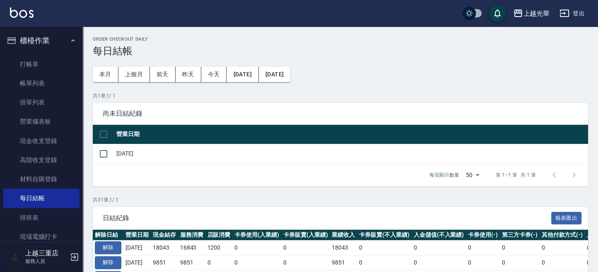
drag, startPoint x: 98, startPoint y: 128, endPoint x: 108, endPoint y: 135, distance: 11.7
click at [102, 129] on input "checkbox" at bounding box center [103, 134] width 17 height 17
checkbox input "true"
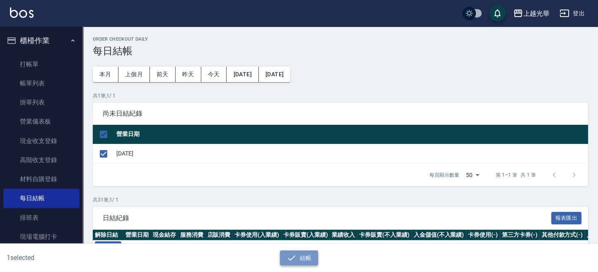
click at [304, 256] on button "結帳" at bounding box center [299, 257] width 39 height 15
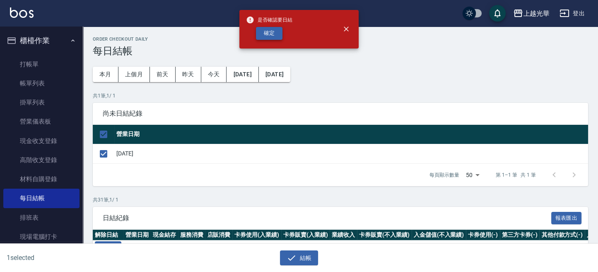
click at [270, 34] on button "確定" at bounding box center [269, 33] width 27 height 13
checkbox input "false"
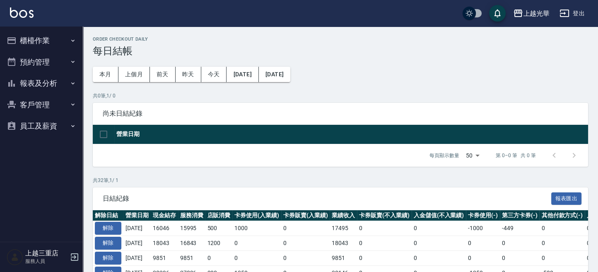
click at [68, 44] on button "櫃檯作業" at bounding box center [41, 41] width 76 height 22
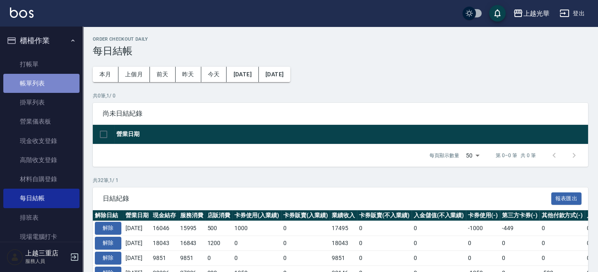
click at [48, 78] on link "帳單列表" at bounding box center [41, 83] width 76 height 19
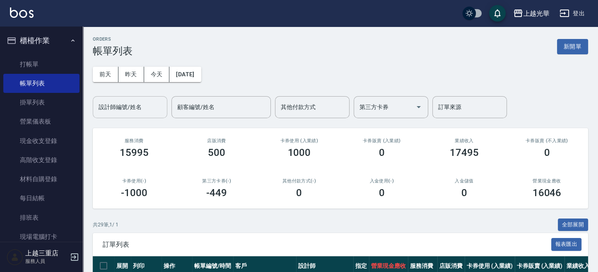
click at [135, 103] on div "設計師編號/姓名 設計師編號/姓名" at bounding box center [130, 107] width 75 height 22
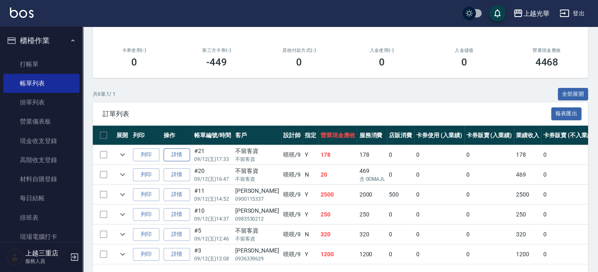
scroll to position [162, 0]
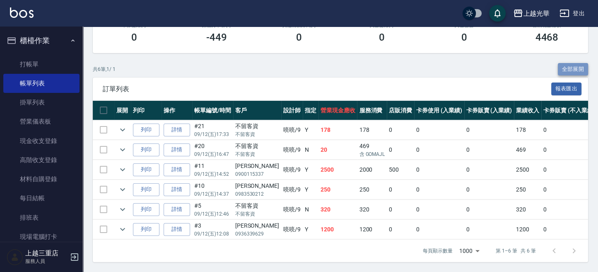
click at [576, 63] on button "全部展開" at bounding box center [573, 69] width 31 height 13
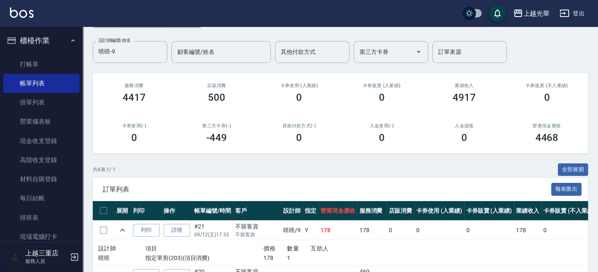
scroll to position [0, 0]
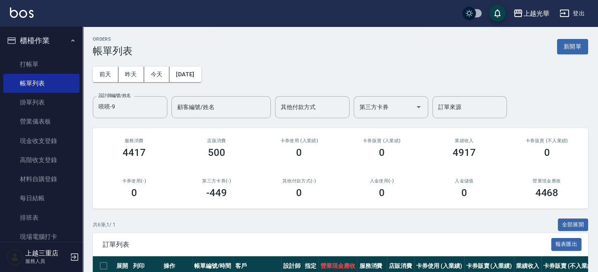
drag, startPoint x: 104, startPoint y: 110, endPoint x: 76, endPoint y: 110, distance: 28.2
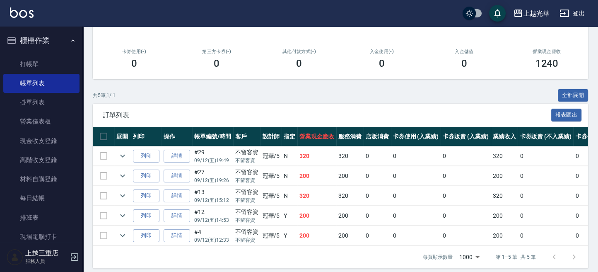
scroll to position [143, 0]
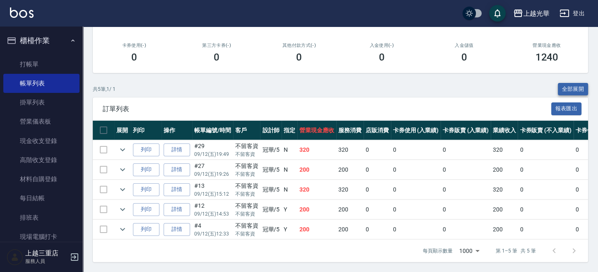
click at [576, 83] on button "全部展開" at bounding box center [573, 89] width 31 height 13
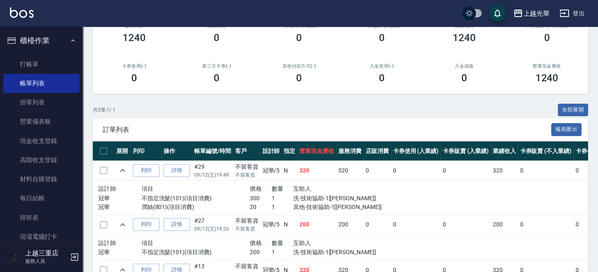
scroll to position [0, 0]
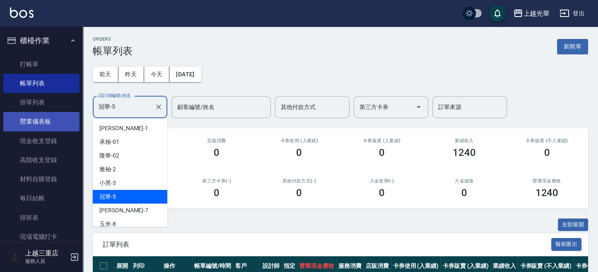
drag, startPoint x: 133, startPoint y: 104, endPoint x: 65, endPoint y: 113, distance: 68.5
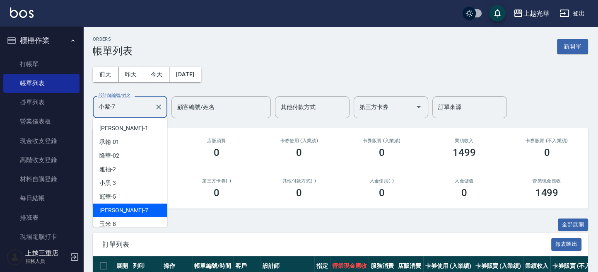
drag, startPoint x: 97, startPoint y: 109, endPoint x: 174, endPoint y: 87, distance: 79.5
click at [74, 106] on div "上越光華 登出 櫃檯作業 打帳單 帳單列表 掛單列表 營業儀表板 現金收支登錄 高階收支登錄 材料自購登錄 每日結帳 排班表 現場電腦打卡 預約管理 預約管理…" at bounding box center [299, 184] width 598 height 368
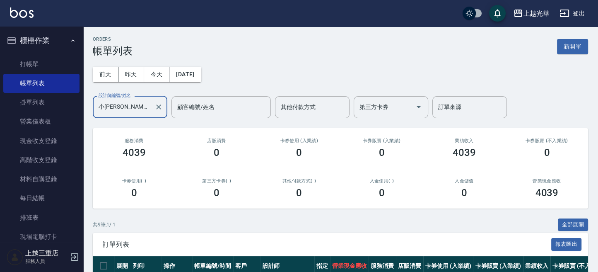
drag, startPoint x: 122, startPoint y: 105, endPoint x: 0, endPoint y: 31, distance: 142.8
click at [30, 101] on div "上越光華 登出 櫃檯作業 打帳單 帳單列表 掛單列表 營業儀表板 現金收支登錄 高階收支登錄 材料自購登錄 每日結帳 排班表 現場電腦打卡 預約管理 預約管理…" at bounding box center [299, 243] width 598 height 487
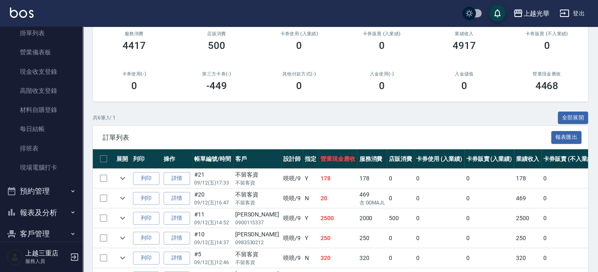
scroll to position [103, 0]
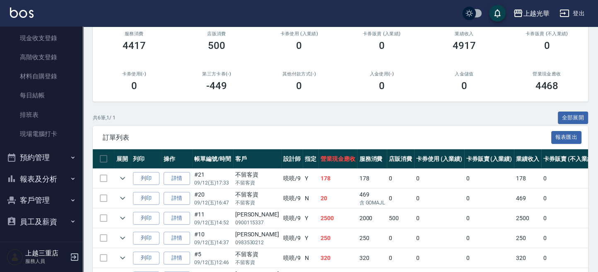
type input "喨喨-9"
click at [52, 170] on button "報表及分析" at bounding box center [41, 179] width 76 height 22
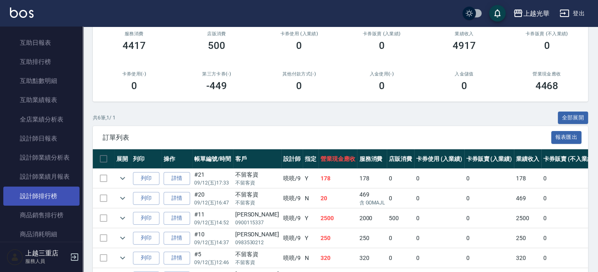
scroll to position [324, 0]
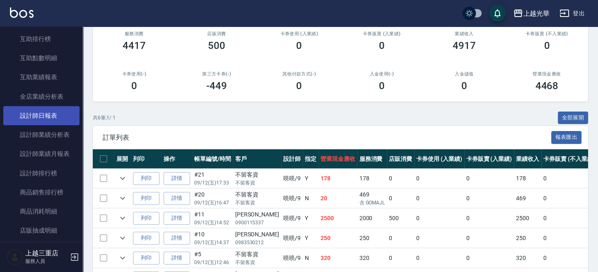
click at [48, 116] on link "設計師日報表" at bounding box center [41, 115] width 76 height 19
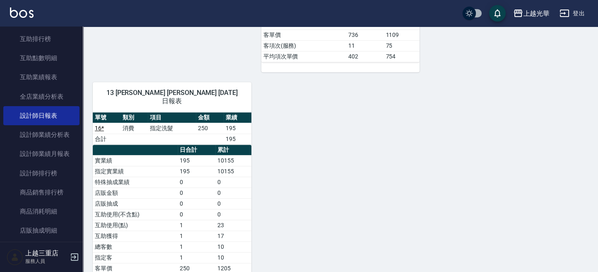
scroll to position [849, 0]
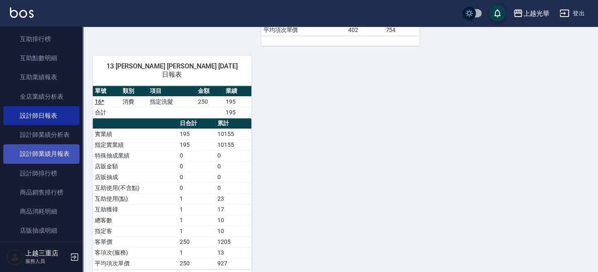
click at [30, 150] on link "設計師業績月報表" at bounding box center [41, 153] width 76 height 19
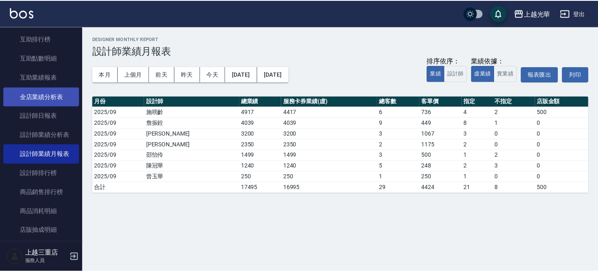
scroll to position [213, 0]
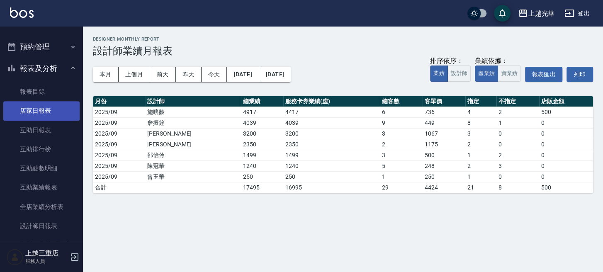
click at [48, 108] on link "店家日報表" at bounding box center [41, 110] width 76 height 19
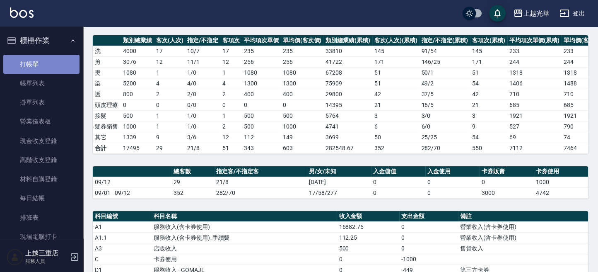
click at [51, 56] on link "打帳單" at bounding box center [41, 64] width 76 height 19
